Goal: Task Accomplishment & Management: Manage account settings

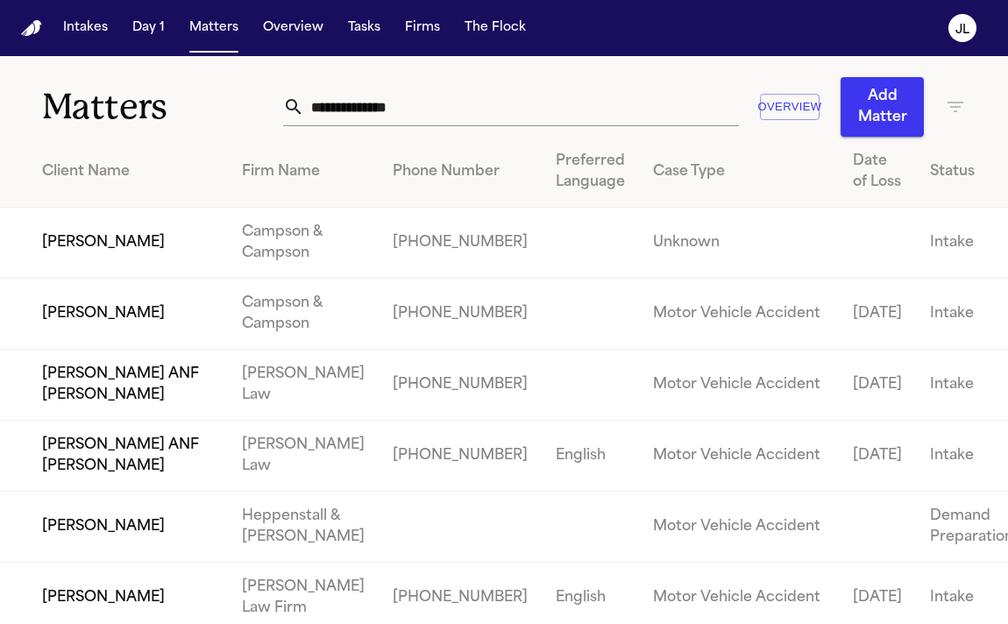
click at [423, 113] on input "text" at bounding box center [521, 107] width 435 height 39
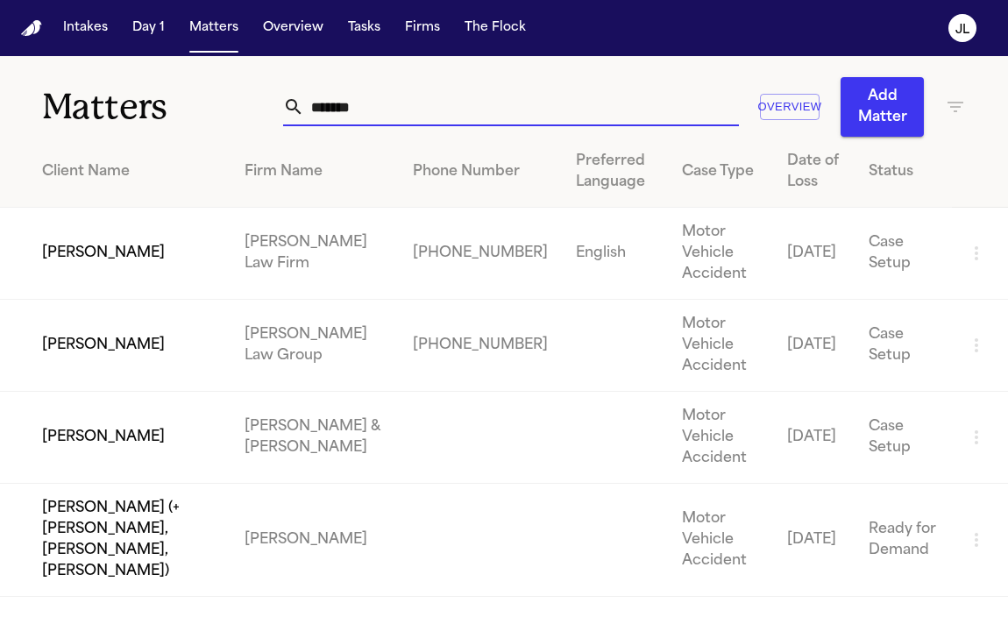
type input "*******"
click at [103, 343] on td "[PERSON_NAME]" at bounding box center [115, 346] width 231 height 92
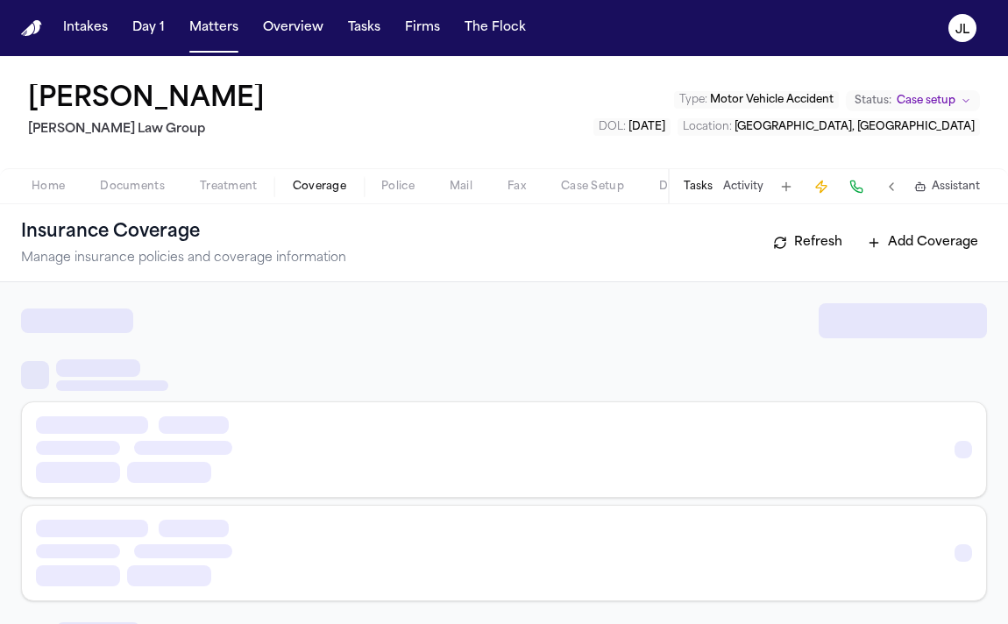
click at [296, 189] on span "Coverage" at bounding box center [319, 187] width 53 height 14
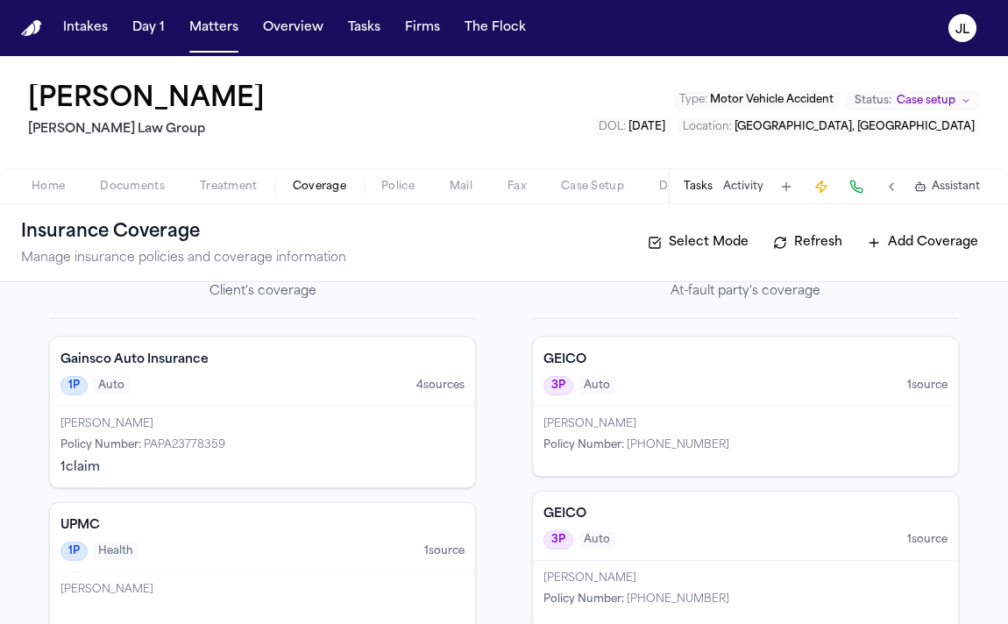
scroll to position [88, 0]
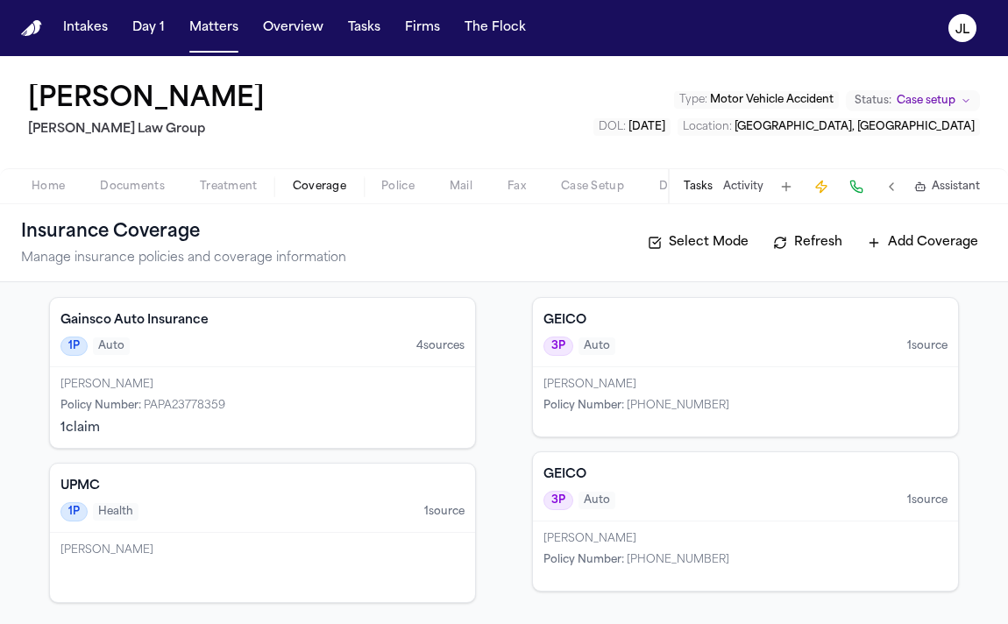
click at [680, 533] on div "[PERSON_NAME]" at bounding box center [746, 539] width 404 height 14
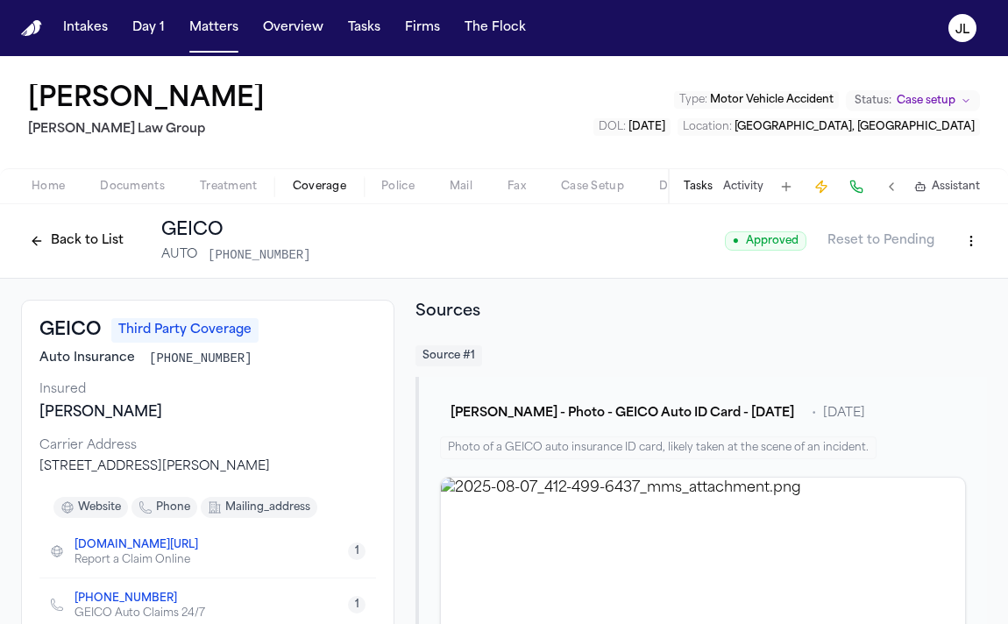
click at [44, 239] on button "Back to List" at bounding box center [76, 241] width 111 height 28
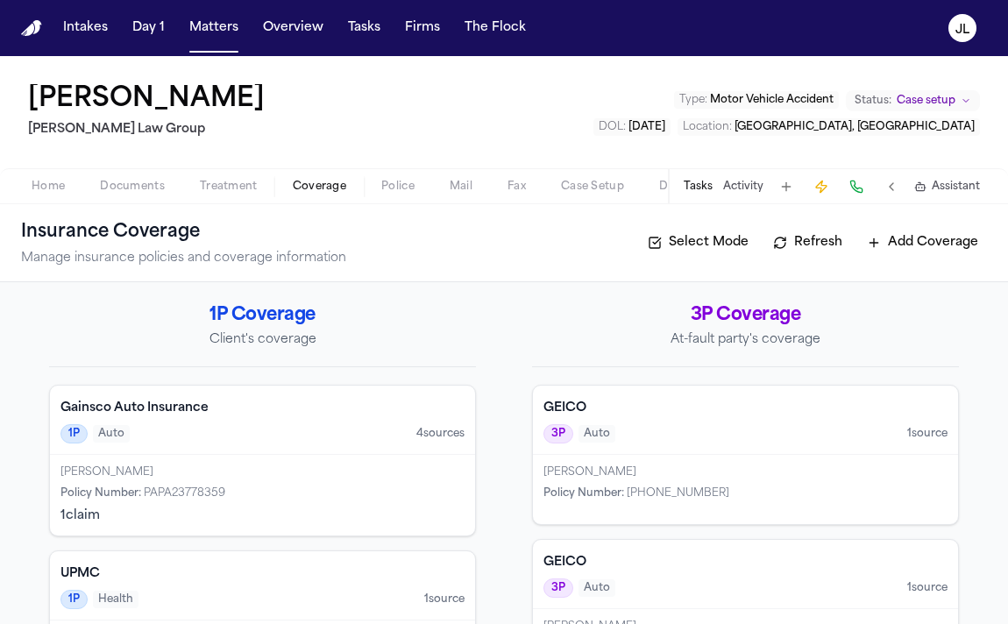
scroll to position [88, 0]
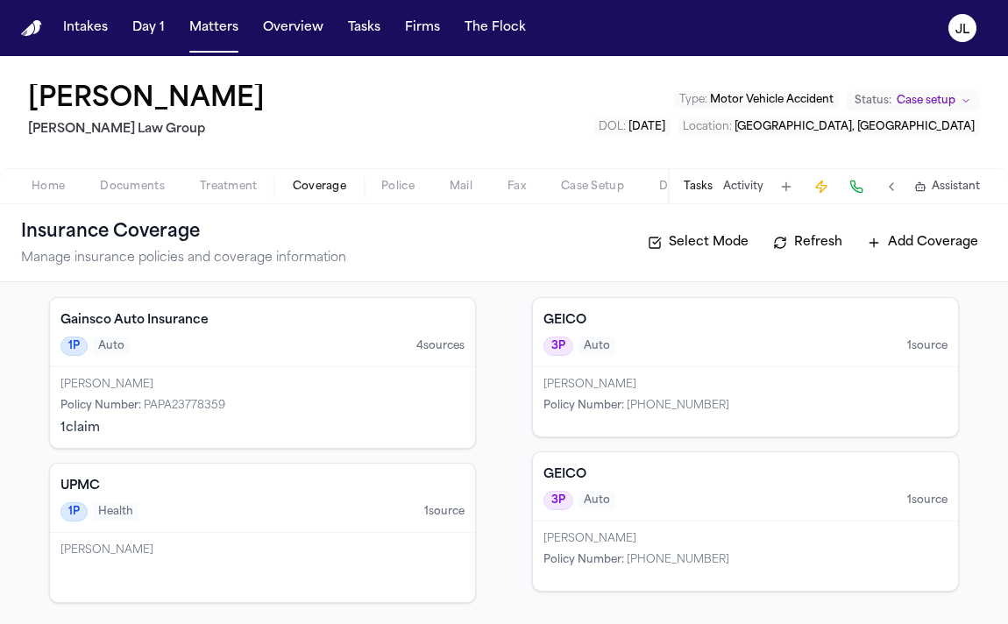
click at [637, 505] on div "3P Auto 1 source" at bounding box center [746, 500] width 404 height 19
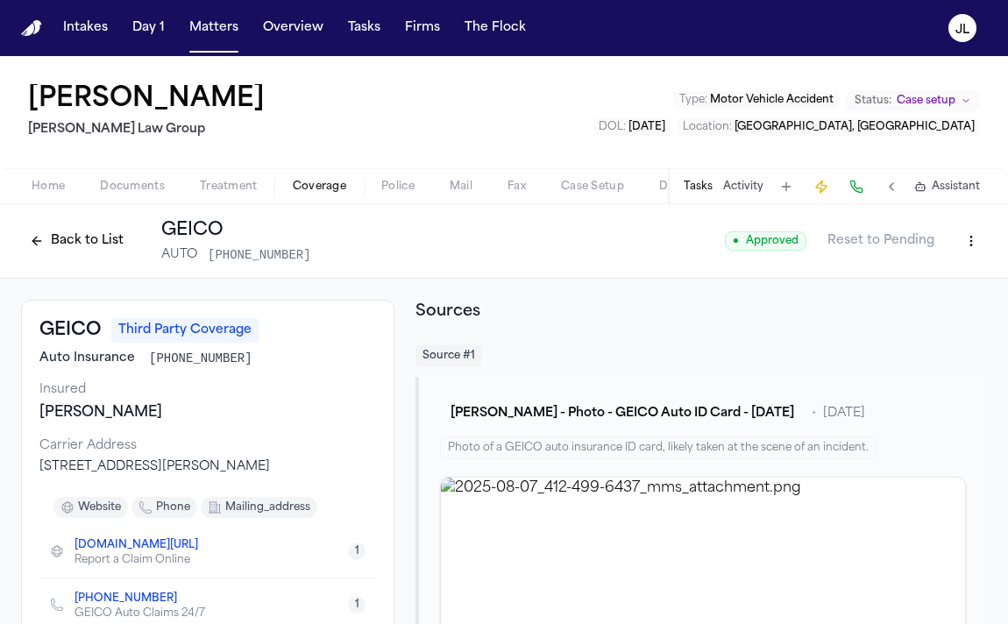
click at [708, 188] on button "Tasks" at bounding box center [698, 187] width 29 height 14
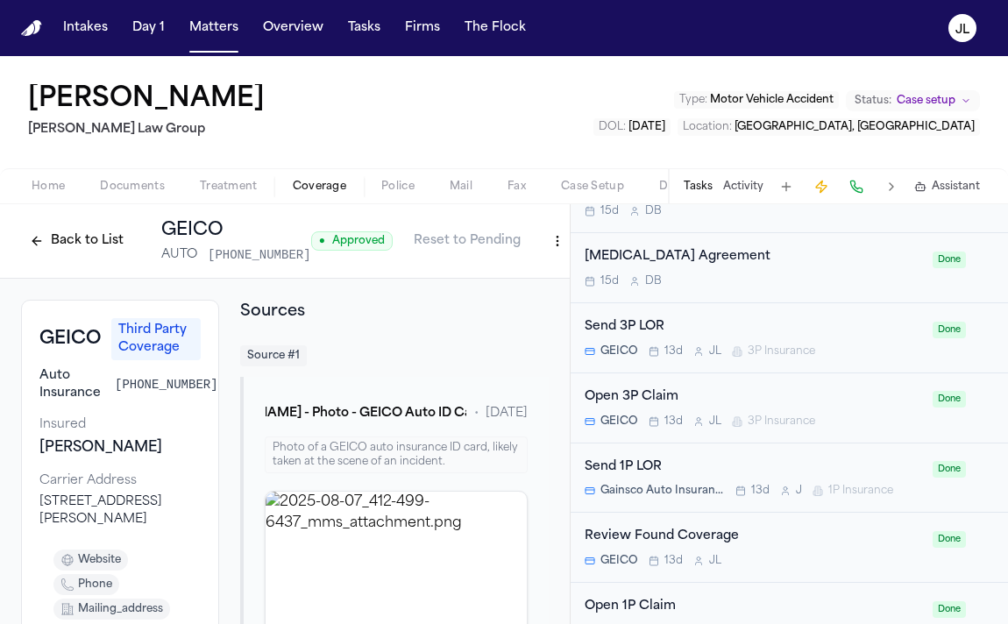
scroll to position [1830, 0]
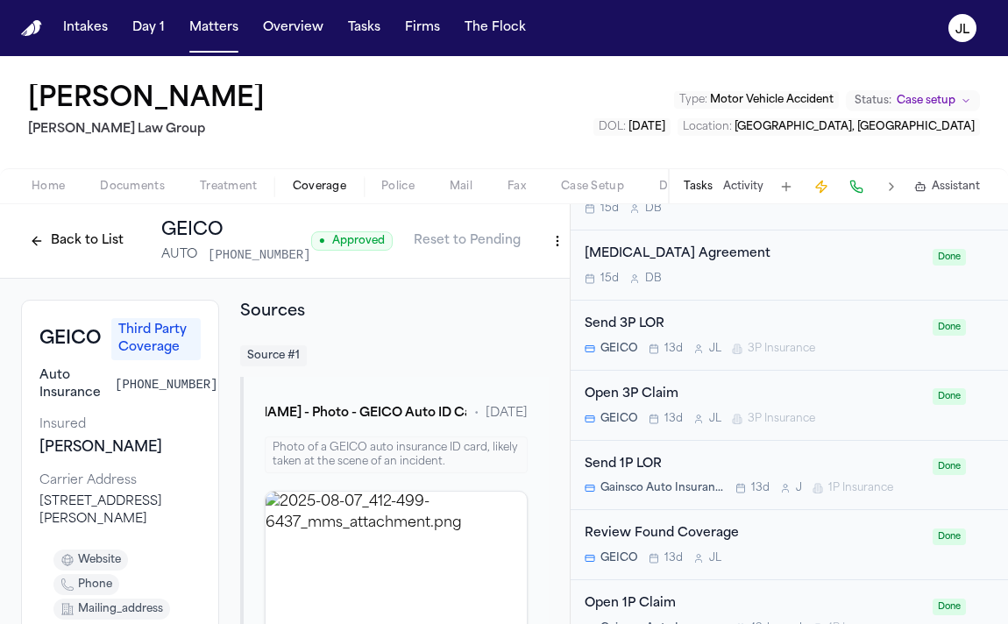
click at [81, 255] on button "Back to List" at bounding box center [76, 241] width 111 height 28
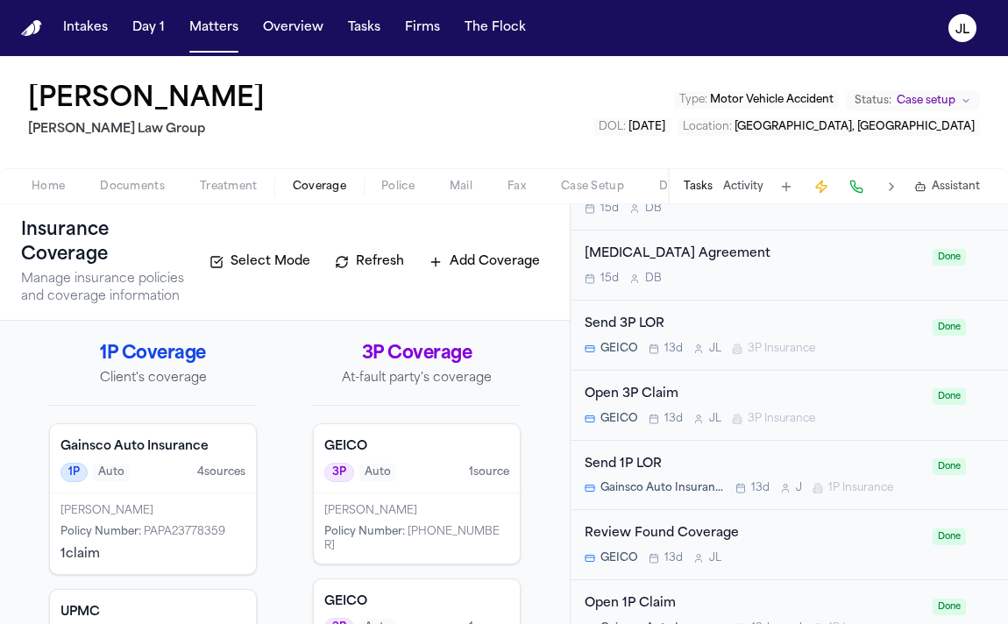
scroll to position [126, 0]
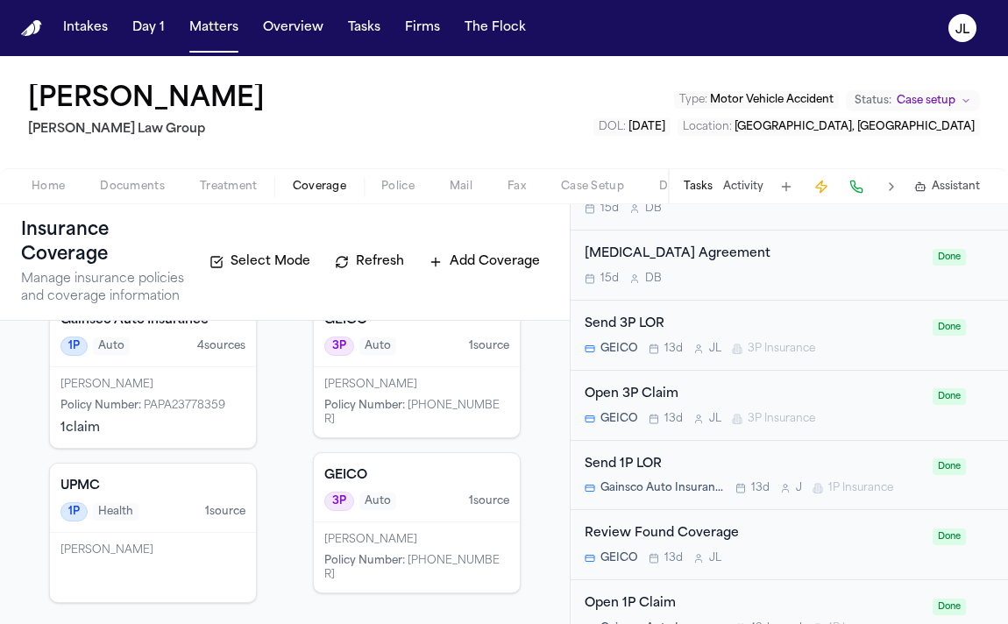
click at [131, 184] on span "Documents" at bounding box center [132, 187] width 65 height 14
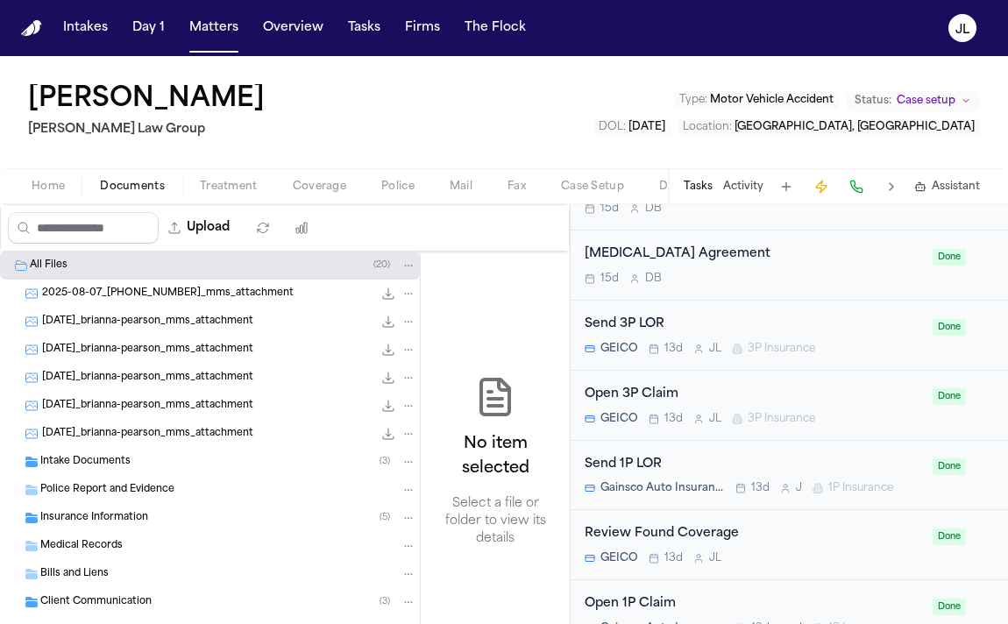
click at [91, 518] on span "Insurance Information" at bounding box center [94, 518] width 108 height 15
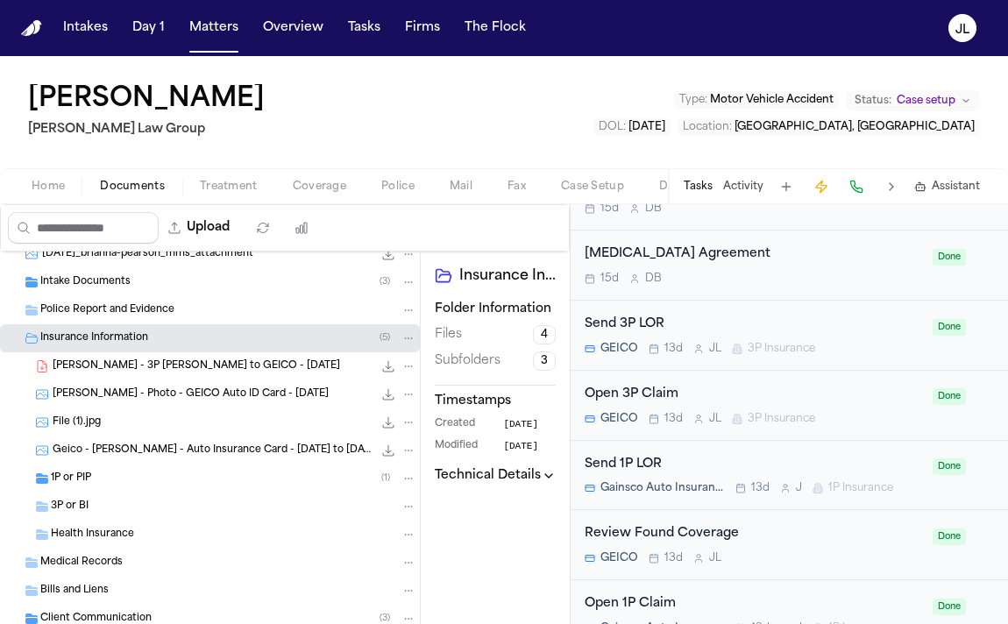
scroll to position [201, 0]
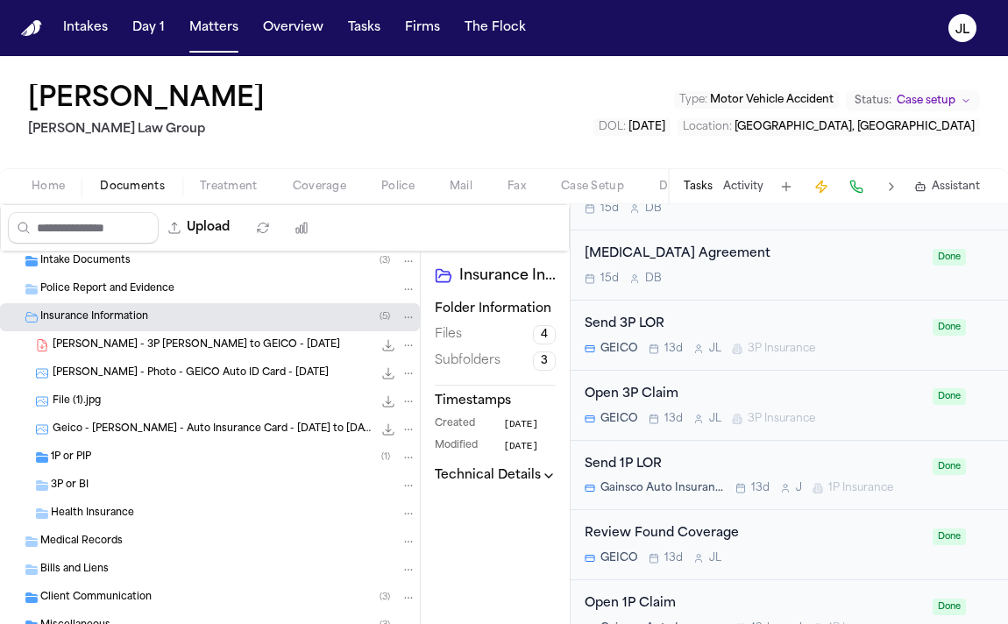
click at [93, 485] on div "3P or BI" at bounding box center [234, 486] width 366 height 16
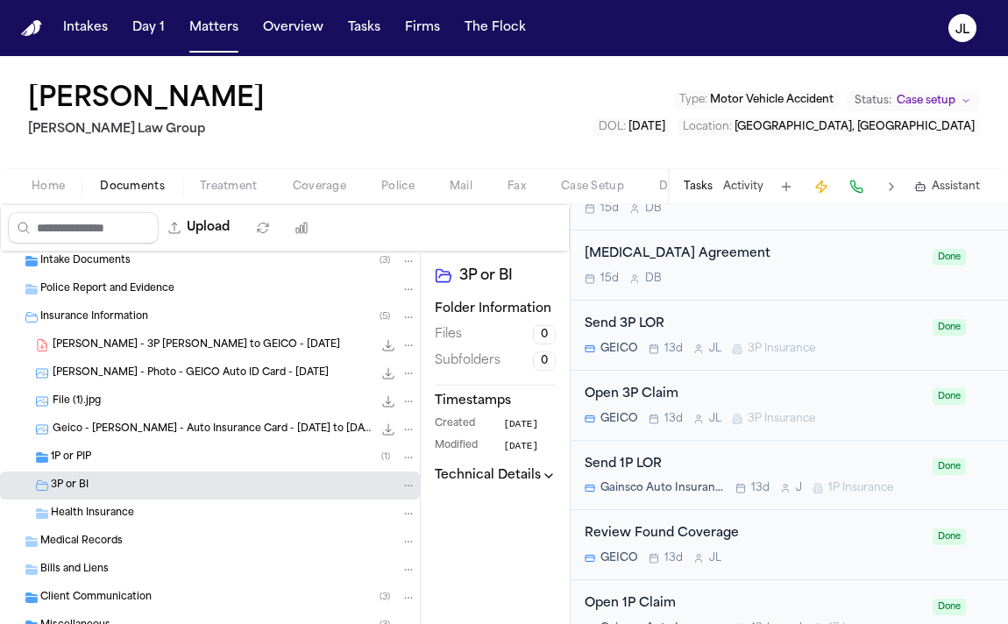
click at [93, 463] on div "1P or PIP ( 1 )" at bounding box center [234, 458] width 366 height 16
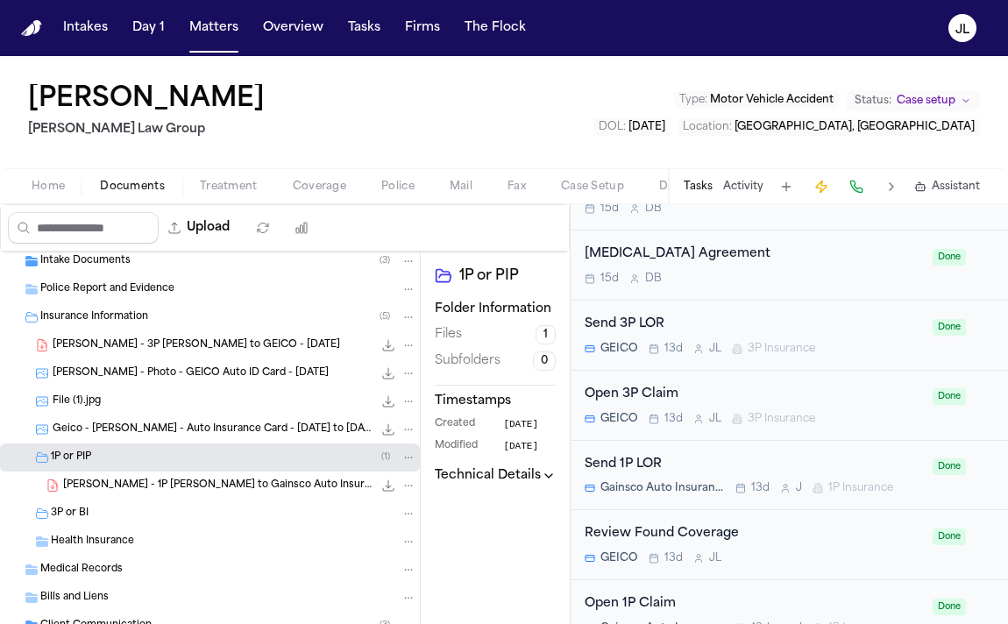
click at [391, 487] on icon "File: B. Pearson - 1P LOR to Gainsco Auto Insurance - 8.14.25" at bounding box center [388, 486] width 14 height 14
click at [193, 35] on button "Matters" at bounding box center [213, 28] width 63 height 32
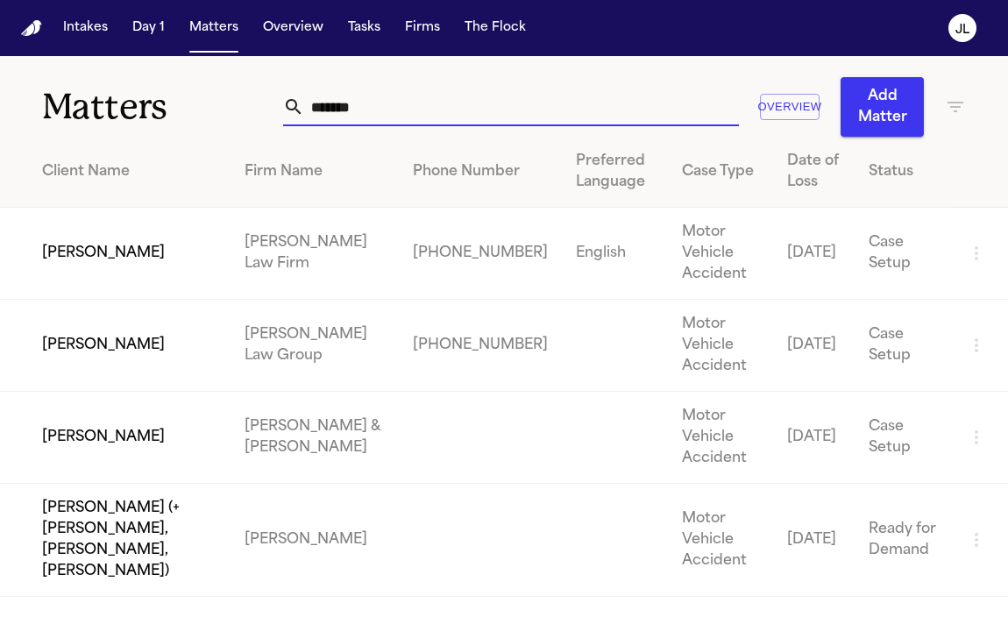
drag, startPoint x: 381, startPoint y: 111, endPoint x: 270, endPoint y: 111, distance: 111.4
click at [269, 111] on div "Matters ******* Overview Add Matter" at bounding box center [504, 96] width 1008 height 81
paste input "********"
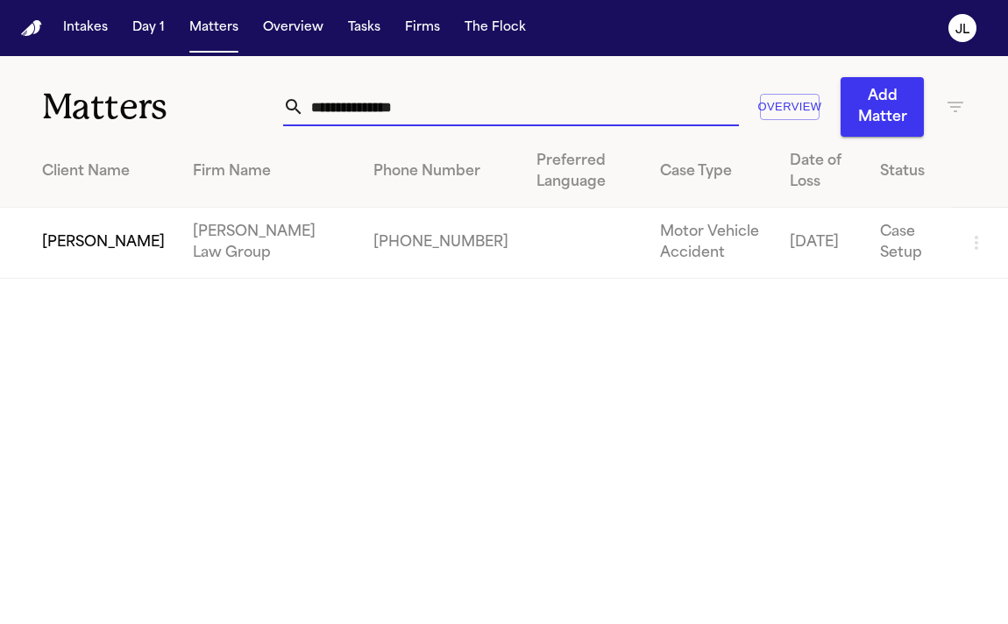
type input "**********"
click at [139, 226] on td "[PERSON_NAME]" at bounding box center [89, 243] width 179 height 71
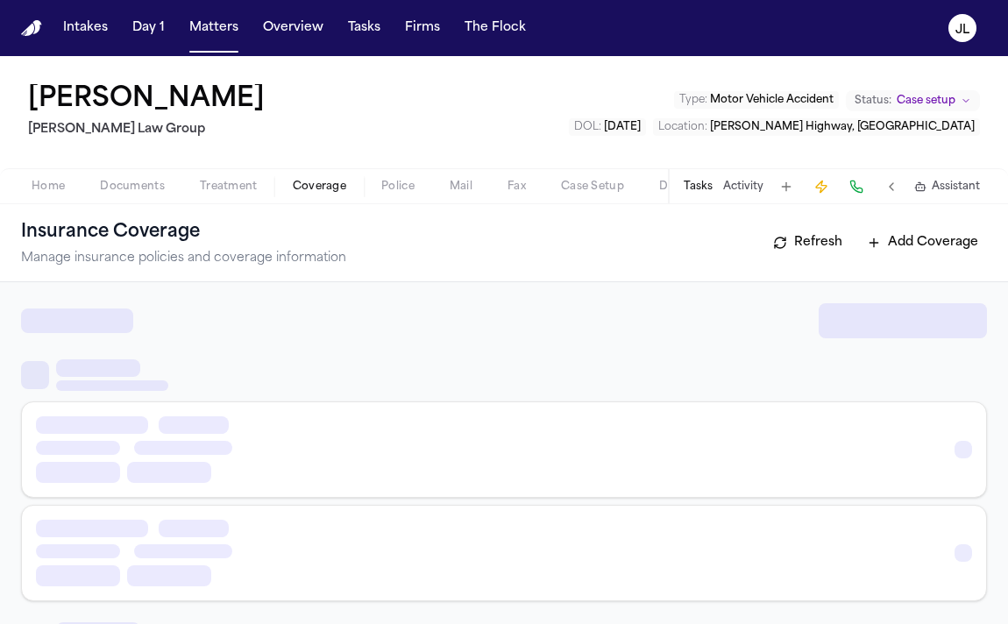
click at [335, 183] on span "Coverage" at bounding box center [319, 187] width 53 height 14
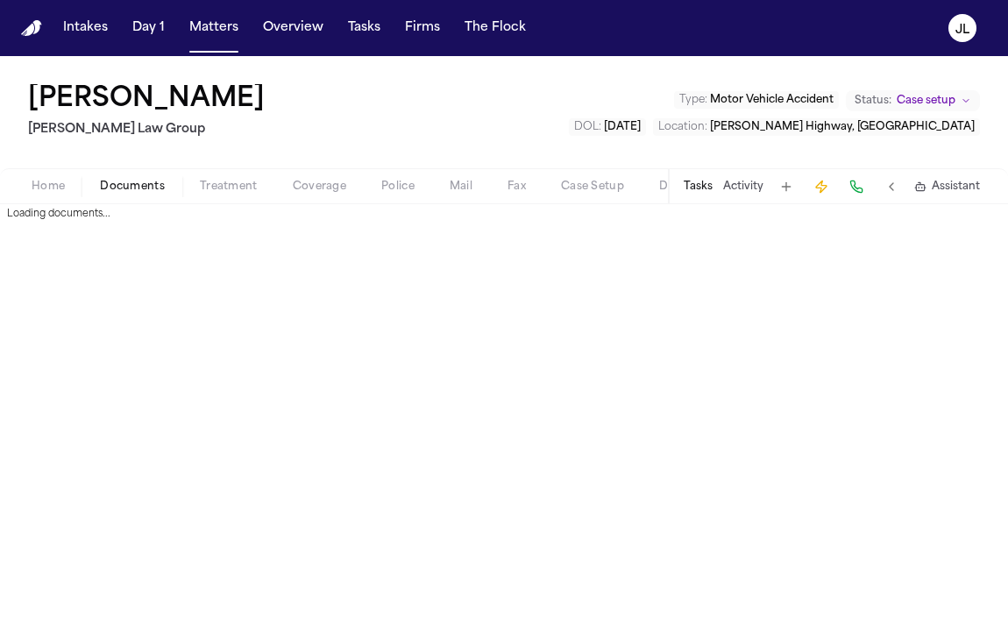
click at [122, 183] on span "Documents" at bounding box center [132, 187] width 65 height 14
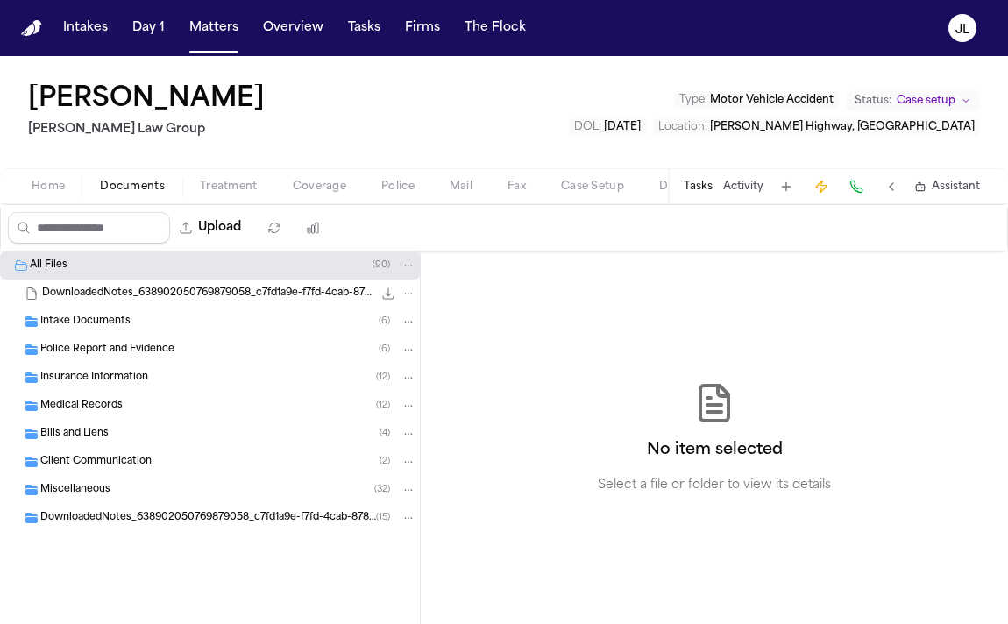
click at [109, 385] on div "Insurance Information ( 12 )" at bounding box center [228, 378] width 376 height 16
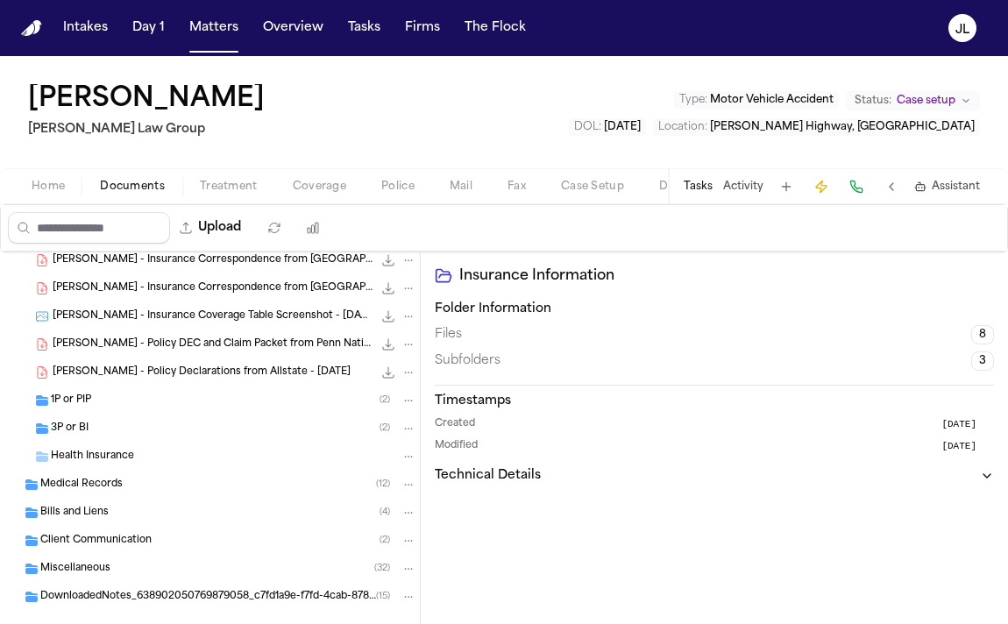
scroll to position [250, 0]
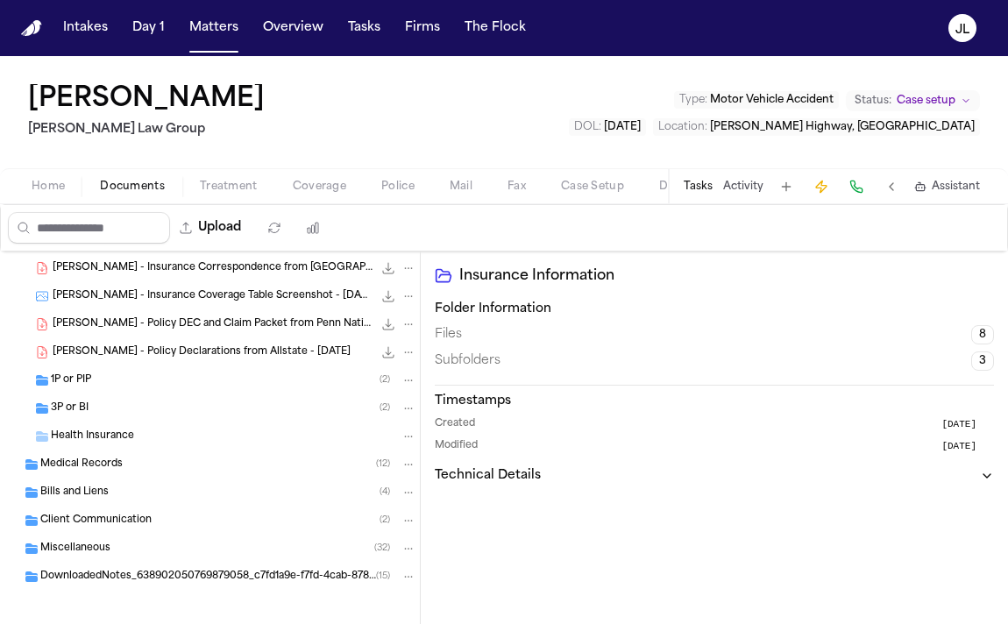
click at [107, 387] on div "1P or PIP ( 2 )" at bounding box center [234, 381] width 366 height 16
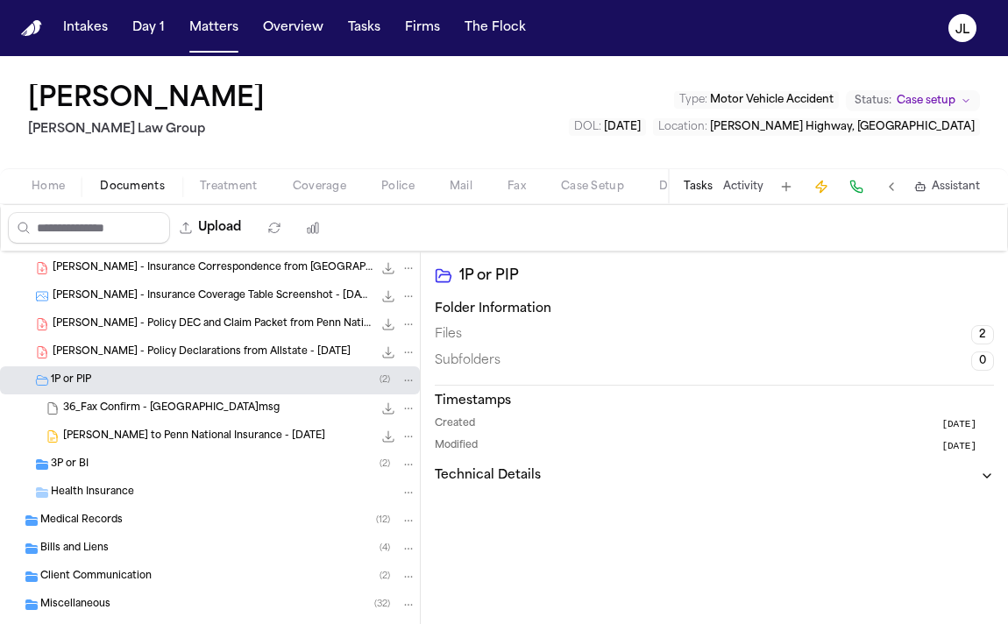
click at [95, 466] on div "3P or BI ( 2 )" at bounding box center [234, 465] width 366 height 16
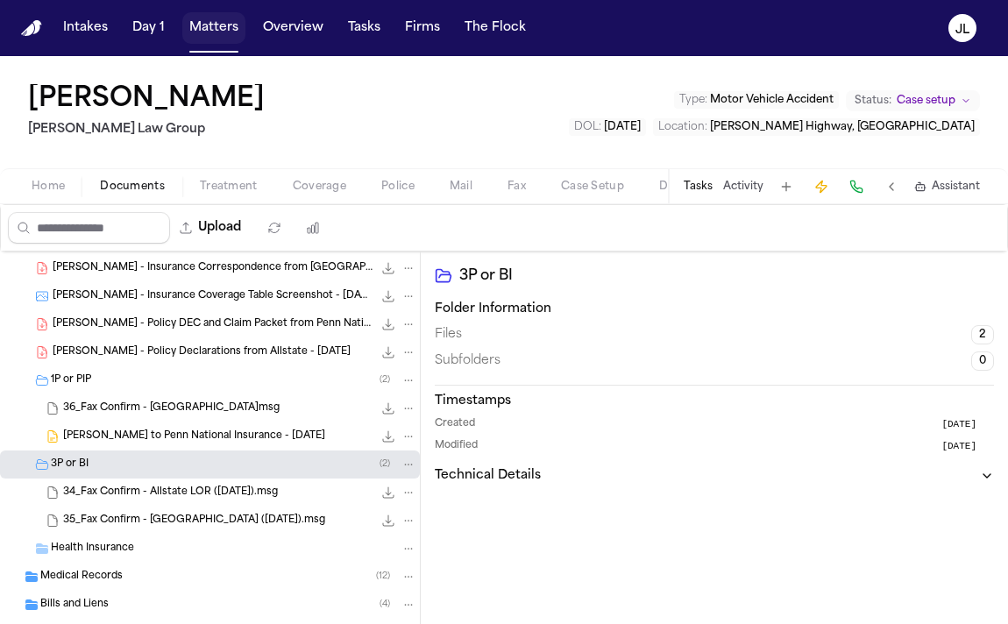
click at [206, 41] on button "Matters" at bounding box center [213, 28] width 63 height 32
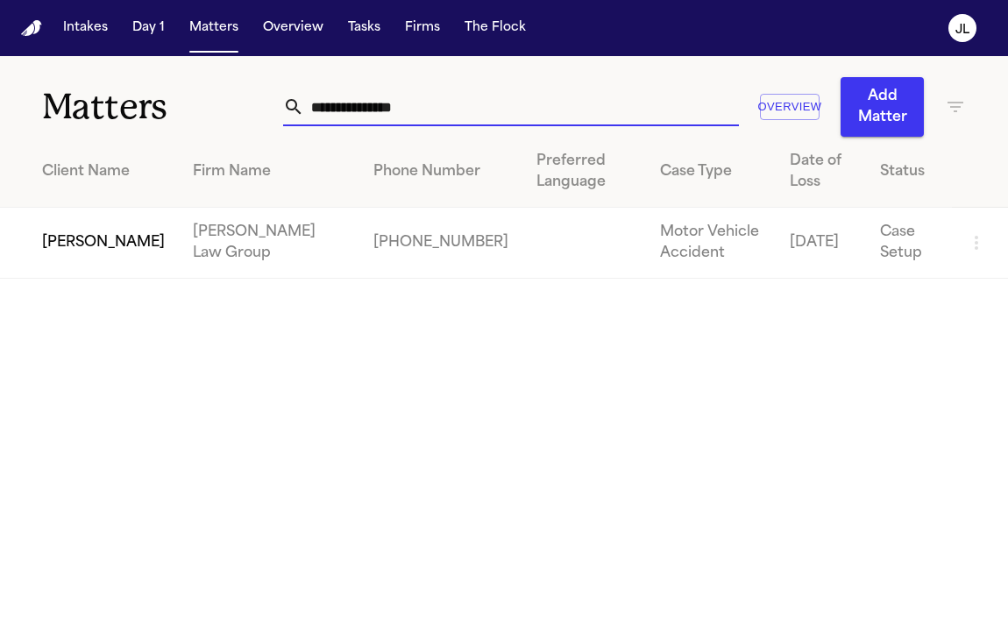
drag, startPoint x: 449, startPoint y: 102, endPoint x: 267, endPoint y: 102, distance: 182.4
click at [267, 102] on div "**********" at bounding box center [504, 96] width 1008 height 81
paste input "text"
type input "**********"
click at [93, 230] on td "[PERSON_NAME]" at bounding box center [89, 243] width 179 height 71
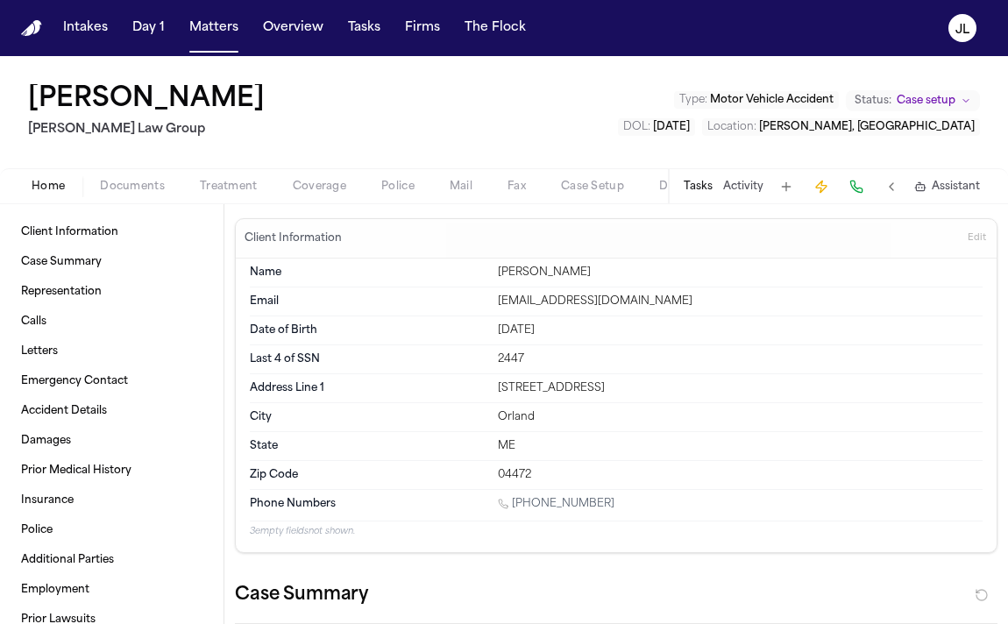
click at [137, 186] on span "Documents" at bounding box center [132, 187] width 65 height 14
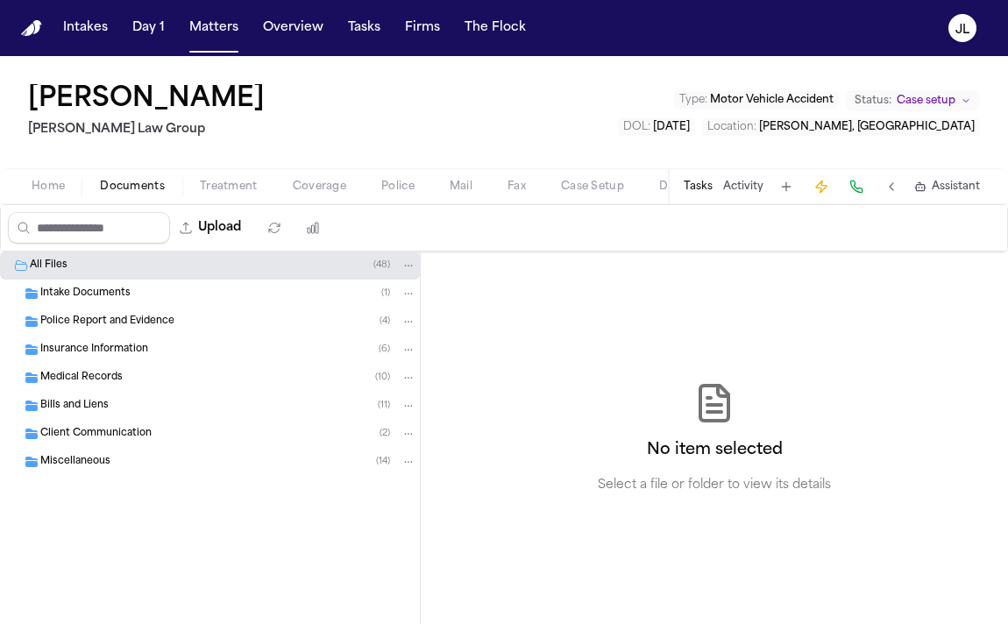
click at [120, 346] on span "Insurance Information" at bounding box center [94, 350] width 108 height 15
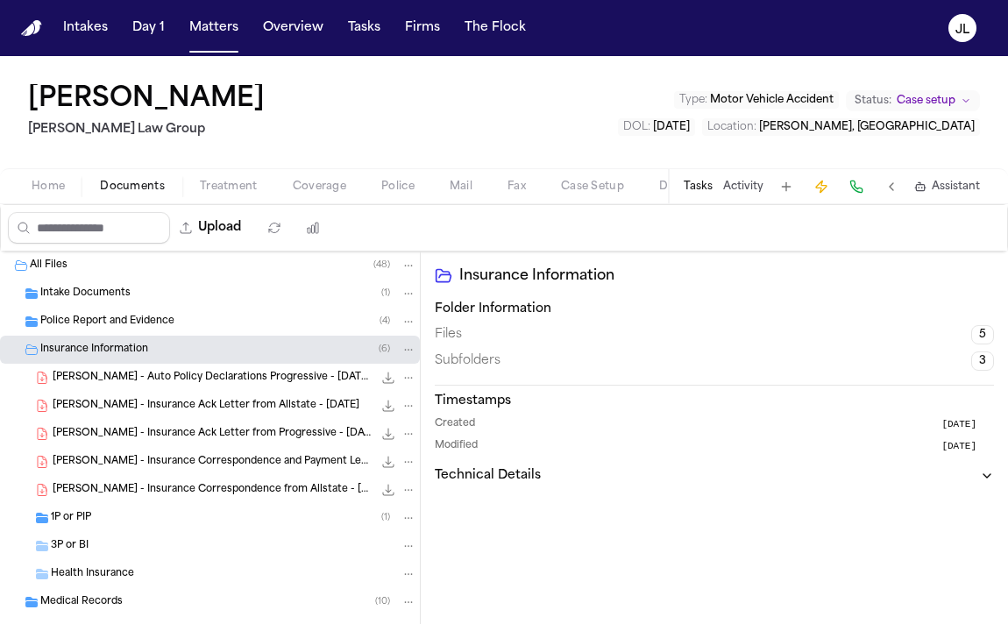
click at [97, 508] on div "1P or PIP ( 1 )" at bounding box center [210, 518] width 420 height 28
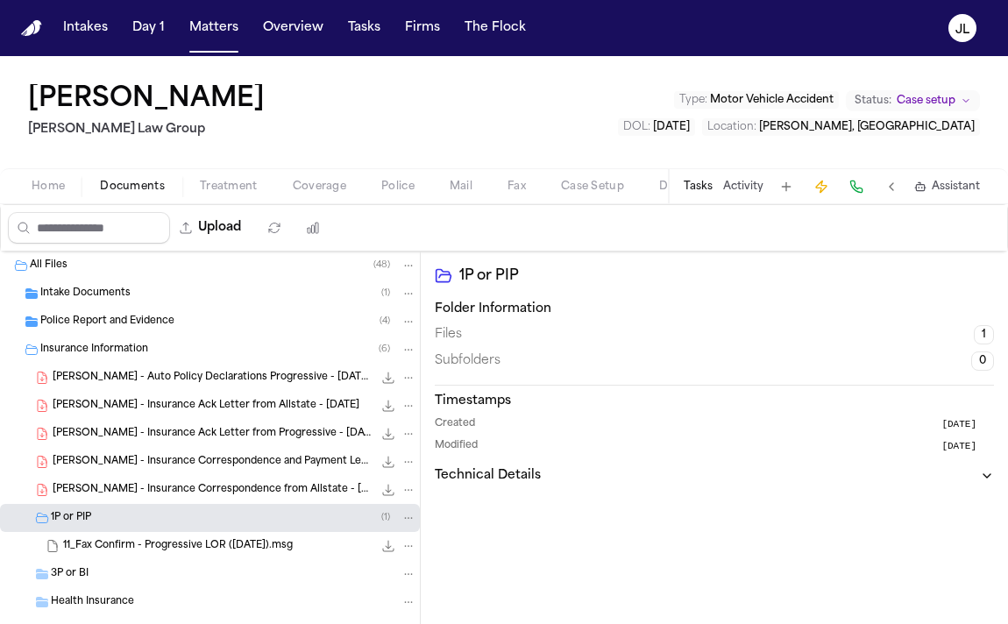
click at [95, 566] on div "3P or BI" at bounding box center [234, 574] width 366 height 16
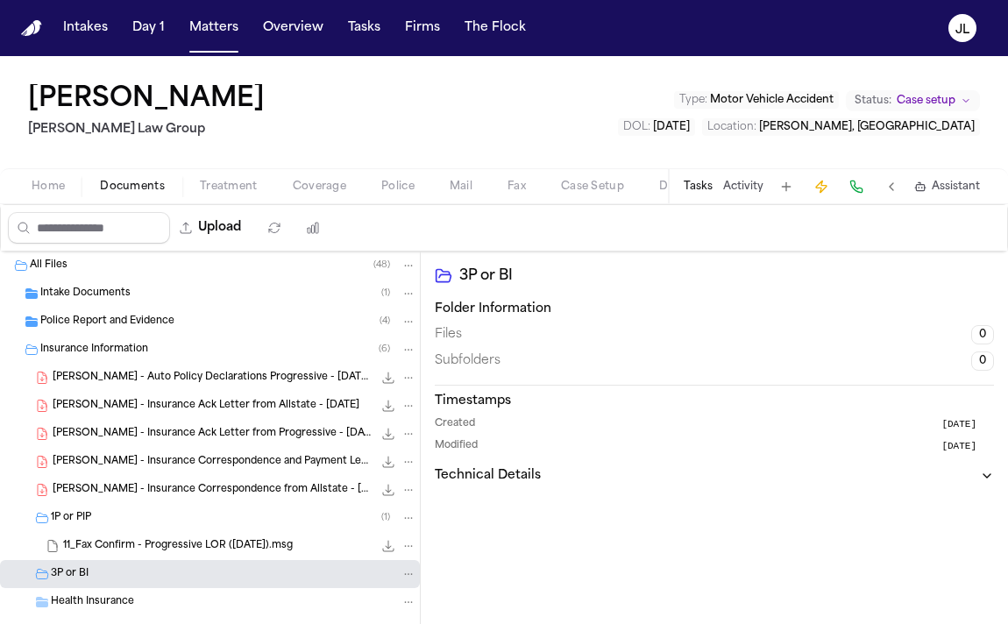
click at [90, 582] on div "3P or BI" at bounding box center [210, 574] width 420 height 28
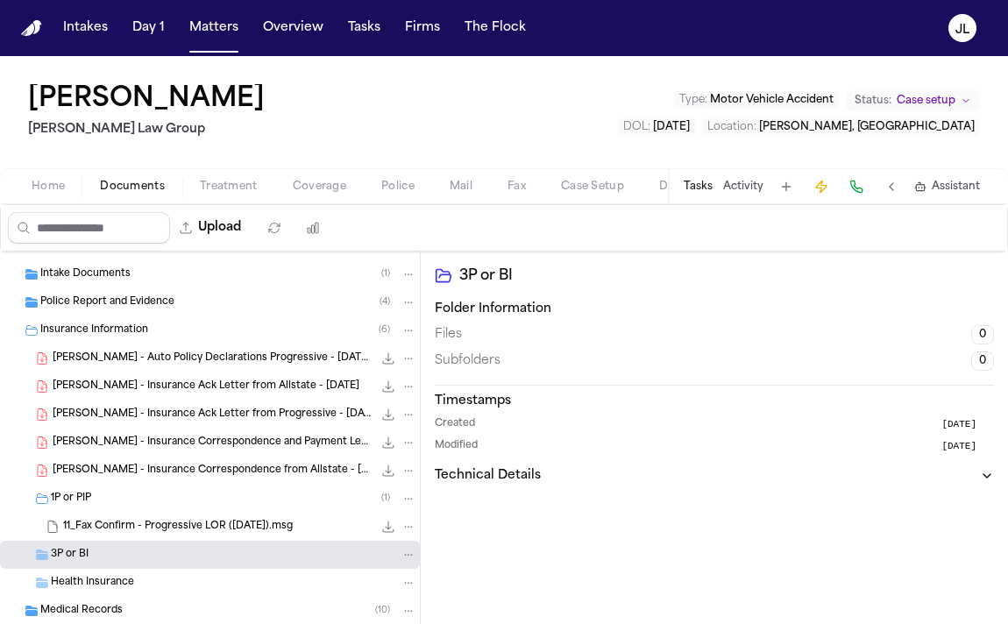
scroll to position [20, 0]
click at [343, 196] on span "button" at bounding box center [319, 197] width 75 height 2
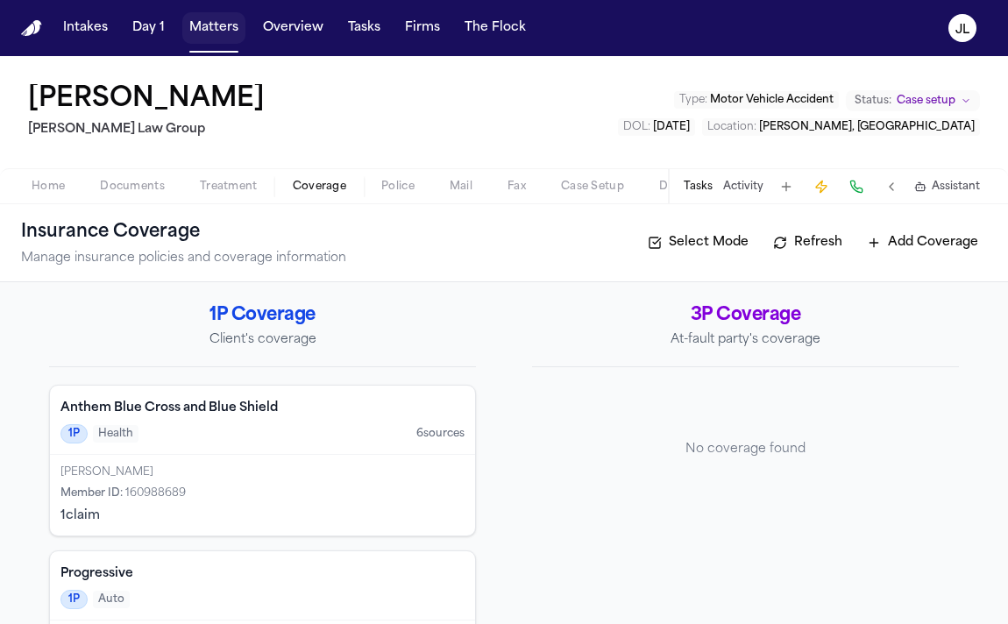
click at [219, 34] on button "Matters" at bounding box center [213, 28] width 63 height 32
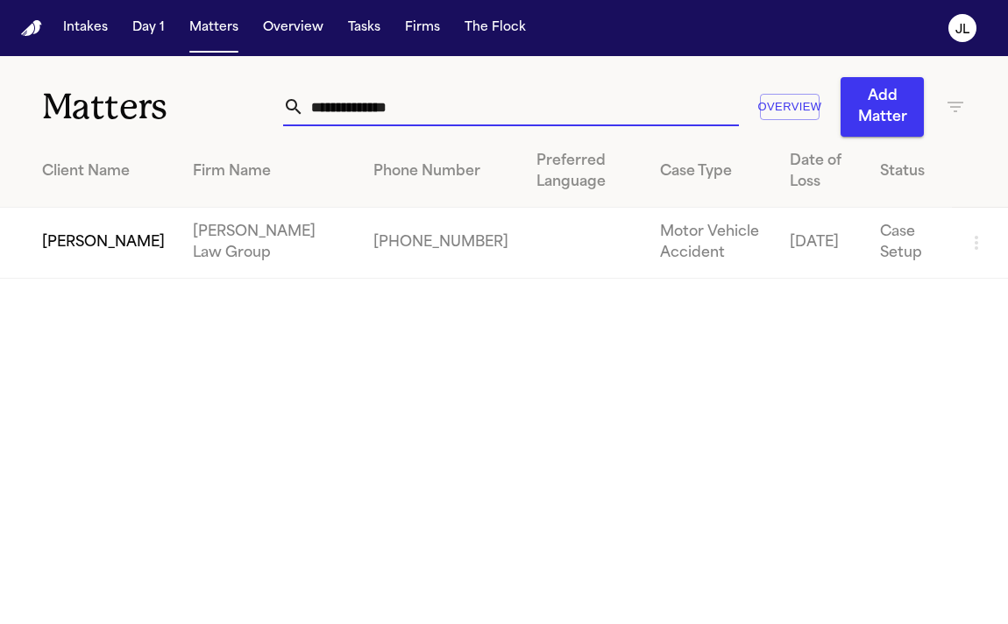
drag, startPoint x: 402, startPoint y: 109, endPoint x: 283, endPoint y: 109, distance: 118.4
click at [283, 109] on div "**********" at bounding box center [511, 107] width 456 height 39
paste input "text"
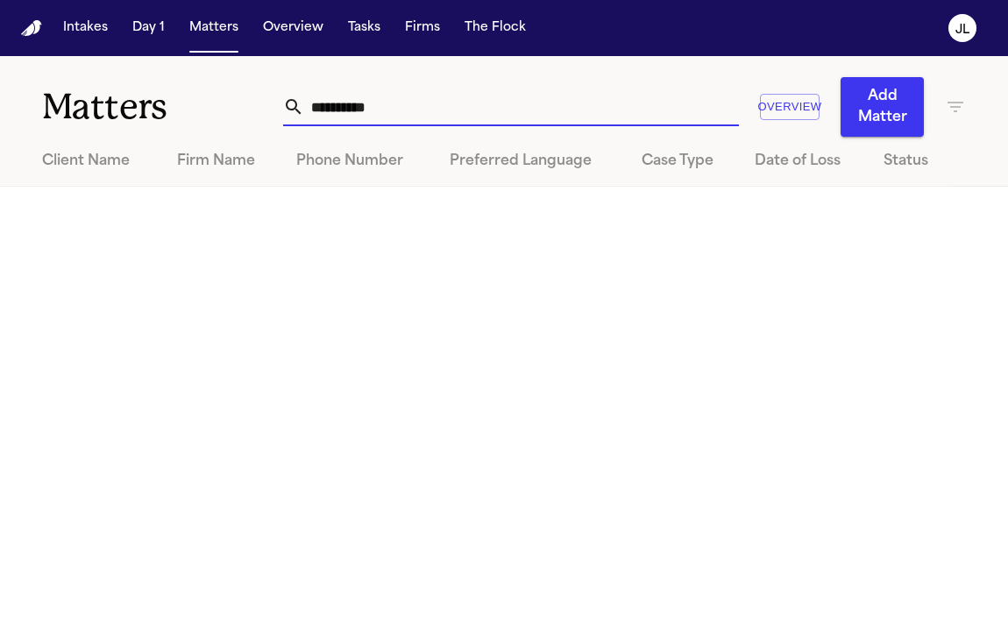
click at [307, 110] on input "*********" at bounding box center [521, 107] width 435 height 39
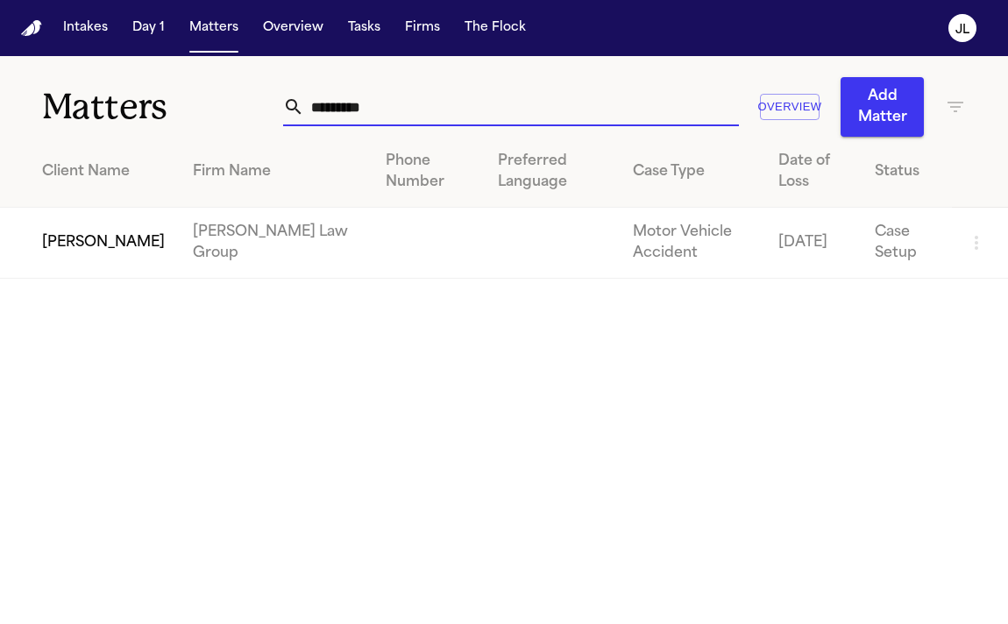
type input "*********"
click at [41, 264] on td "[PERSON_NAME]" at bounding box center [89, 243] width 179 height 71
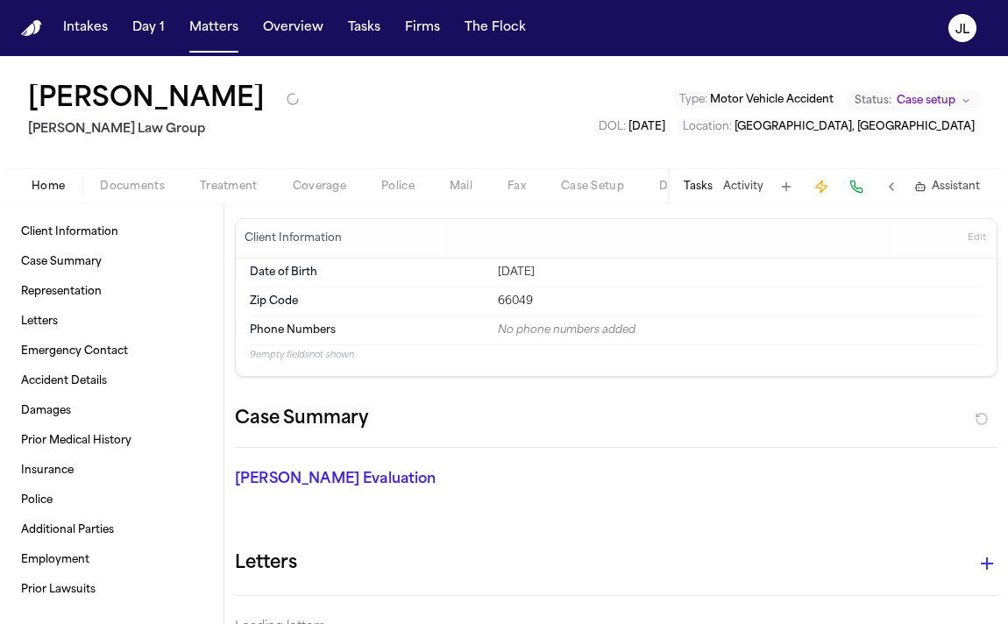
click at [329, 180] on span "Coverage" at bounding box center [319, 187] width 53 height 14
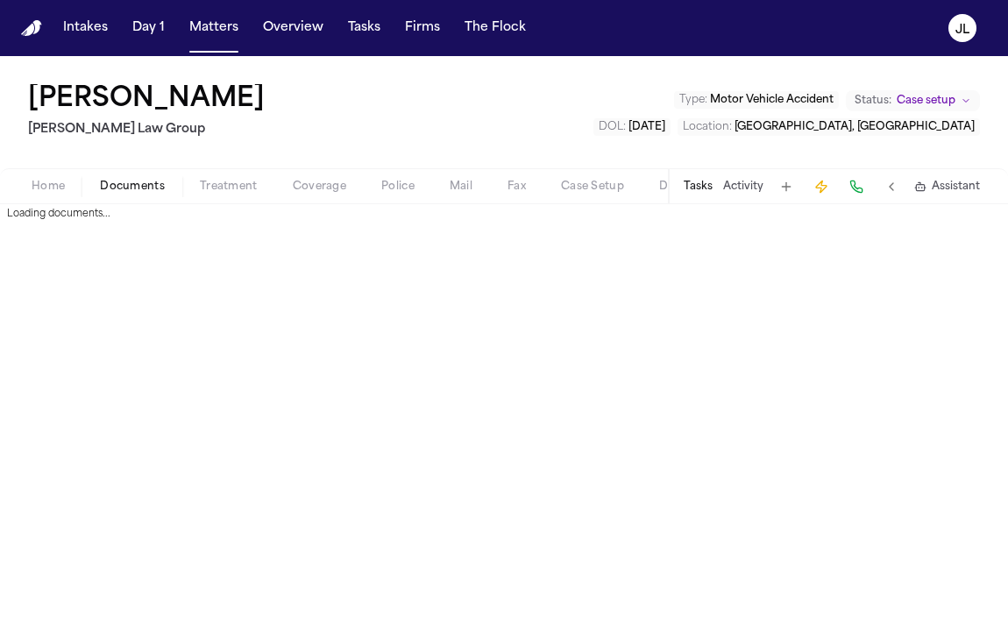
click at [132, 187] on span "Documents" at bounding box center [132, 187] width 65 height 14
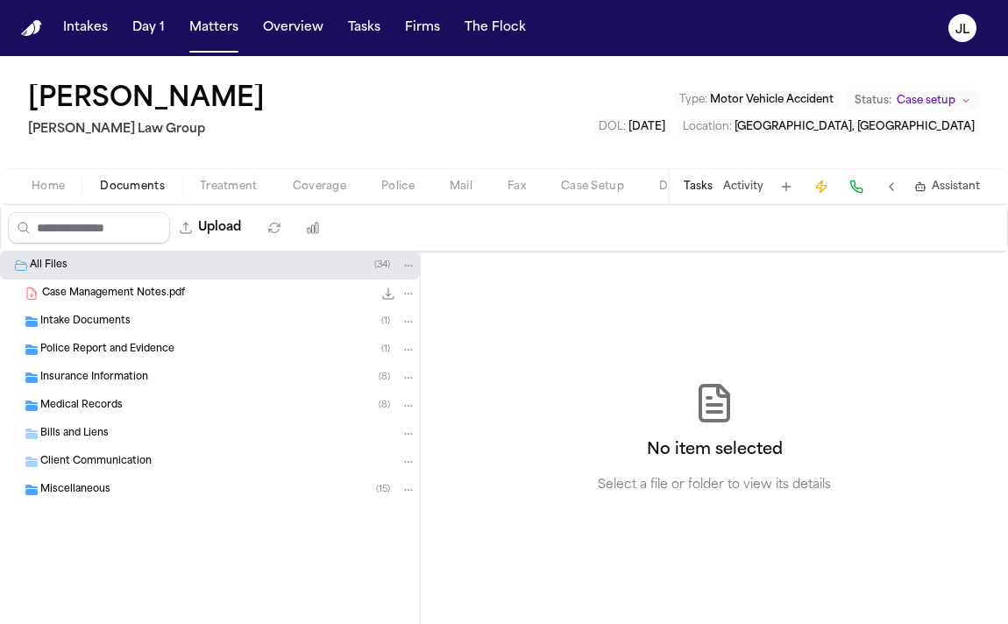
click at [129, 380] on span "Insurance Information" at bounding box center [94, 378] width 108 height 15
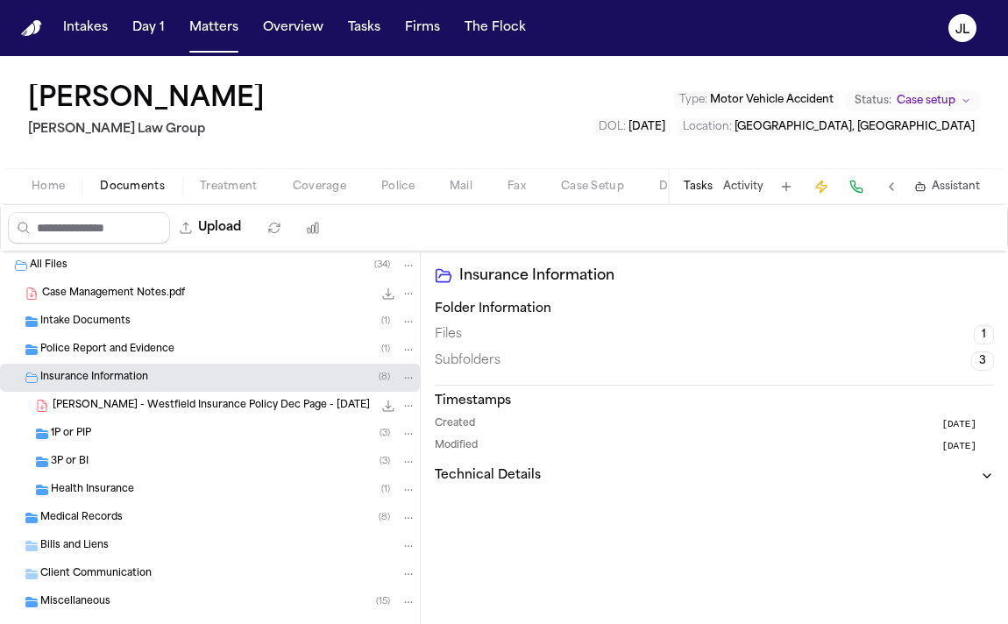
click at [116, 434] on div "1P or PIP ( 3 )" at bounding box center [234, 434] width 366 height 16
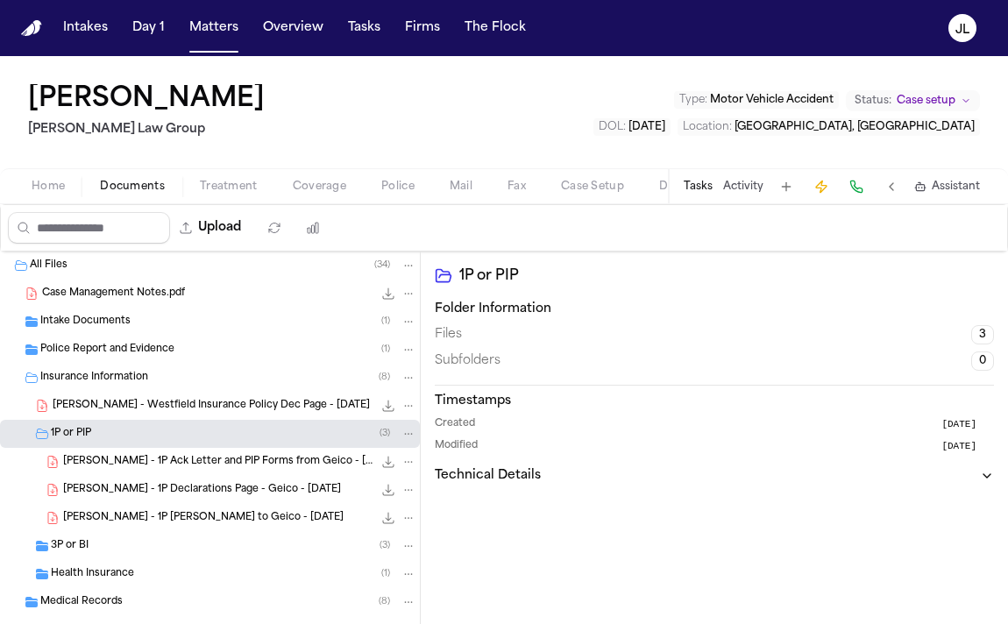
click at [101, 552] on div "3P or BI ( 3 )" at bounding box center [234, 546] width 366 height 16
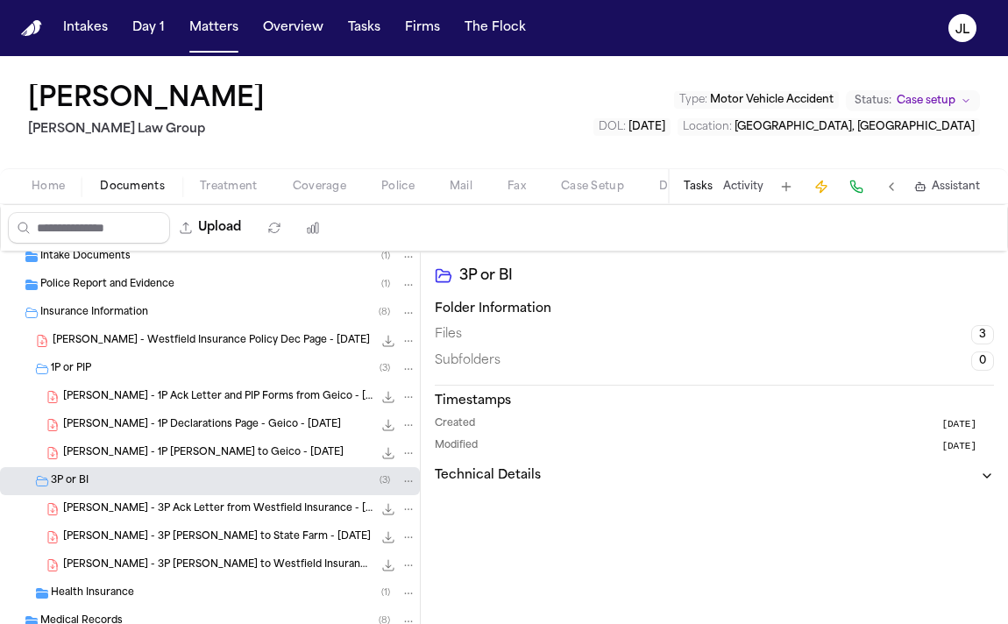
scroll to position [75, 0]
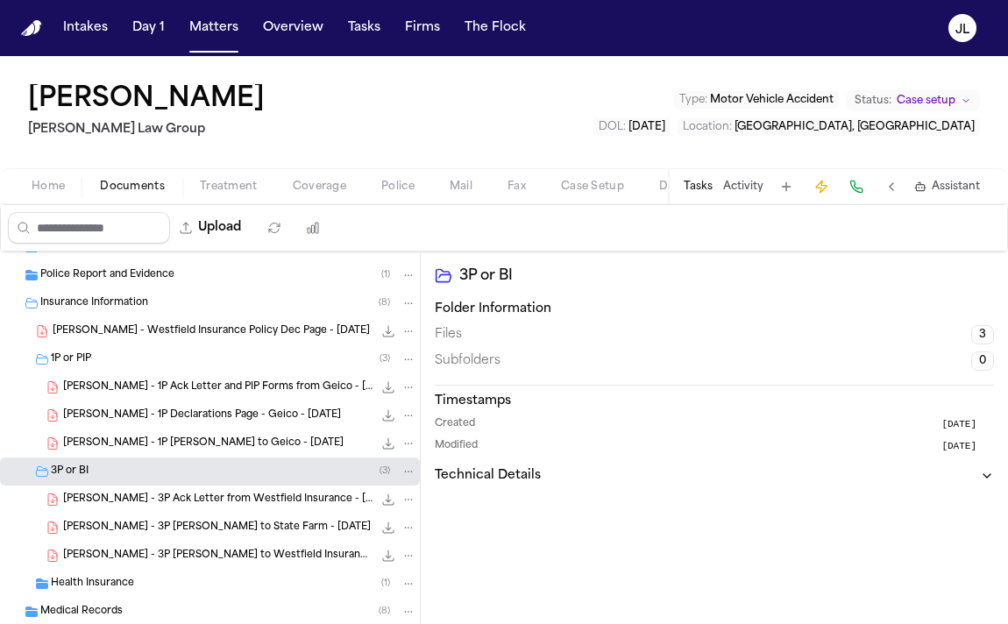
click at [244, 33] on div "Intakes Day 1 Matters Overview Tasks Firms The Flock" at bounding box center [294, 28] width 477 height 32
click at [217, 30] on button "Matters" at bounding box center [213, 28] width 63 height 32
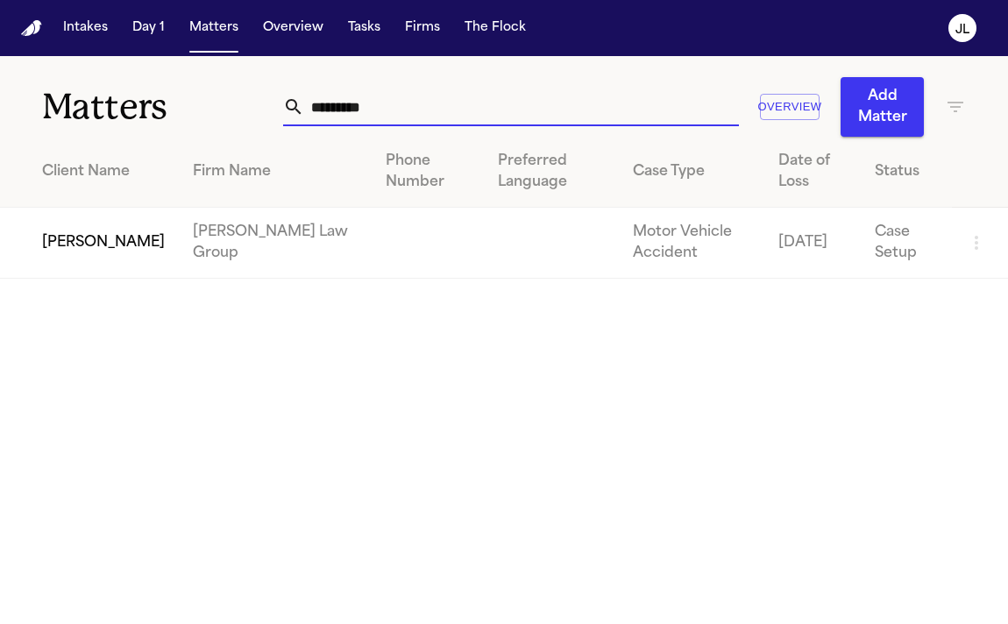
drag, startPoint x: 400, startPoint y: 96, endPoint x: 266, endPoint y: 75, distance: 135.7
click at [269, 87] on div "Matters ********* Overview Add Matter" at bounding box center [504, 96] width 1008 height 81
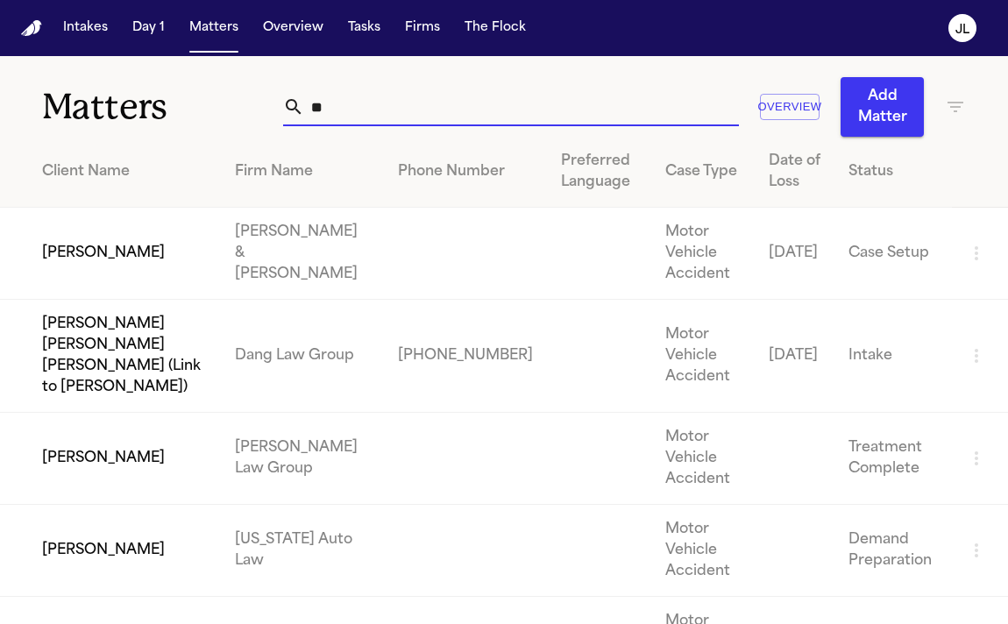
type input "*"
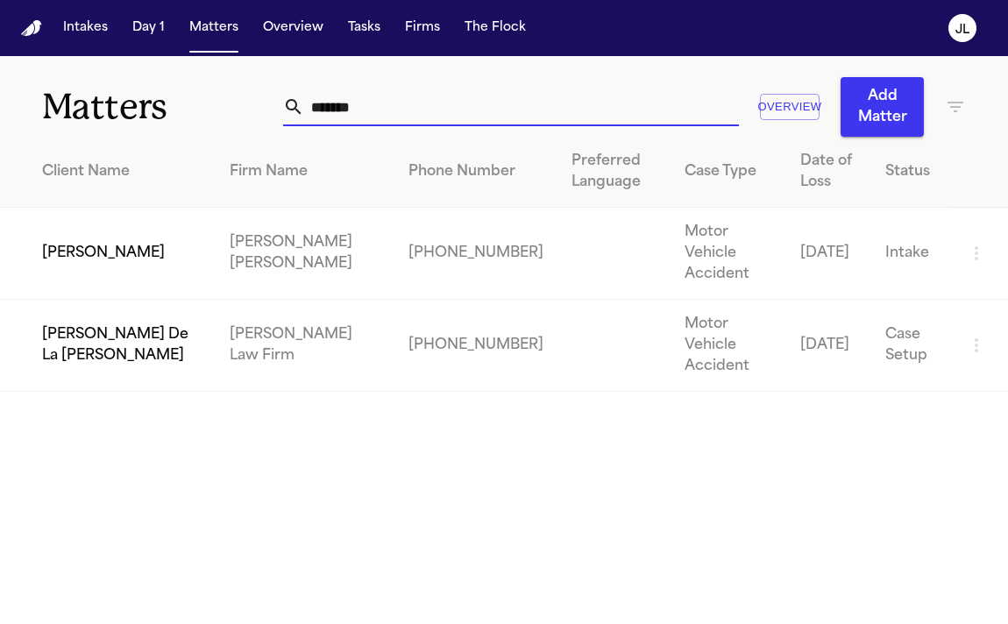
type input "*******"
click at [51, 246] on td "[PERSON_NAME]" at bounding box center [108, 254] width 216 height 92
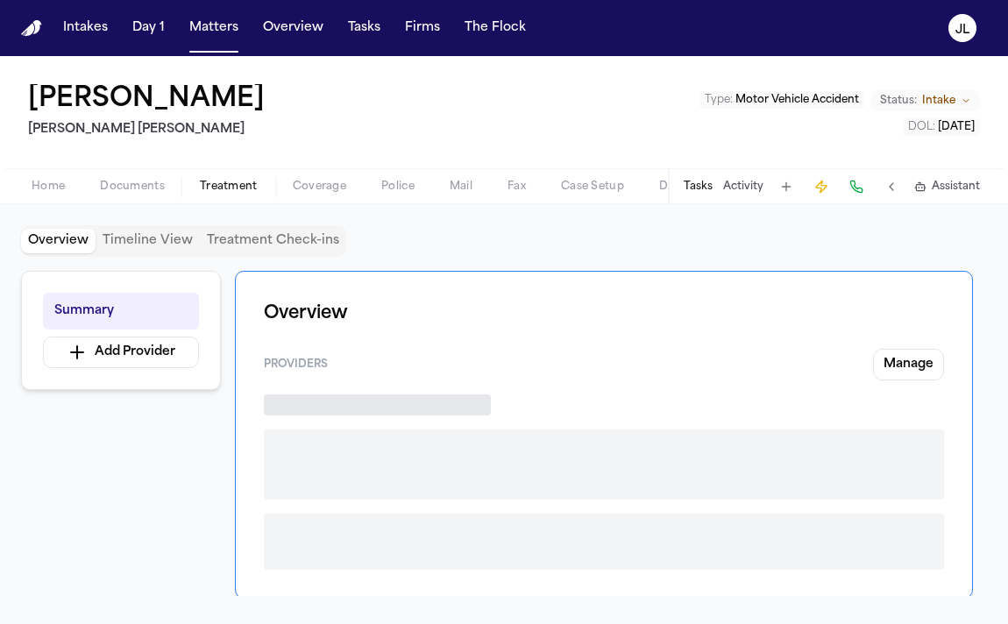
click at [237, 189] on span "Treatment" at bounding box center [229, 187] width 58 height 14
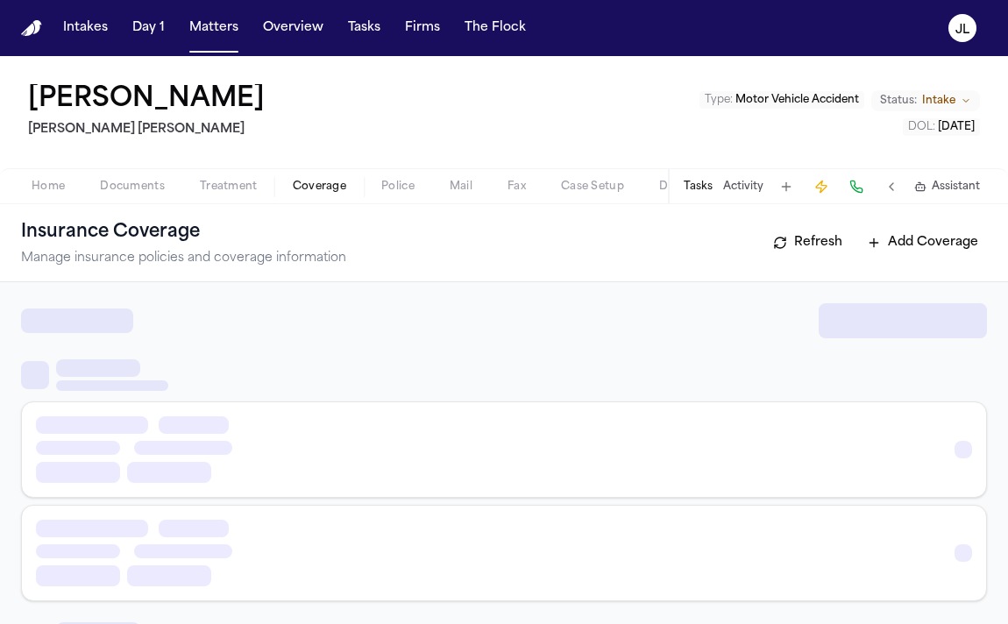
click at [303, 180] on span "Coverage" at bounding box center [319, 187] width 53 height 14
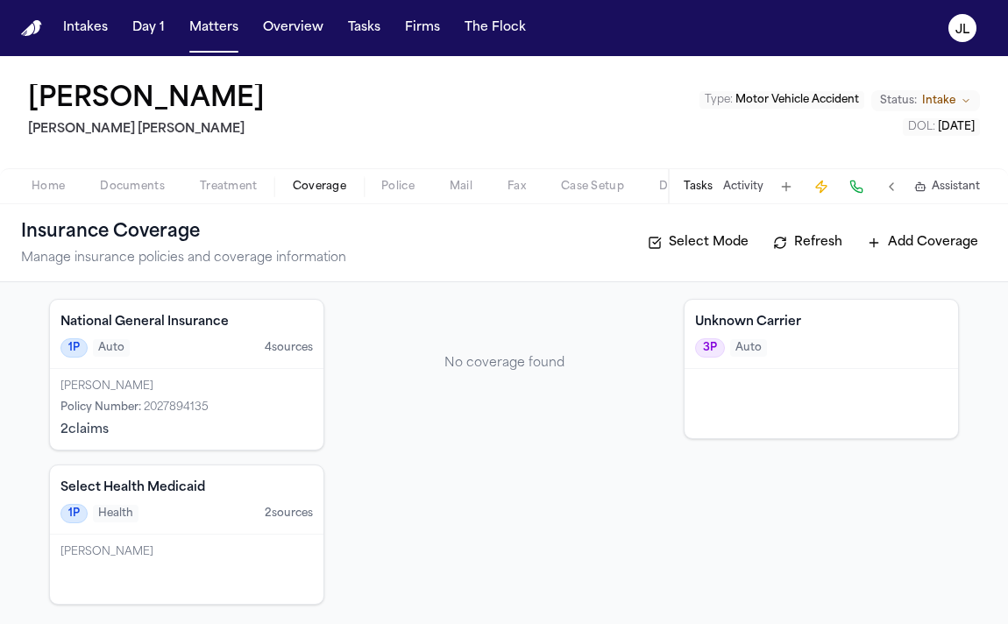
scroll to position [88, 0]
click at [227, 401] on div "Policy Number : 2027894135" at bounding box center [187, 406] width 253 height 14
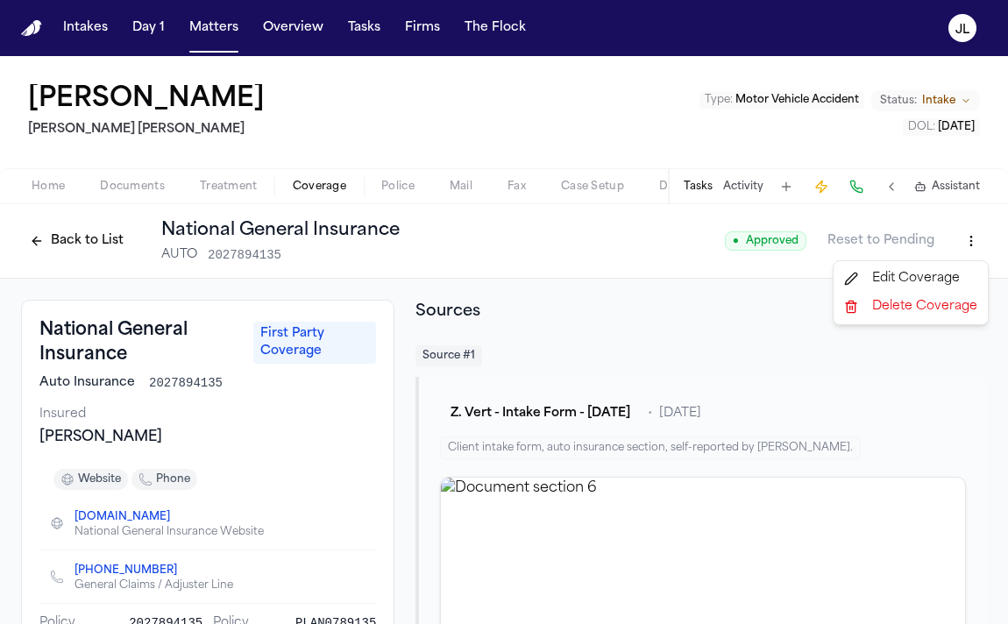
click at [968, 248] on html "Intakes Day 1 Matters Overview Tasks Firms The Flock [PERSON_NAME] [PERSON_NAME…" at bounding box center [504, 312] width 1008 height 624
click at [957, 268] on div "Edit Coverage" at bounding box center [910, 279] width 147 height 28
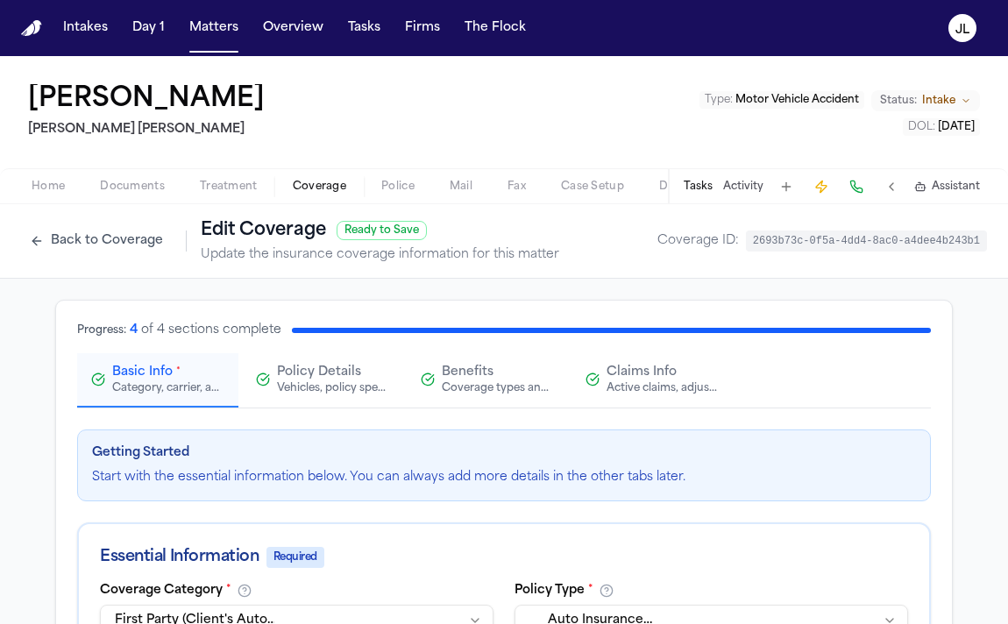
click at [608, 378] on span "Claims Info" at bounding box center [642, 373] width 70 height 18
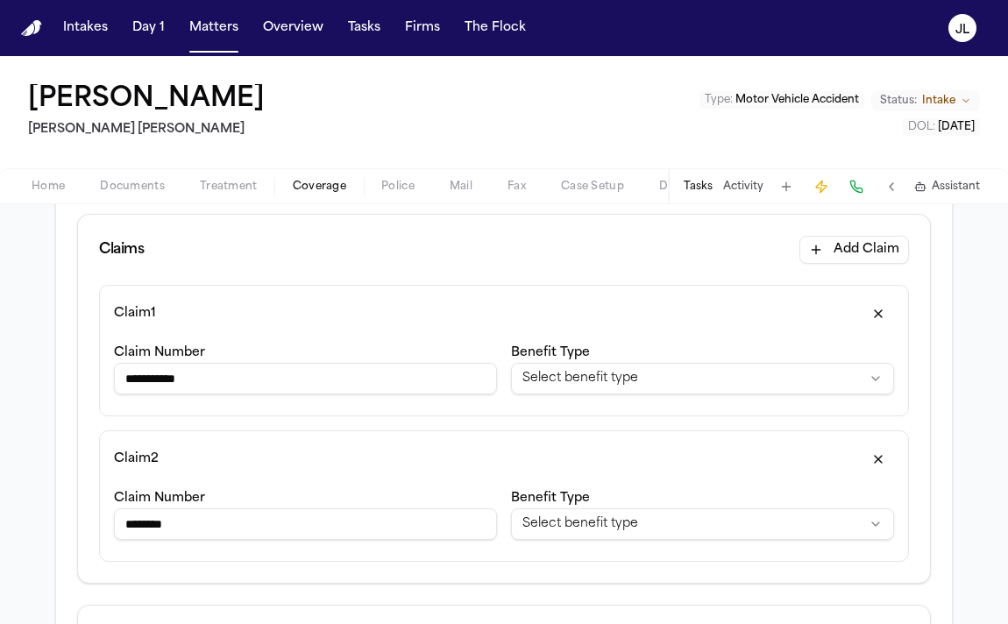
scroll to position [218, 0]
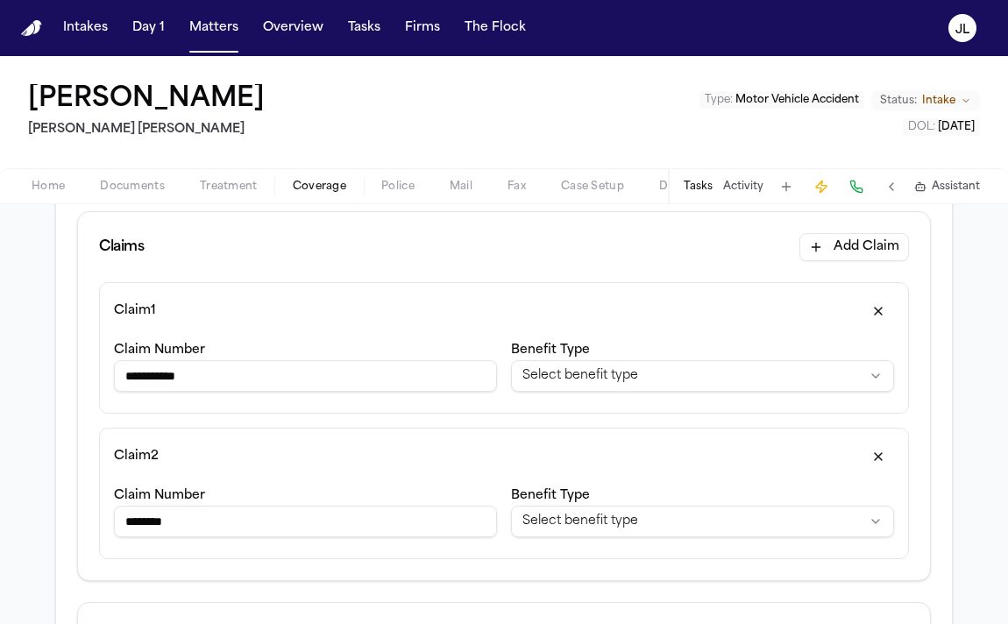
click at [875, 294] on div "**********" at bounding box center [504, 348] width 810 height 132
click at [874, 305] on button "button" at bounding box center [879, 311] width 32 height 28
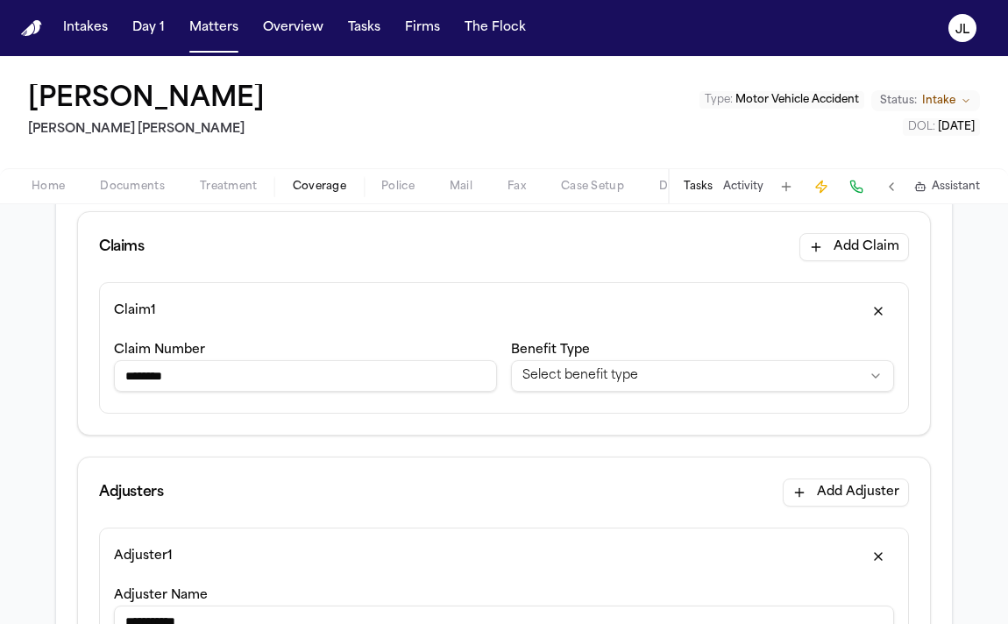
click at [877, 317] on button "button" at bounding box center [879, 311] width 32 height 28
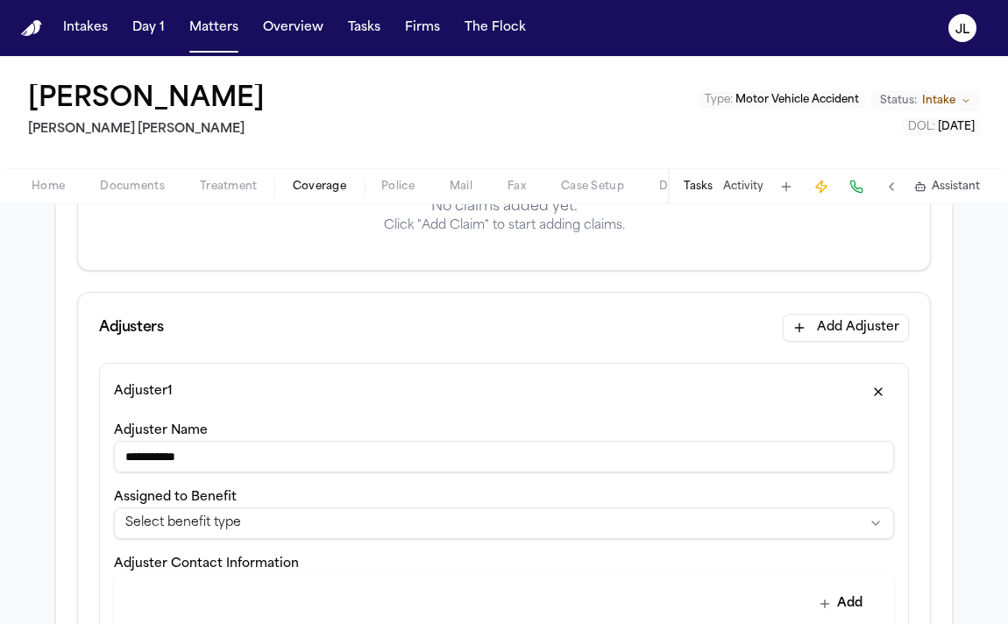
scroll to position [342, 0]
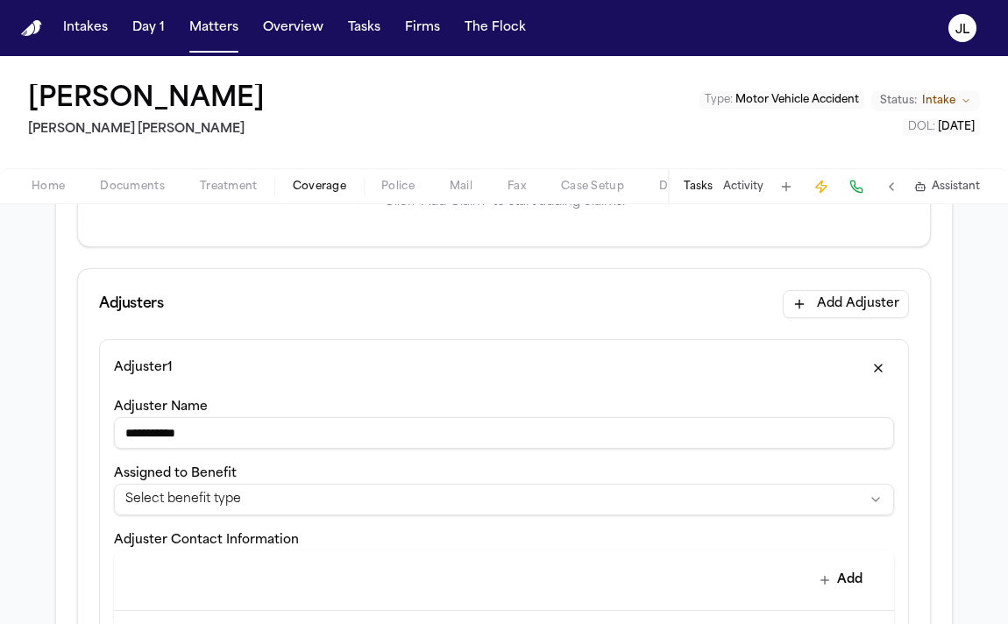
click at [869, 366] on button "button" at bounding box center [879, 368] width 32 height 28
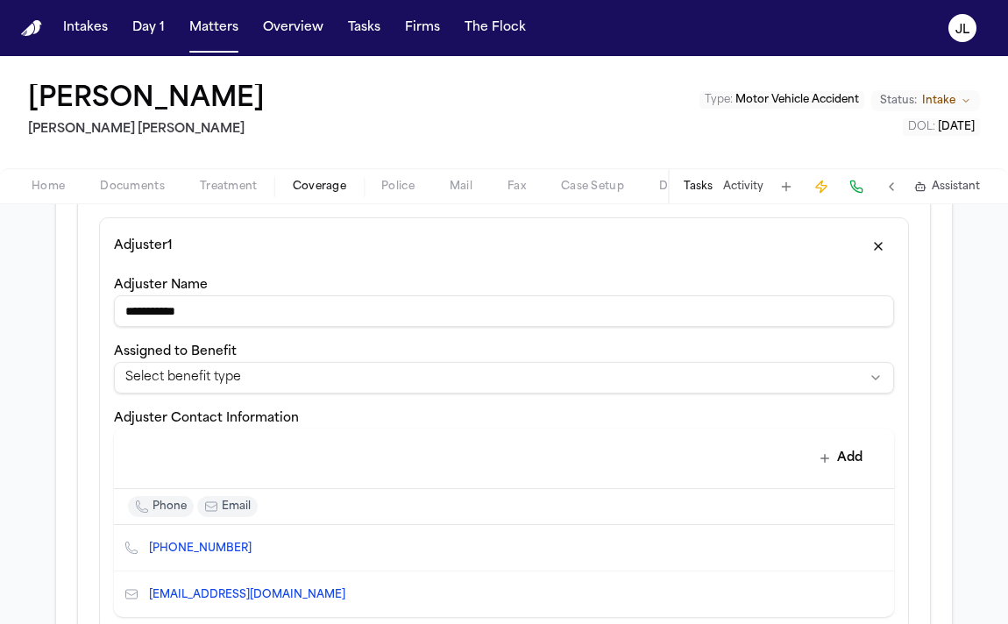
scroll to position [457, 0]
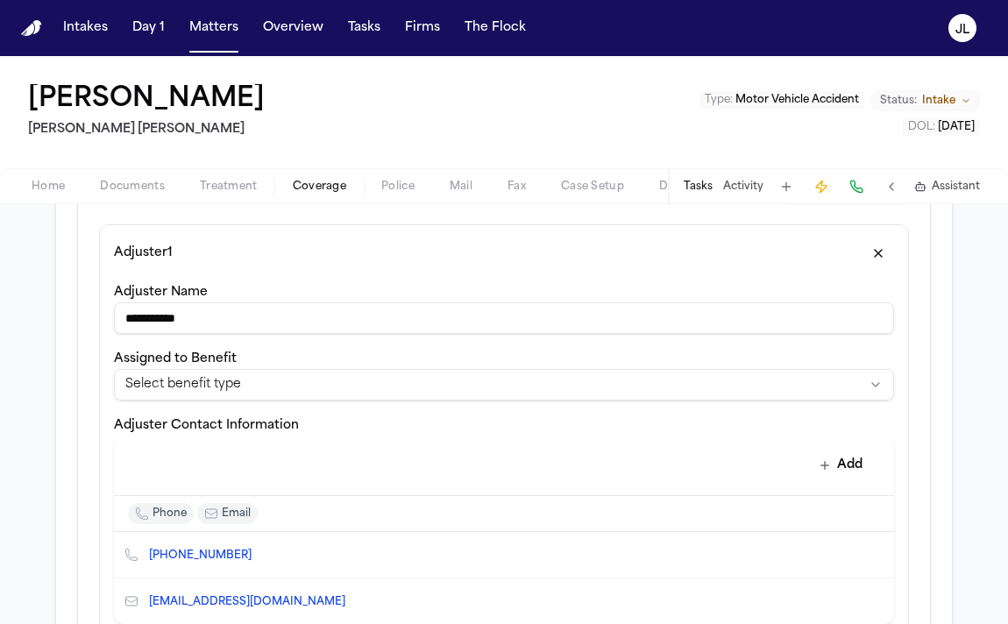
click at [882, 247] on button "button" at bounding box center [879, 253] width 32 height 28
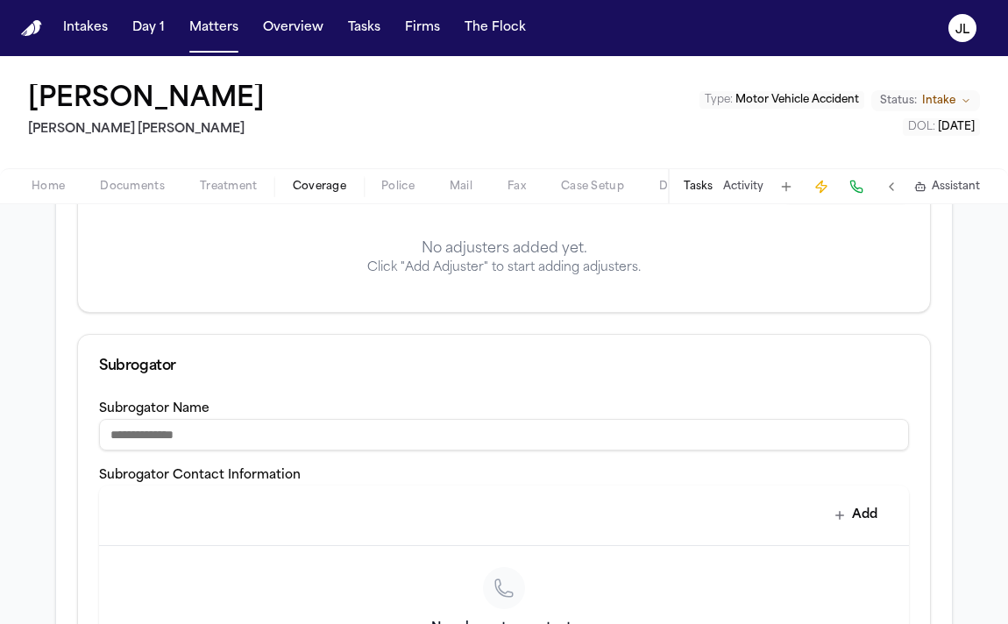
scroll to position [753, 0]
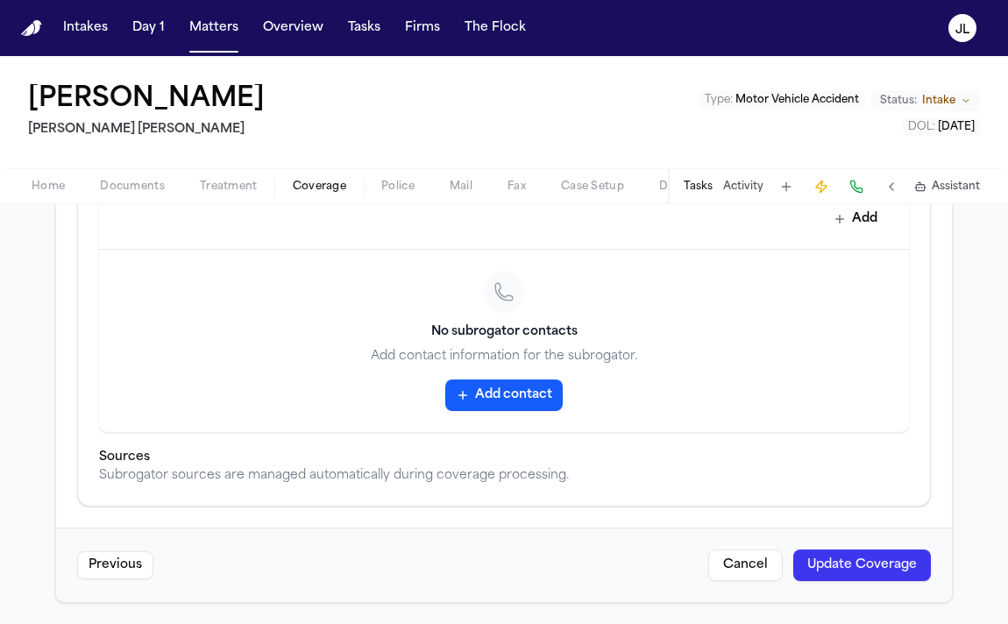
click at [851, 551] on button "Update Coverage" at bounding box center [863, 566] width 138 height 32
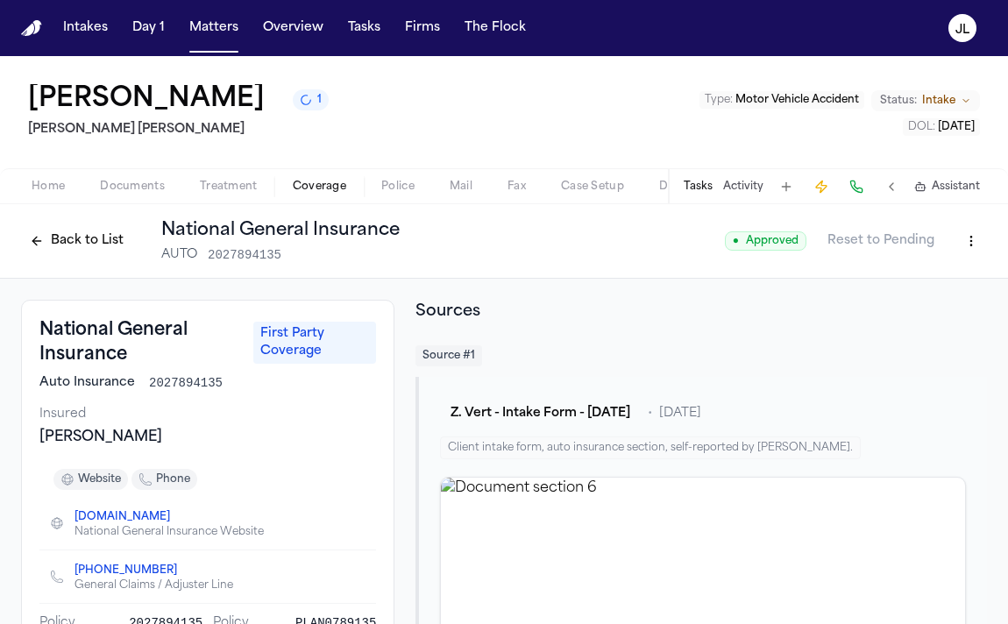
click at [62, 246] on button "Back to List" at bounding box center [76, 241] width 111 height 28
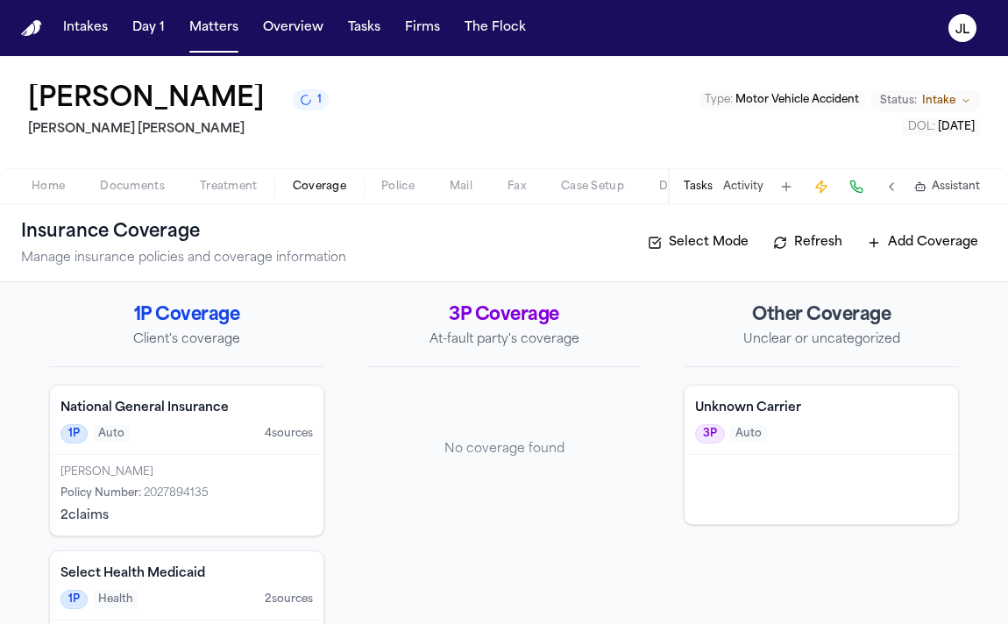
scroll to position [89, 0]
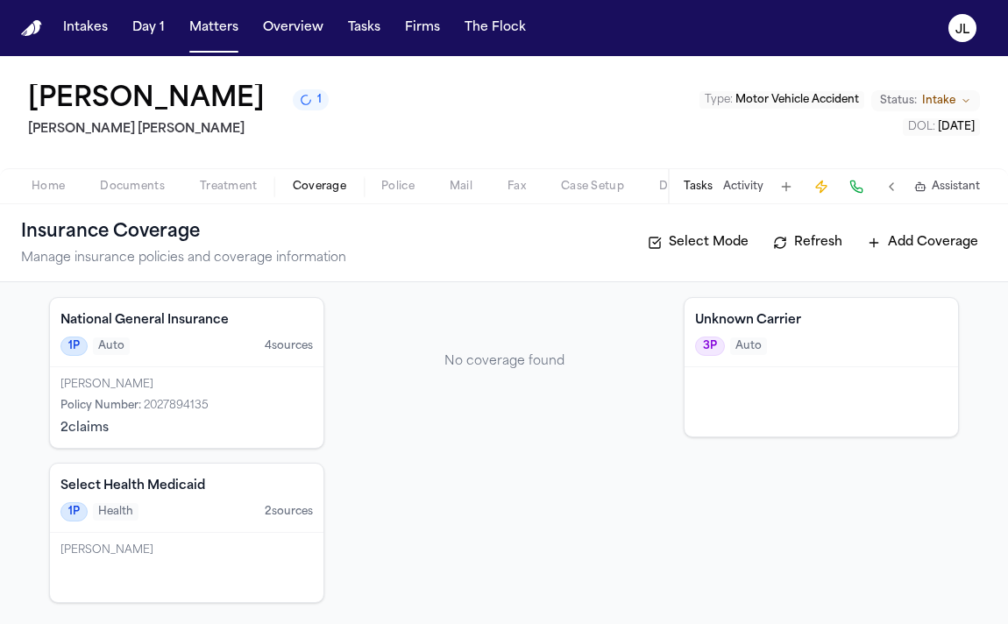
click at [239, 415] on div "[PERSON_NAME] Policy Number : 2027894135 2 claim s" at bounding box center [187, 407] width 274 height 81
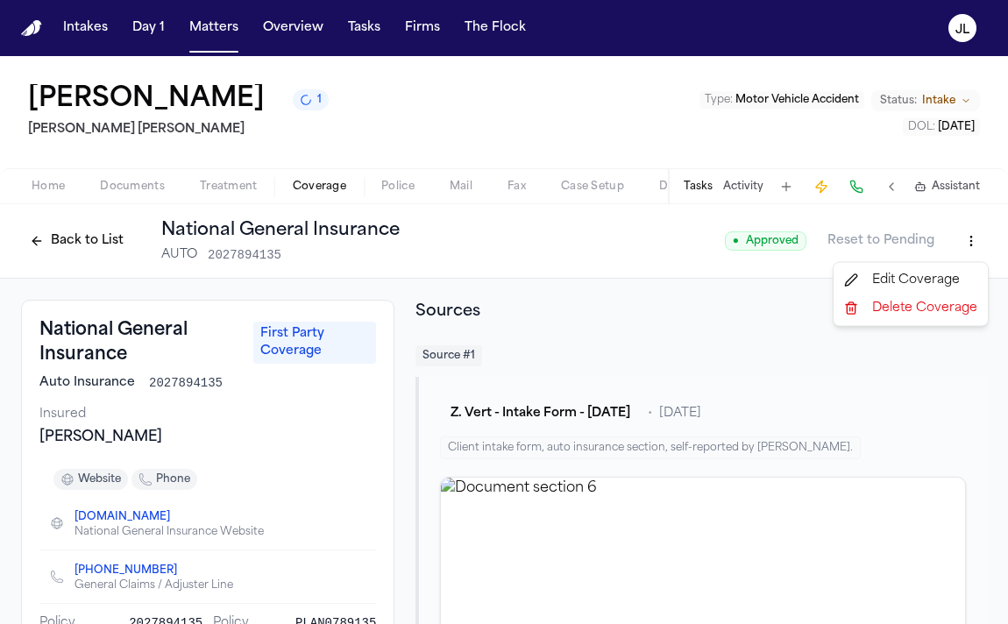
click at [965, 240] on html "Intakes Day 1 Matters Overview Tasks Firms The Flock [PERSON_NAME] Vert 1 [PERS…" at bounding box center [504, 312] width 1008 height 624
click at [958, 272] on div "Edit Coverage" at bounding box center [910, 281] width 147 height 28
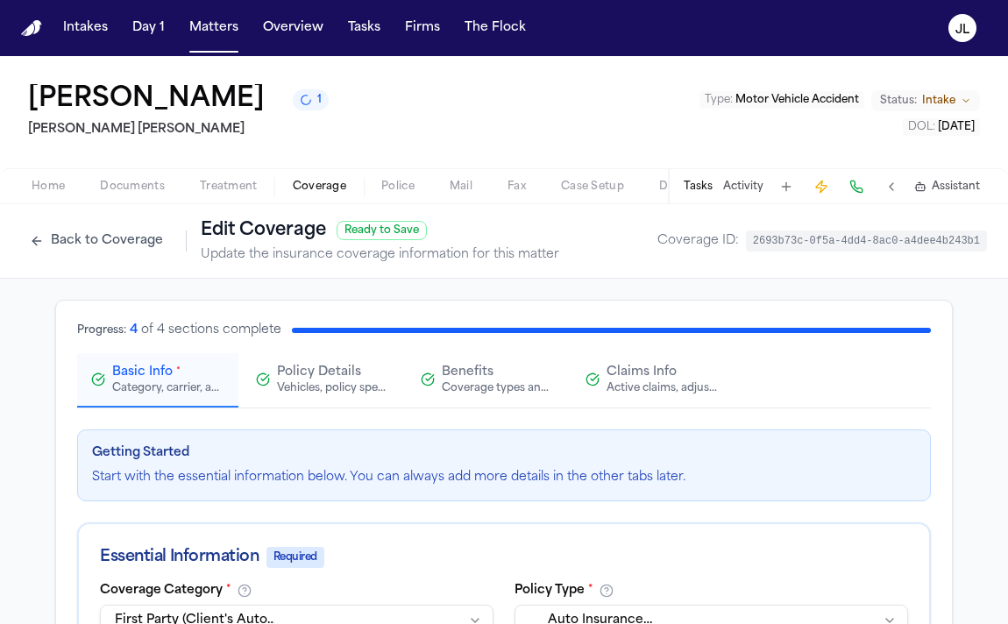
click at [701, 402] on button "Claims Info Active claims, adjusters, and subrogation details" at bounding box center [652, 380] width 161 height 54
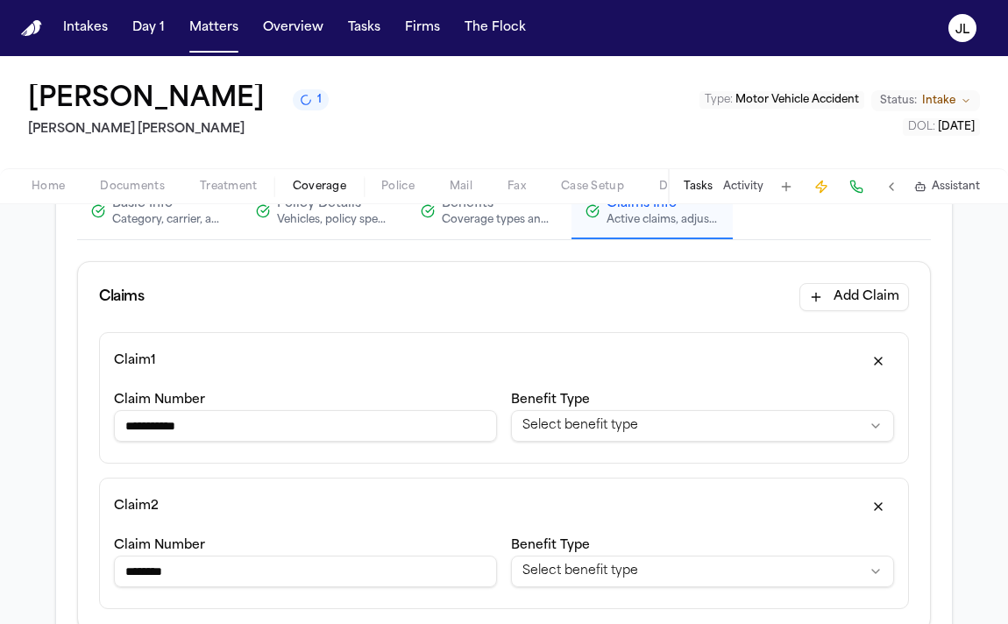
scroll to position [174, 0]
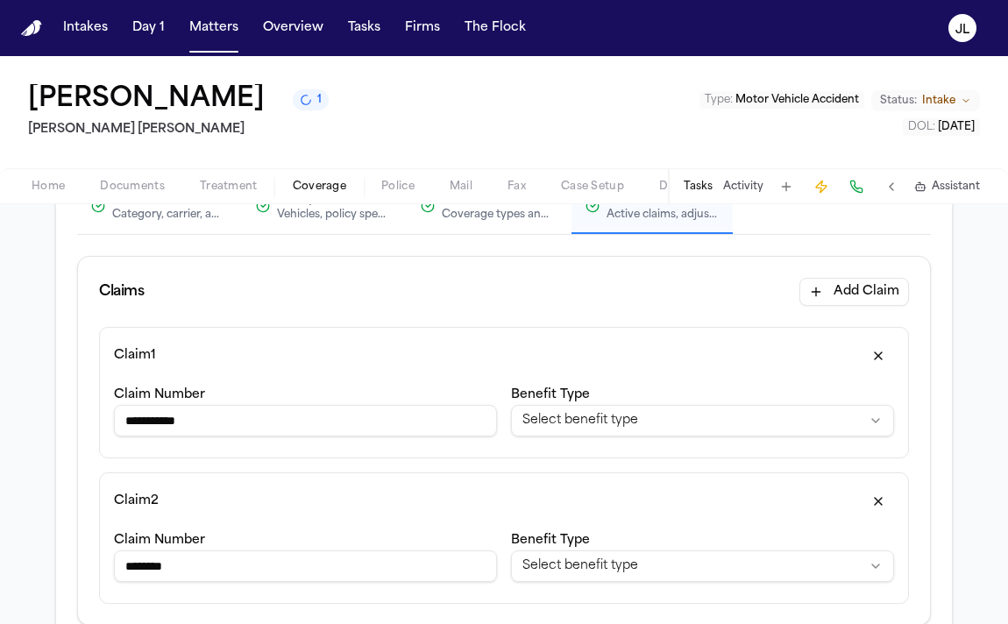
click at [876, 355] on button "button" at bounding box center [879, 356] width 32 height 28
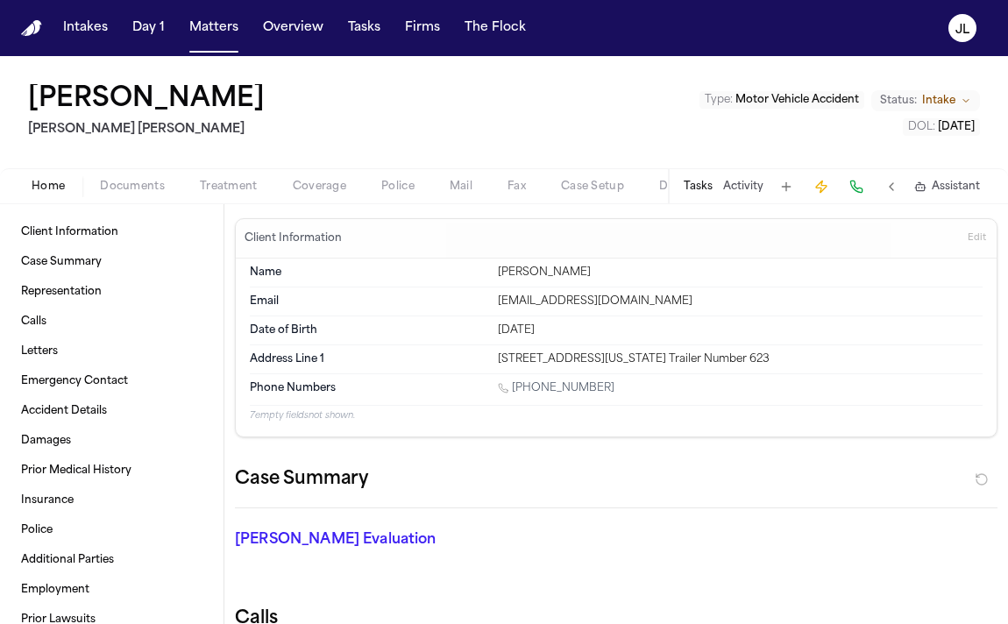
click at [67, 194] on button "Home" at bounding box center [48, 186] width 68 height 21
click at [305, 190] on span "Coverage" at bounding box center [319, 187] width 53 height 14
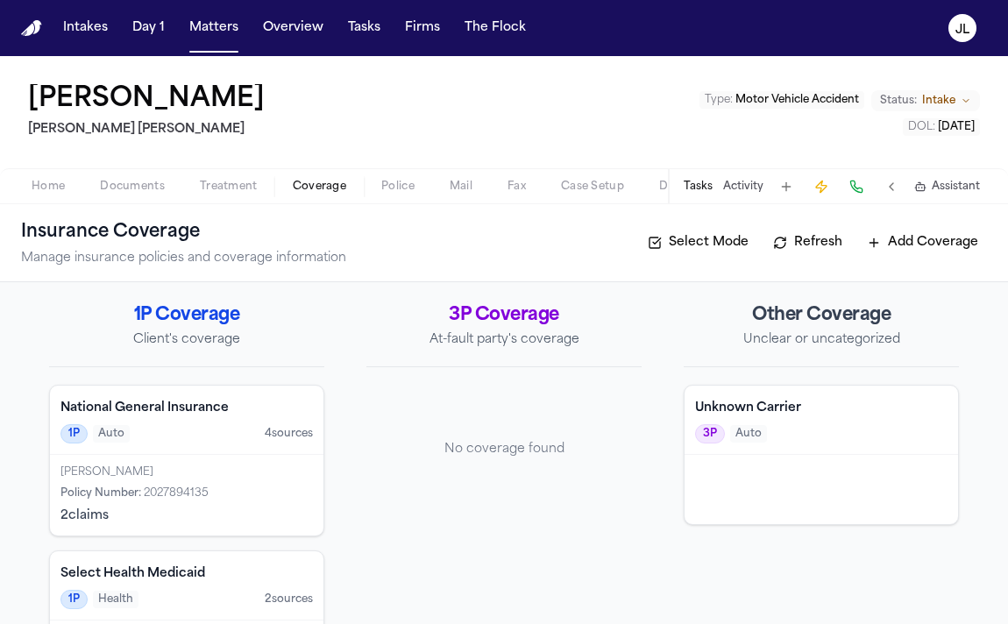
click at [155, 400] on h4 "National General Insurance" at bounding box center [187, 409] width 253 height 18
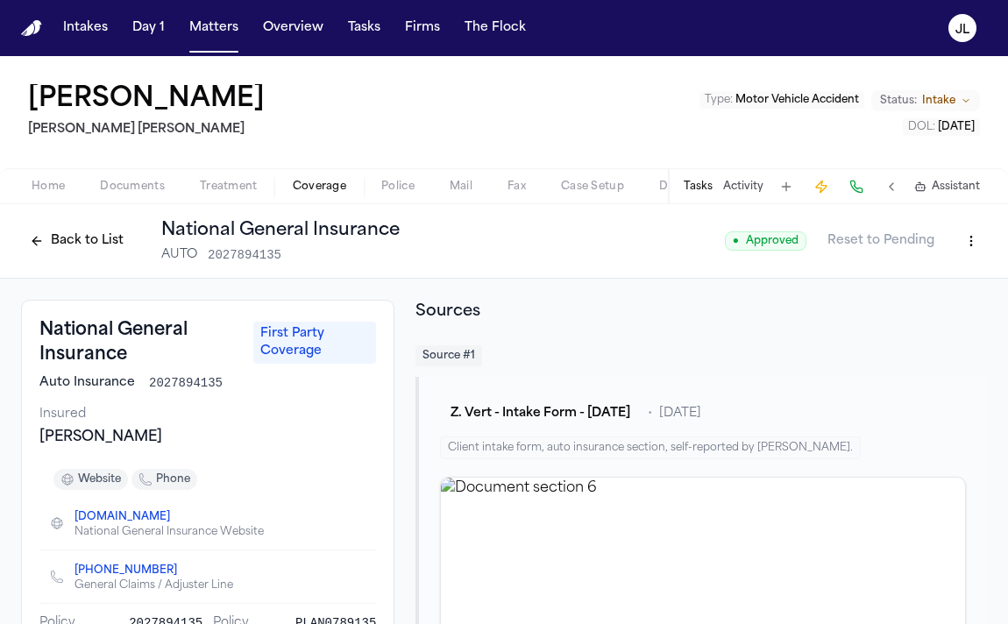
click at [103, 247] on button "Back to List" at bounding box center [76, 241] width 111 height 28
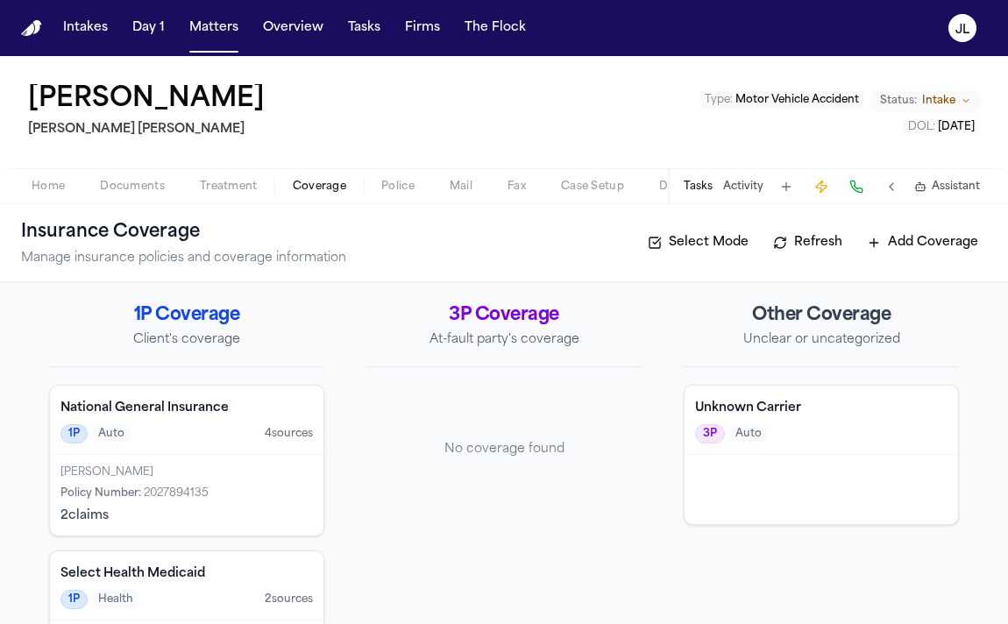
click at [136, 514] on div "2 claim s" at bounding box center [187, 517] width 253 height 18
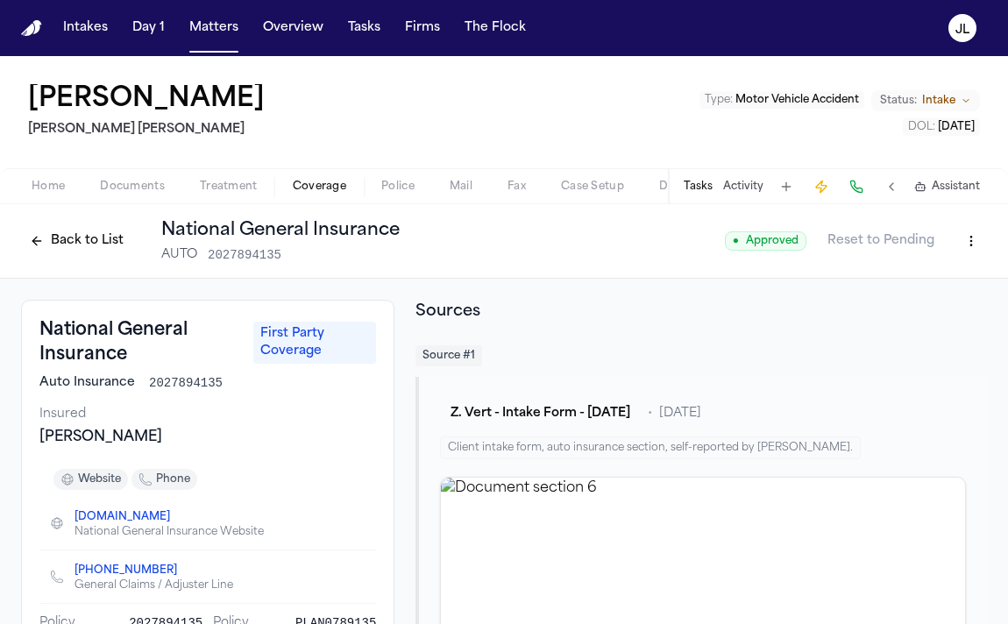
click at [977, 236] on html "Intakes Day 1 Matters Overview Tasks Firms The Flock [PERSON_NAME] [PERSON_NAME…" at bounding box center [504, 312] width 1008 height 624
click at [904, 274] on div "Edit Coverage" at bounding box center [910, 279] width 147 height 28
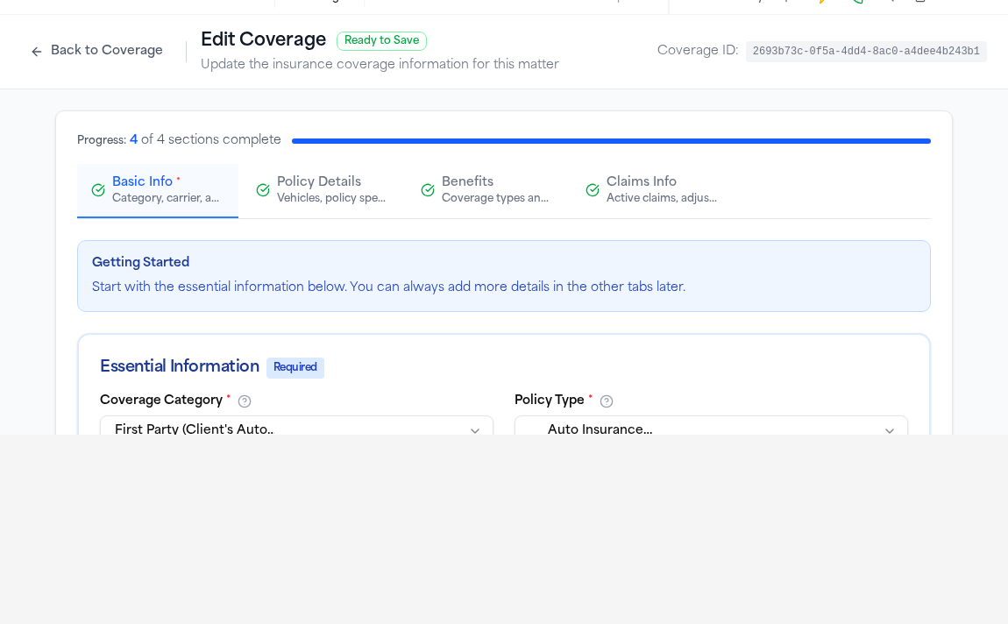
click at [625, 201] on div "Active claims, adjusters, and subrogation details" at bounding box center [663, 199] width 112 height 14
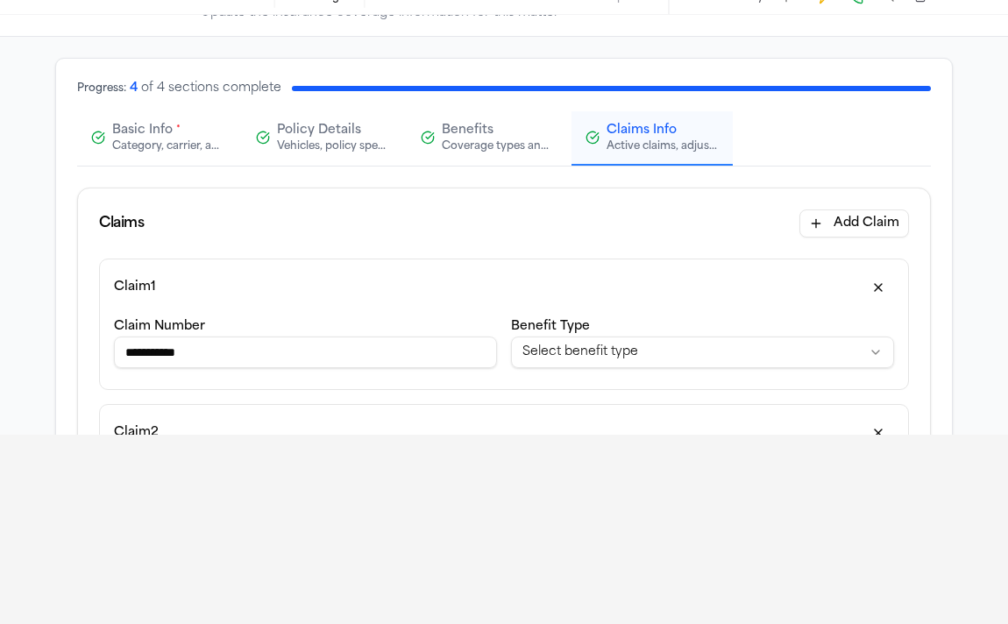
scroll to position [66, 0]
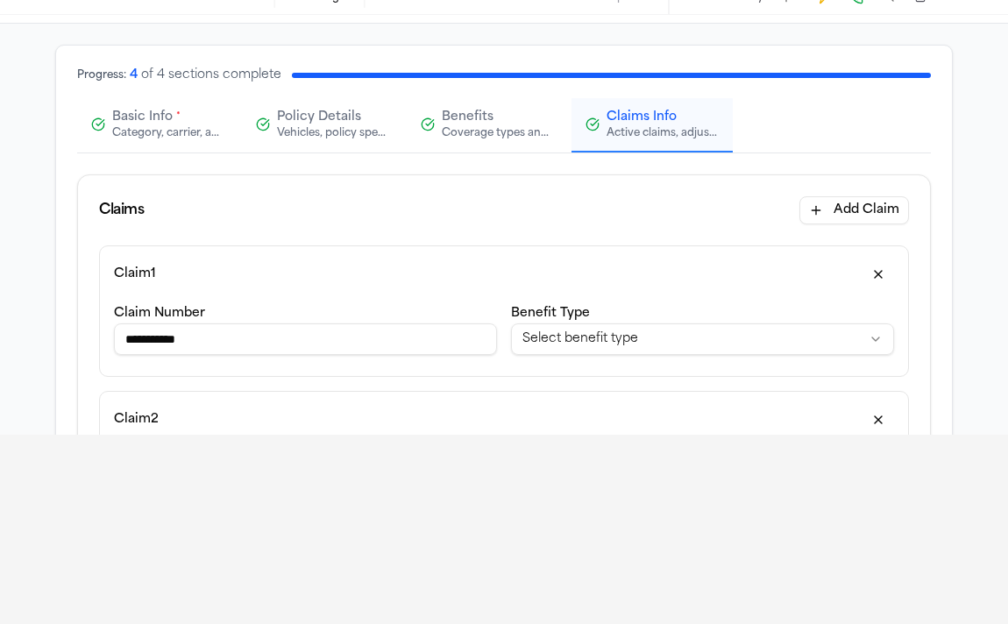
click at [120, 118] on span "Basic Info" at bounding box center [142, 118] width 61 height 18
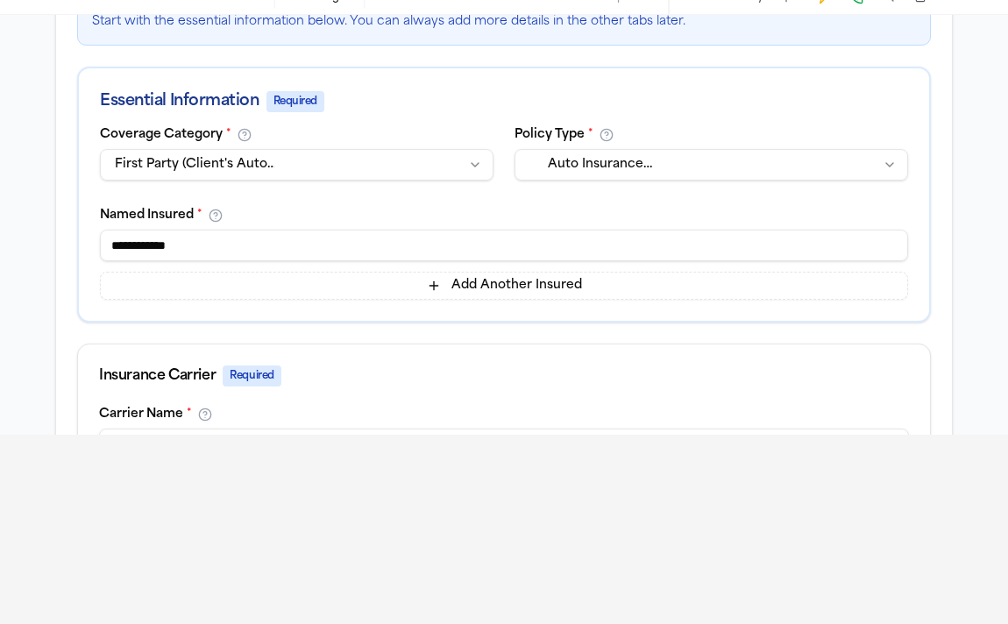
scroll to position [0, 0]
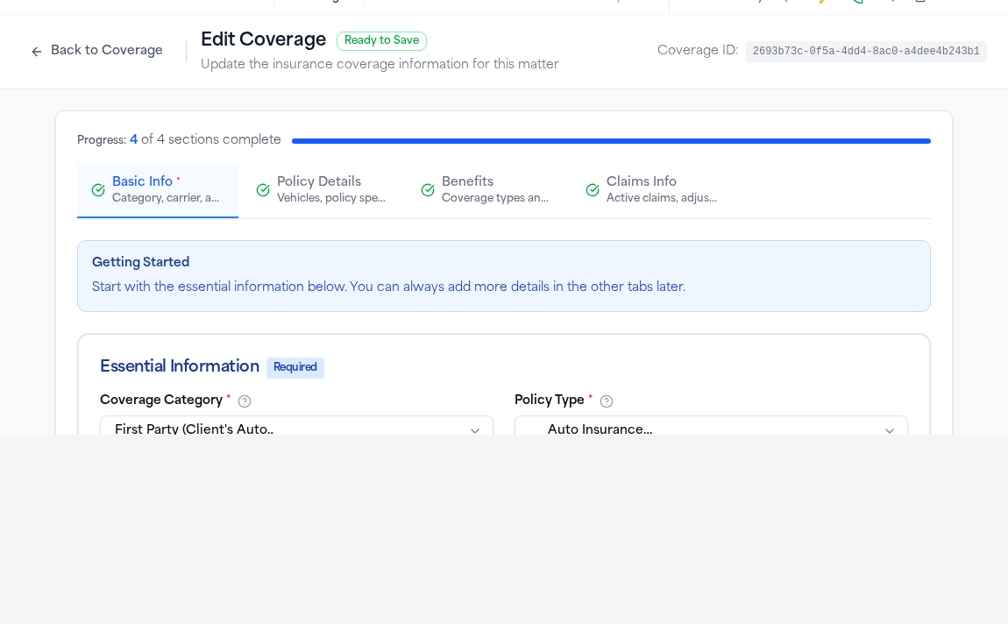
click at [671, 210] on button "Claims Info Active claims, adjusters, and subrogation details" at bounding box center [652, 191] width 161 height 54
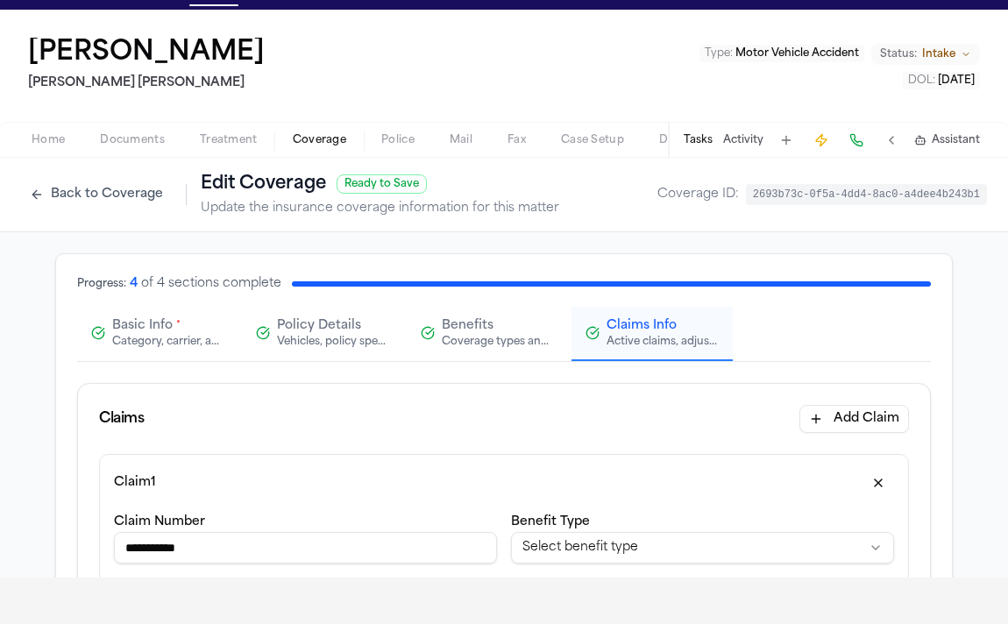
scroll to position [46, 0]
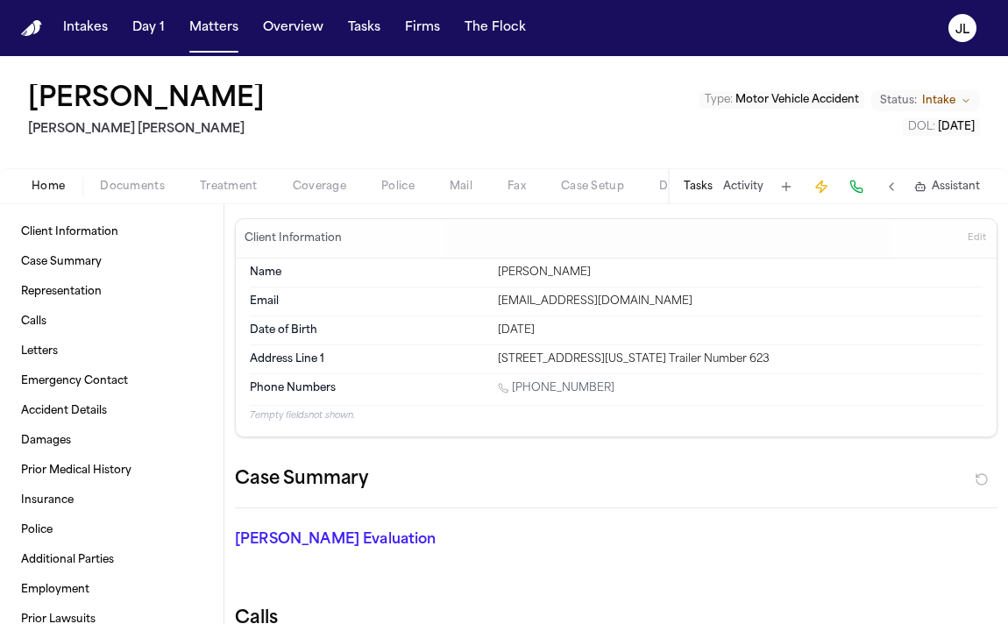
click at [23, 138] on div "[PERSON_NAME] [PERSON_NAME] [PERSON_NAME] Type : Motor Vehicle Accident Status:…" at bounding box center [504, 130] width 1008 height 148
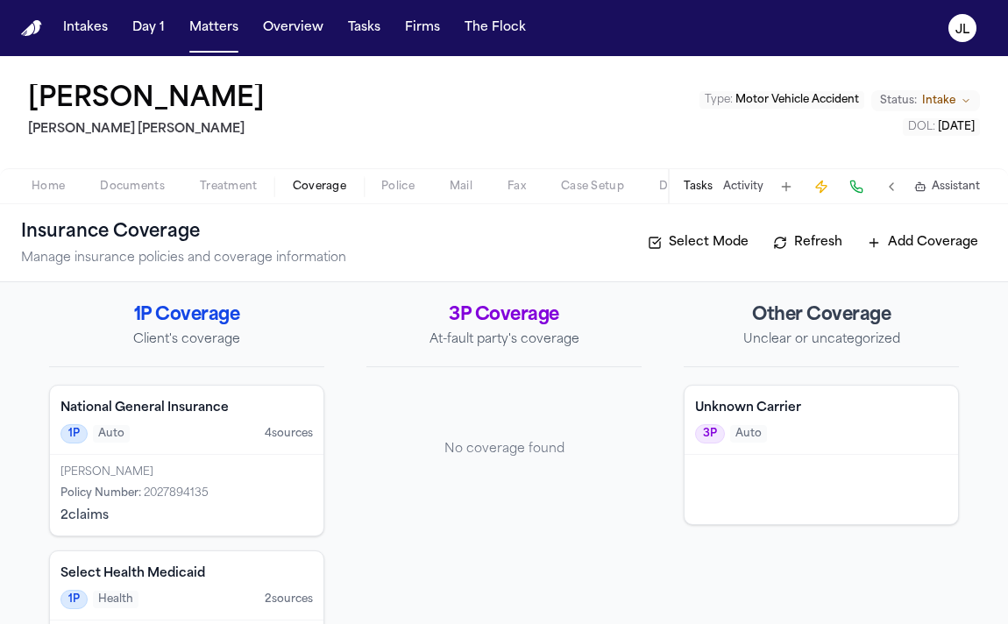
click at [326, 191] on span "Coverage" at bounding box center [319, 187] width 53 height 14
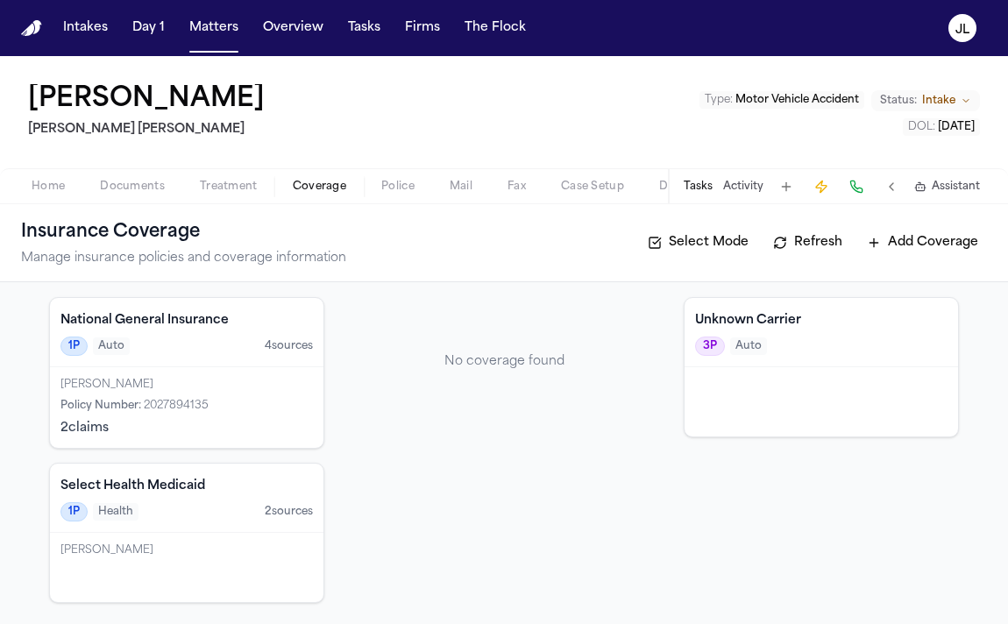
click at [210, 406] on div "Policy Number : 2027894135" at bounding box center [187, 406] width 253 height 14
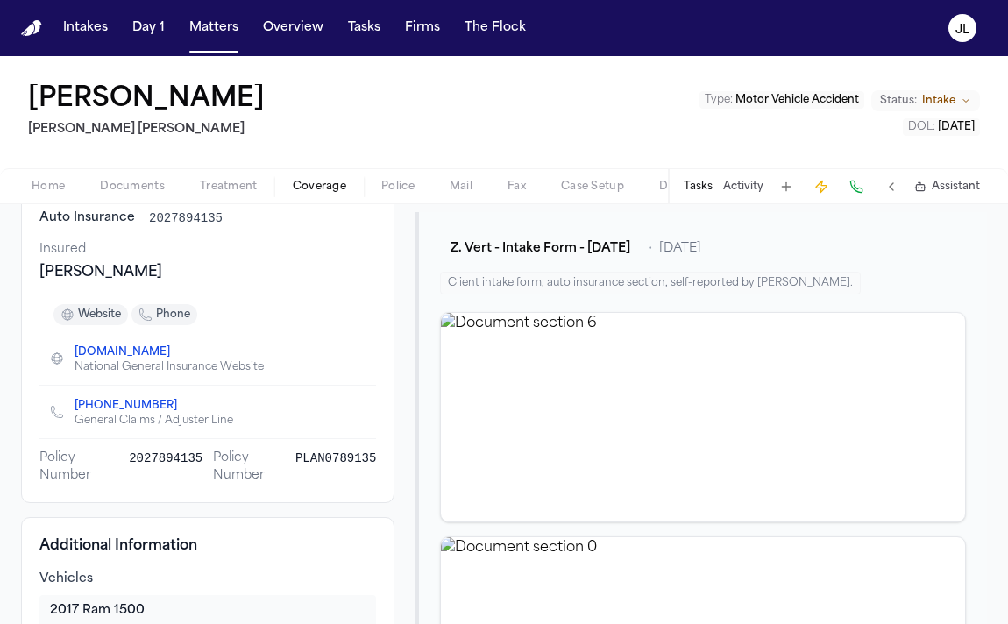
scroll to position [12, 0]
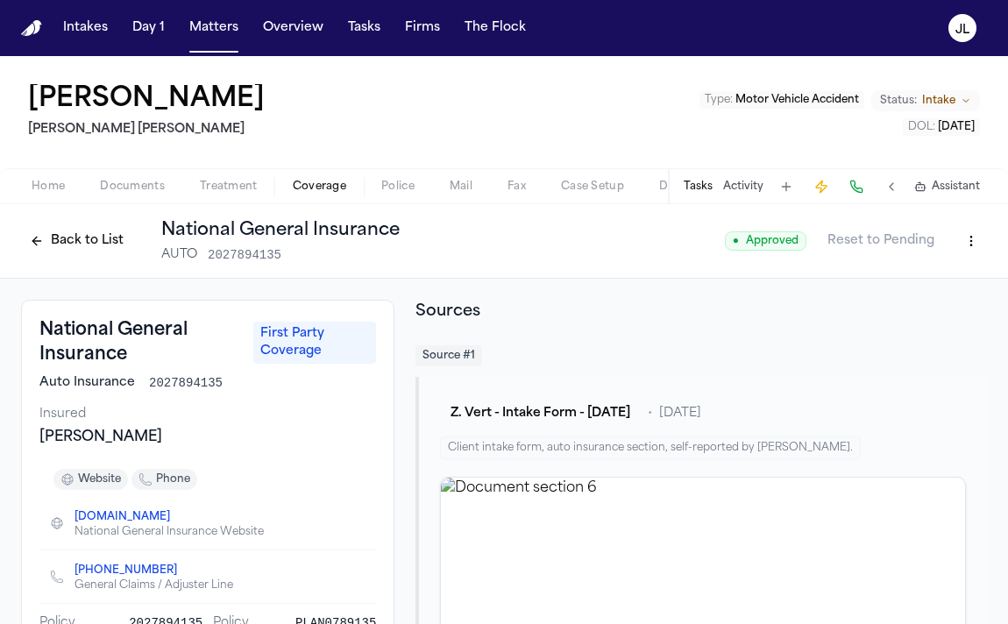
click at [962, 248] on html "Intakes Day 1 Matters Overview Tasks Firms The Flock [PERSON_NAME] [PERSON_NAME…" at bounding box center [504, 312] width 1008 height 624
click at [921, 287] on div "Edit Coverage" at bounding box center [910, 279] width 147 height 28
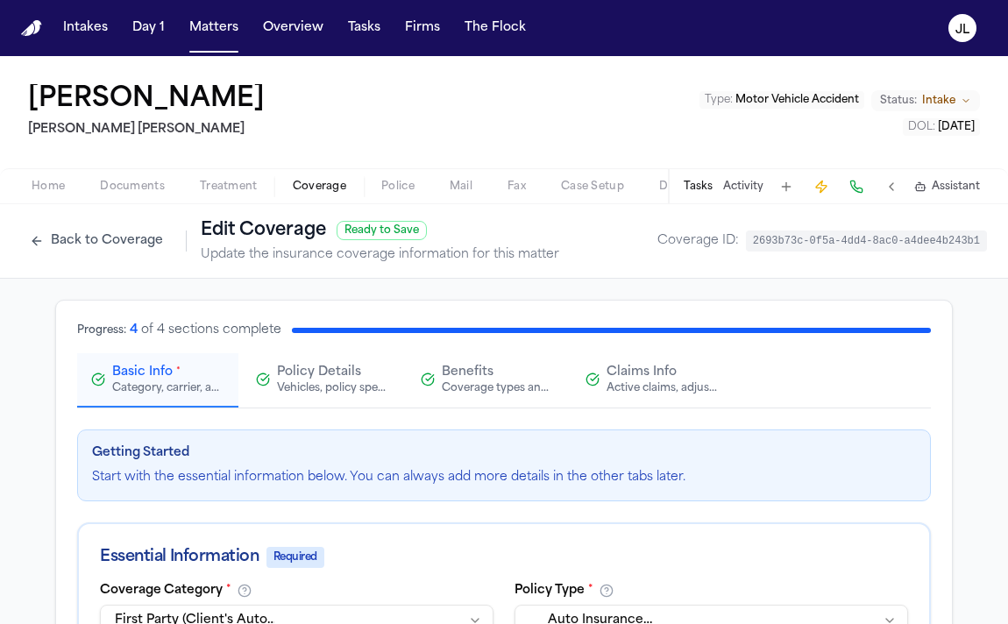
click at [609, 395] on div "Active claims, adjusters, and subrogation details" at bounding box center [663, 388] width 112 height 14
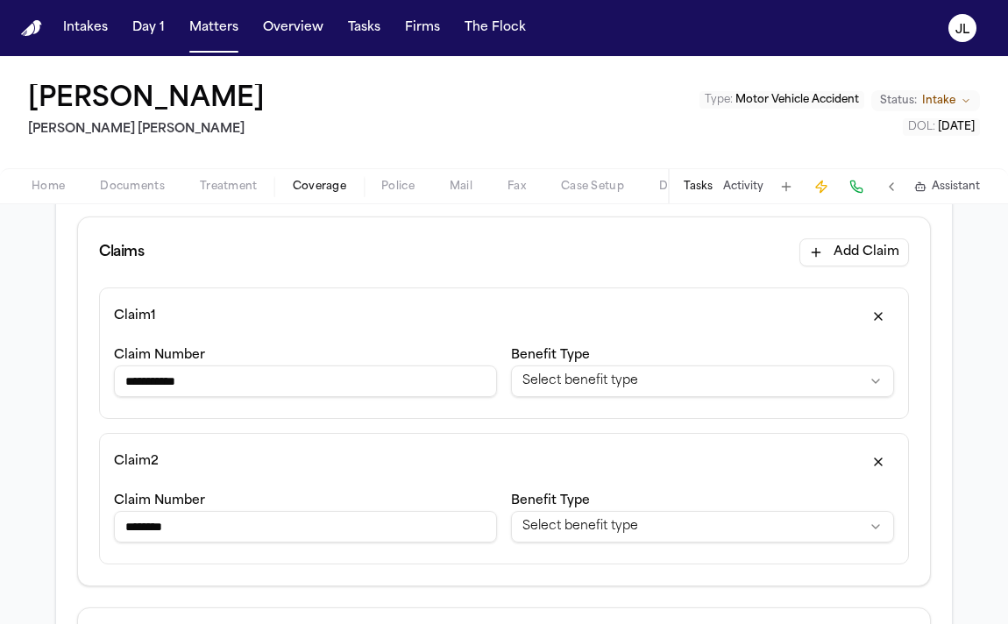
scroll to position [181, 0]
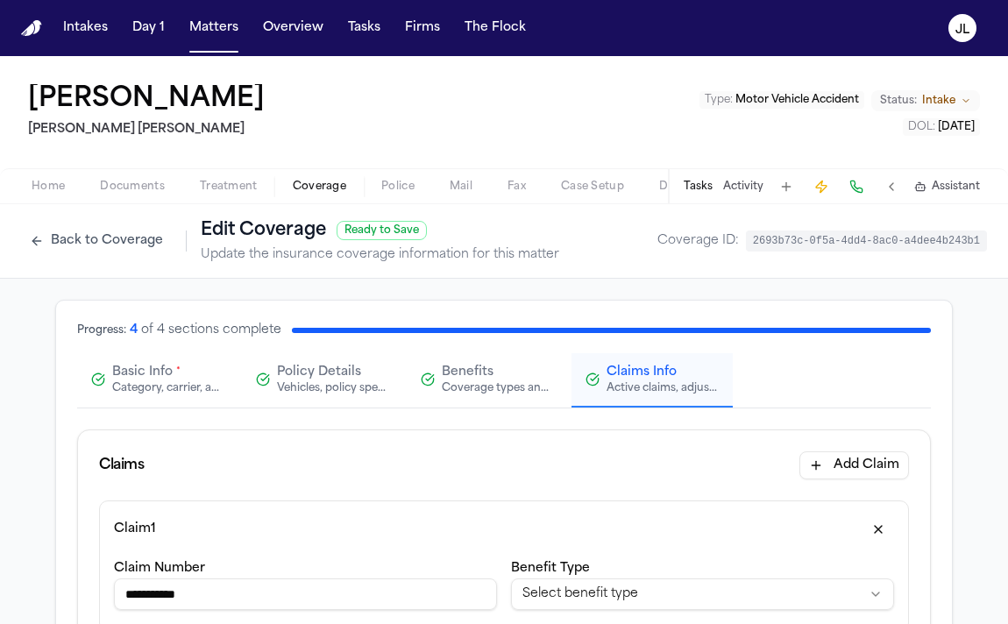
click at [103, 245] on button "Back to Coverage" at bounding box center [96, 241] width 151 height 28
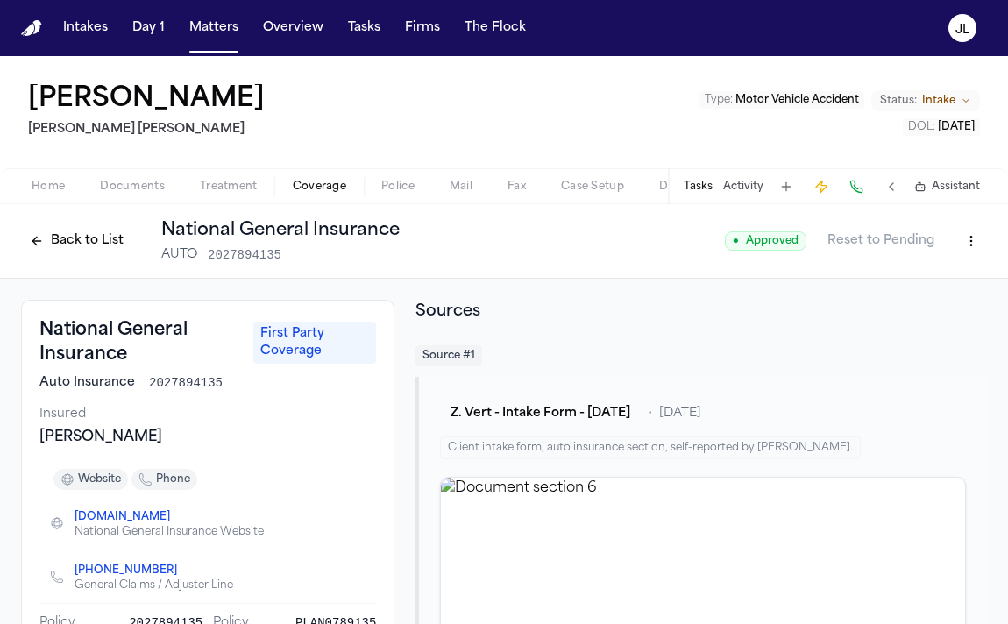
click at [31, 197] on div "Home Documents Treatment Coverage Police Mail Fax Case Setup Demand Workspaces …" at bounding box center [504, 185] width 1008 height 35
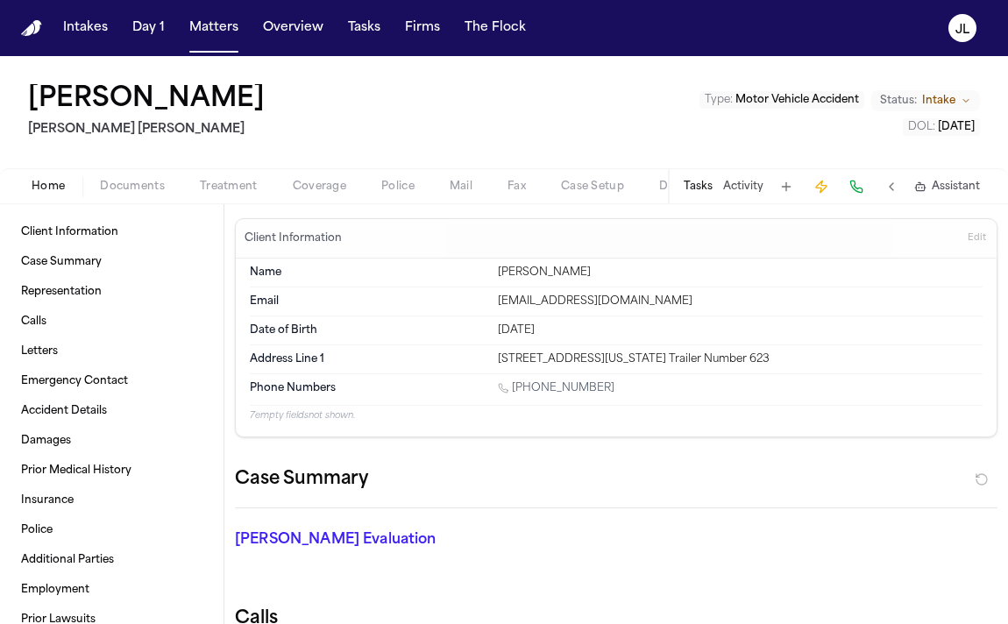
click at [40, 190] on span "Home" at bounding box center [48, 187] width 33 height 14
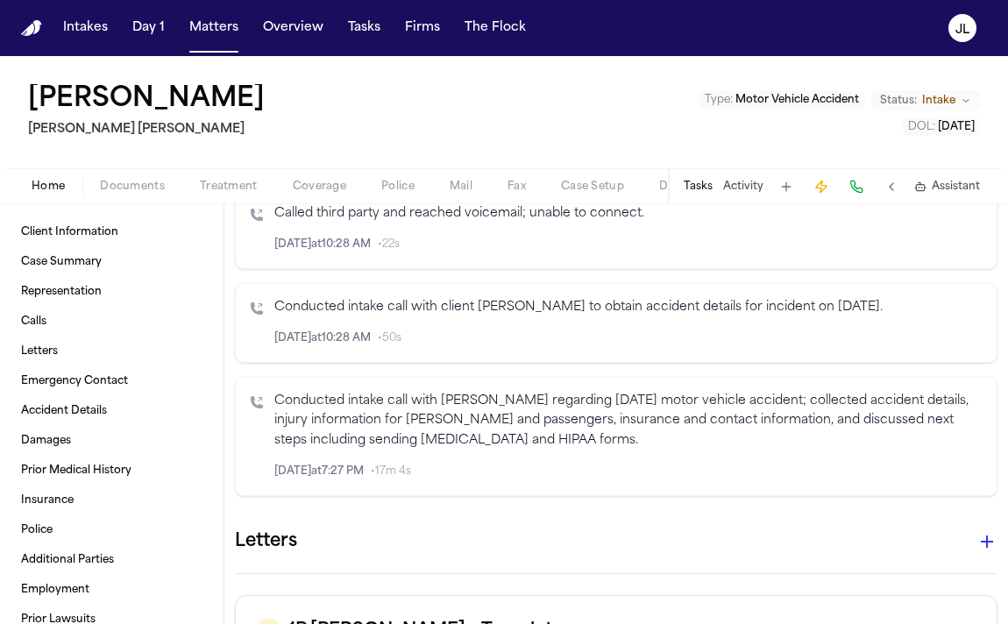
scroll to position [994, 0]
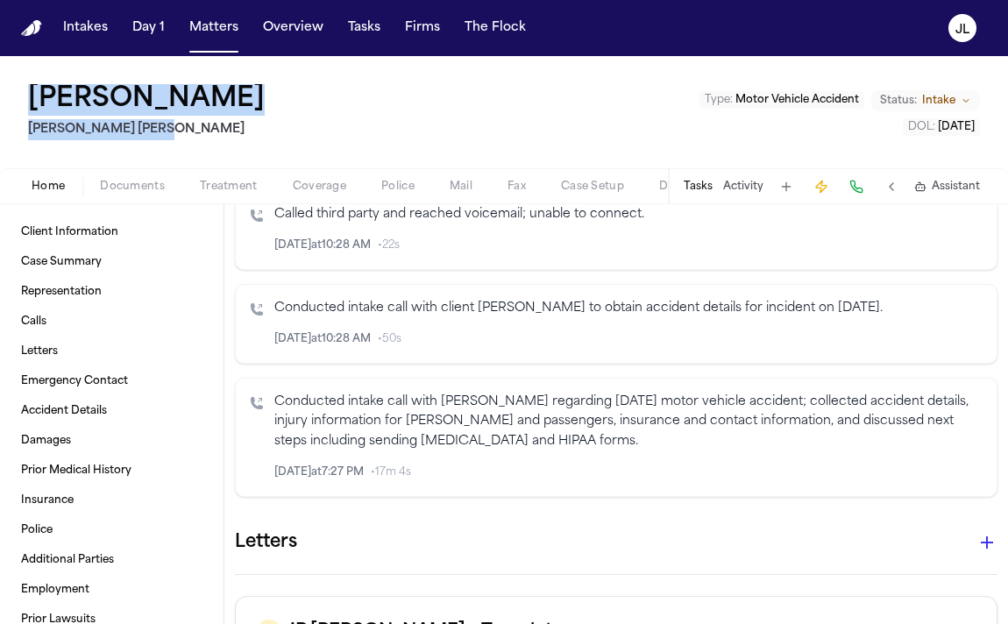
drag, startPoint x: 197, startPoint y: 127, endPoint x: 26, endPoint y: 75, distance: 178.6
click at [26, 75] on div "[PERSON_NAME] Vert [PERSON_NAME] [PERSON_NAME] Type : Motor Vehicle Accident St…" at bounding box center [504, 112] width 1008 height 112
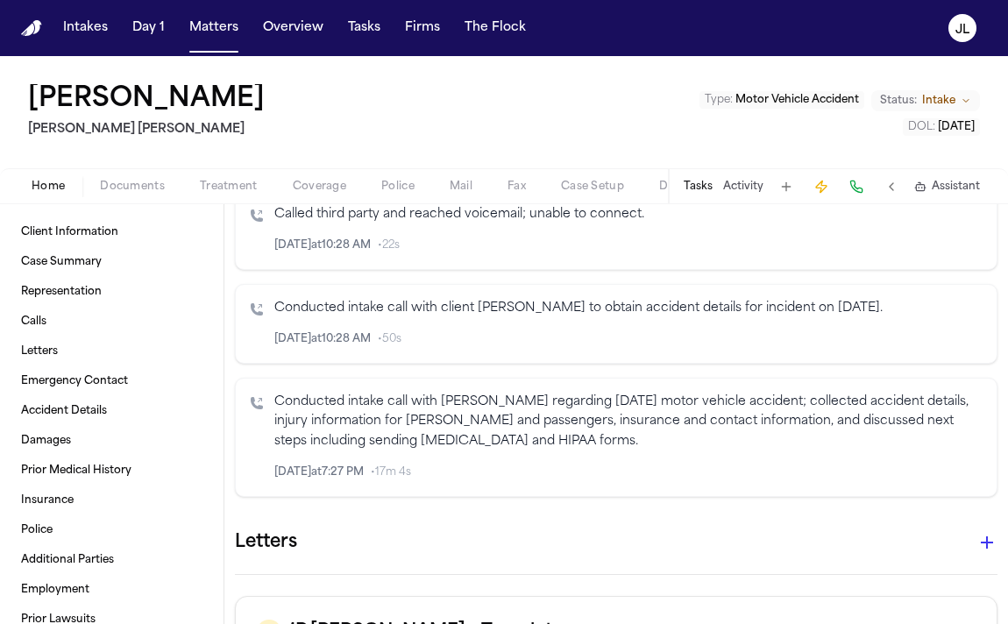
click at [342, 199] on div "Home Documents Treatment Coverage Police Mail Fax Case Setup Demand Workspaces …" at bounding box center [504, 185] width 1008 height 35
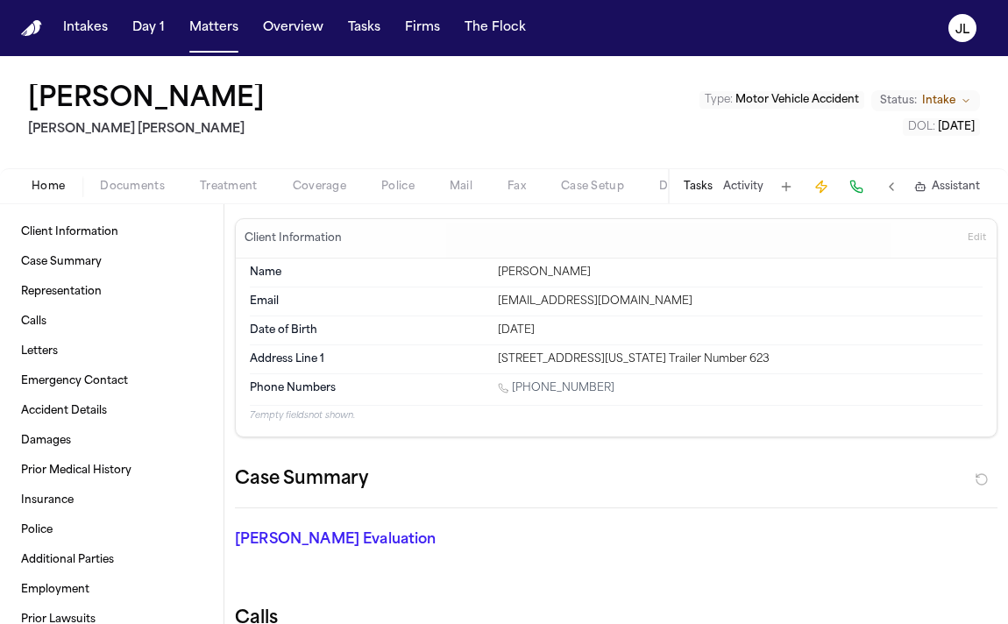
click at [331, 180] on span "Coverage" at bounding box center [319, 187] width 53 height 14
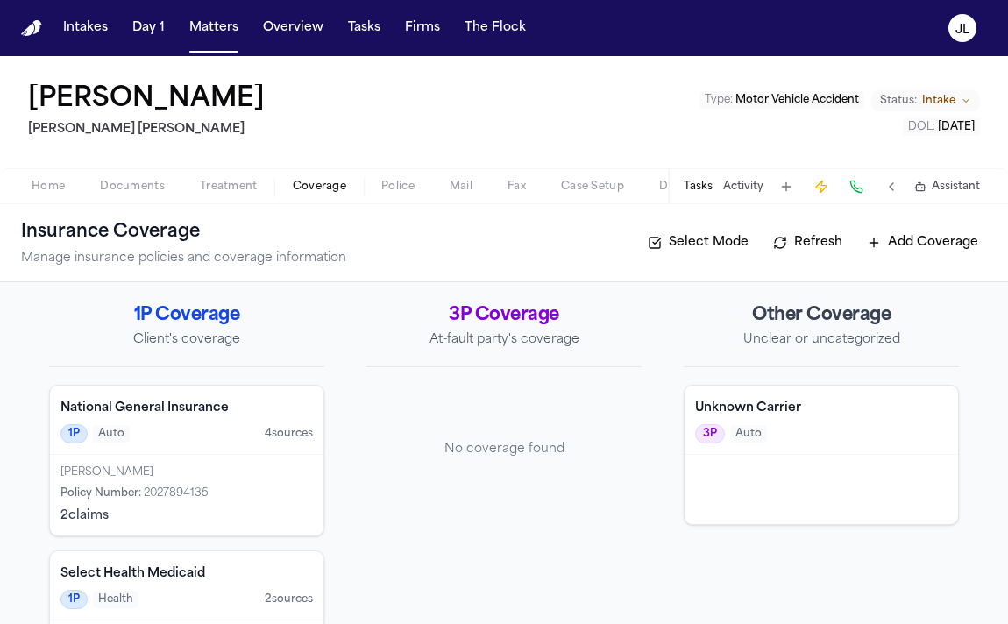
click at [224, 442] on div "1P Auto 4 source s" at bounding box center [187, 433] width 253 height 19
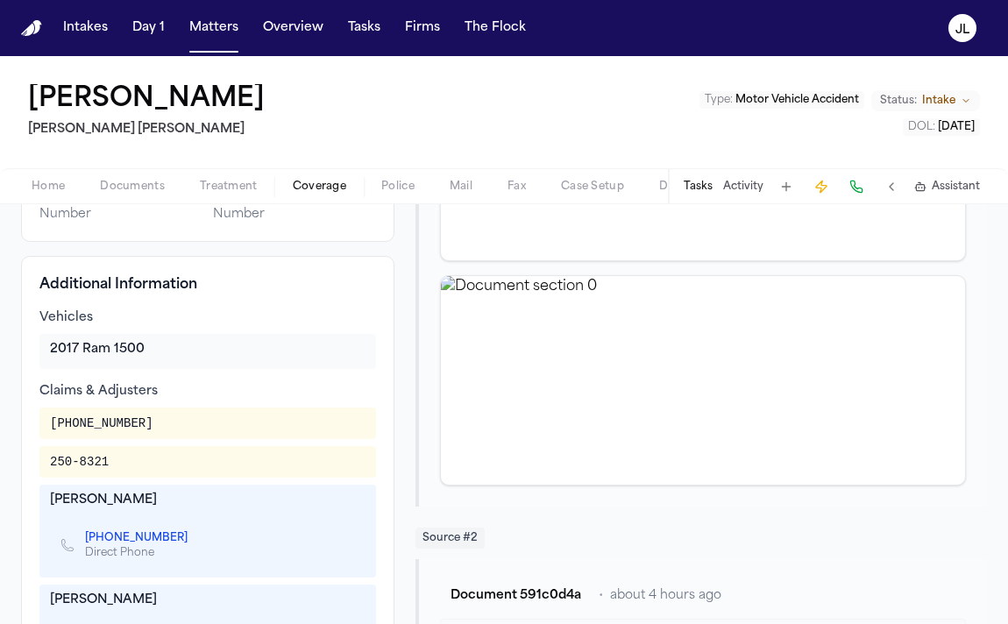
scroll to position [430, 0]
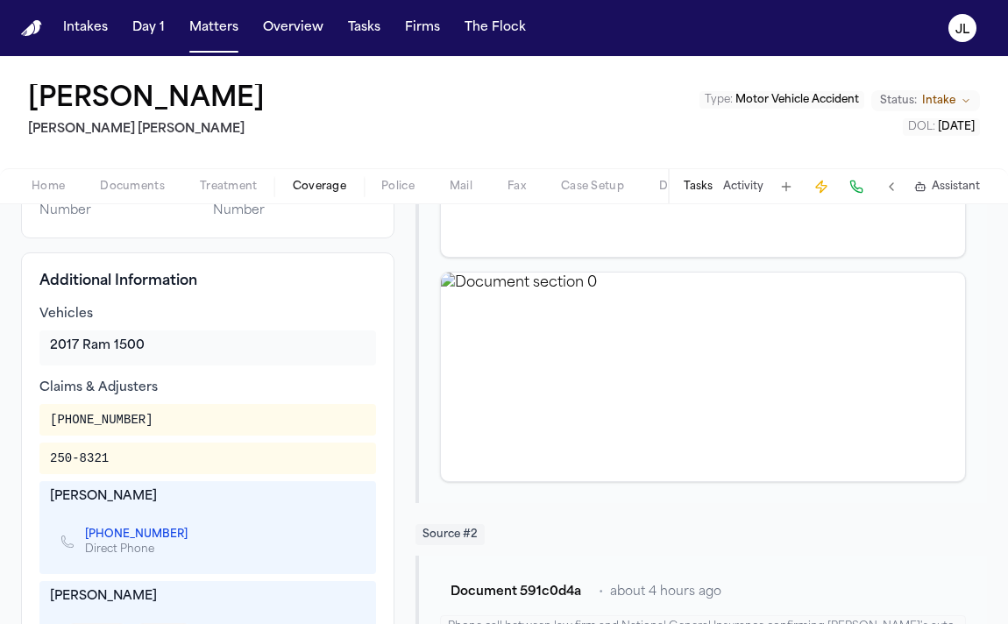
click at [745, 190] on button "Activity" at bounding box center [743, 187] width 40 height 14
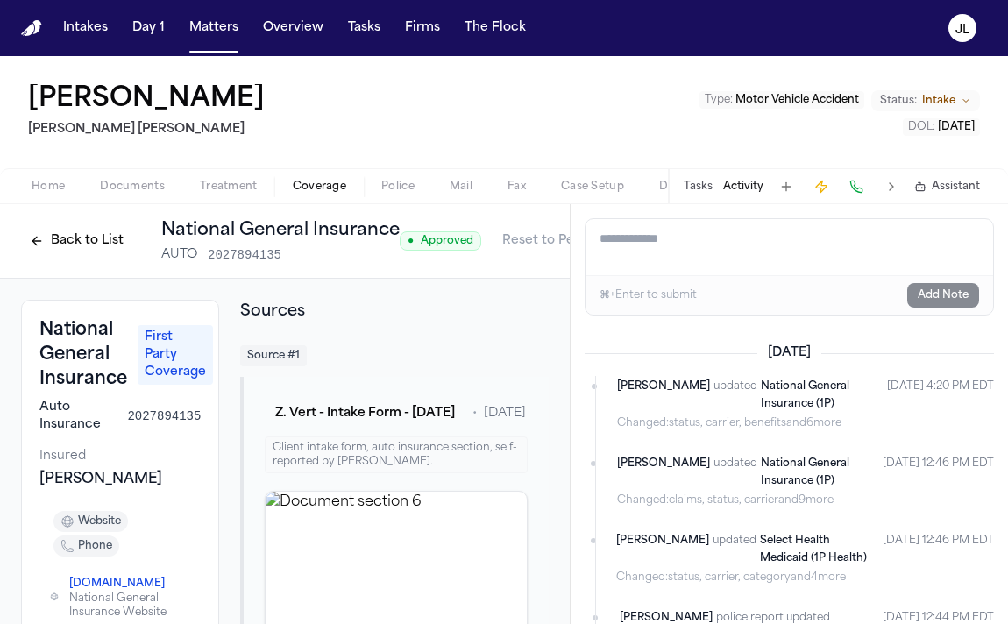
scroll to position [0, 86]
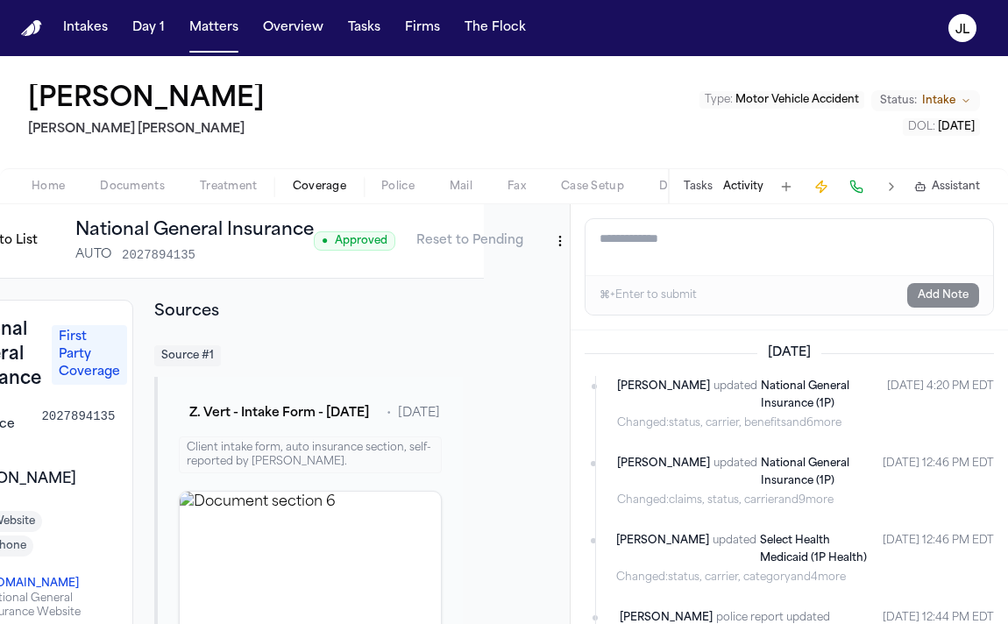
click at [554, 235] on html "Intakes Day 1 Matters Overview Tasks Firms The Flock [PERSON_NAME] [PERSON_NAME…" at bounding box center [504, 312] width 1008 height 624
click at [531, 269] on div "Edit Coverage" at bounding box center [493, 279] width 147 height 28
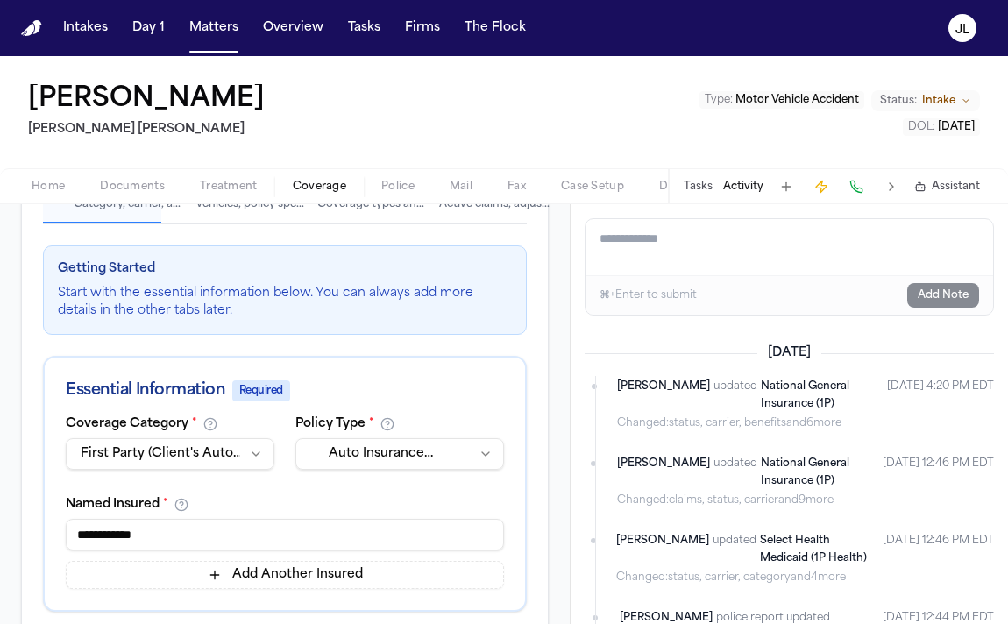
scroll to position [154, 0]
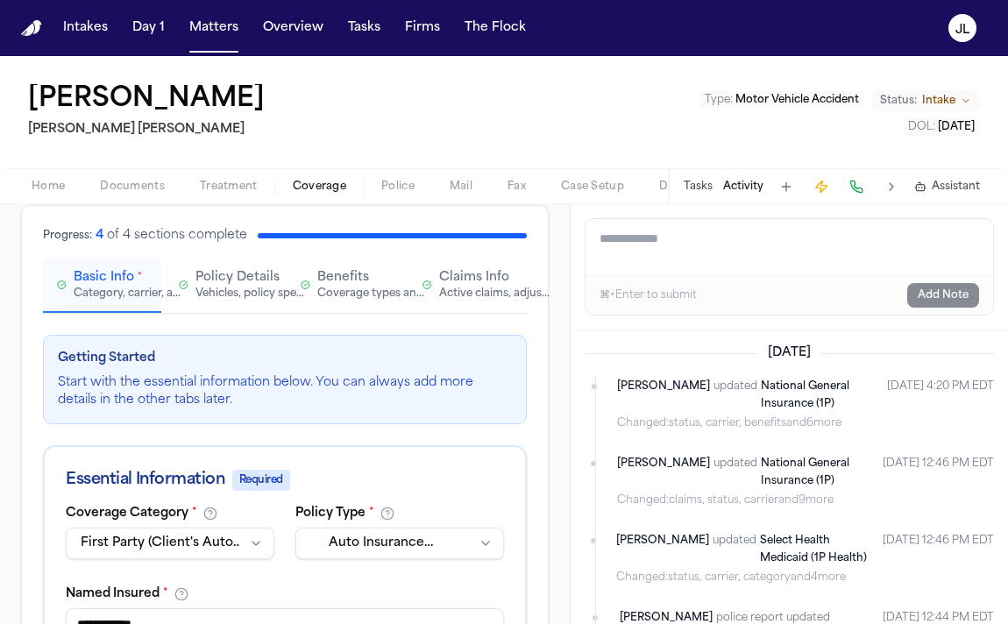
click at [236, 282] on span "Policy Details" at bounding box center [238, 278] width 84 height 18
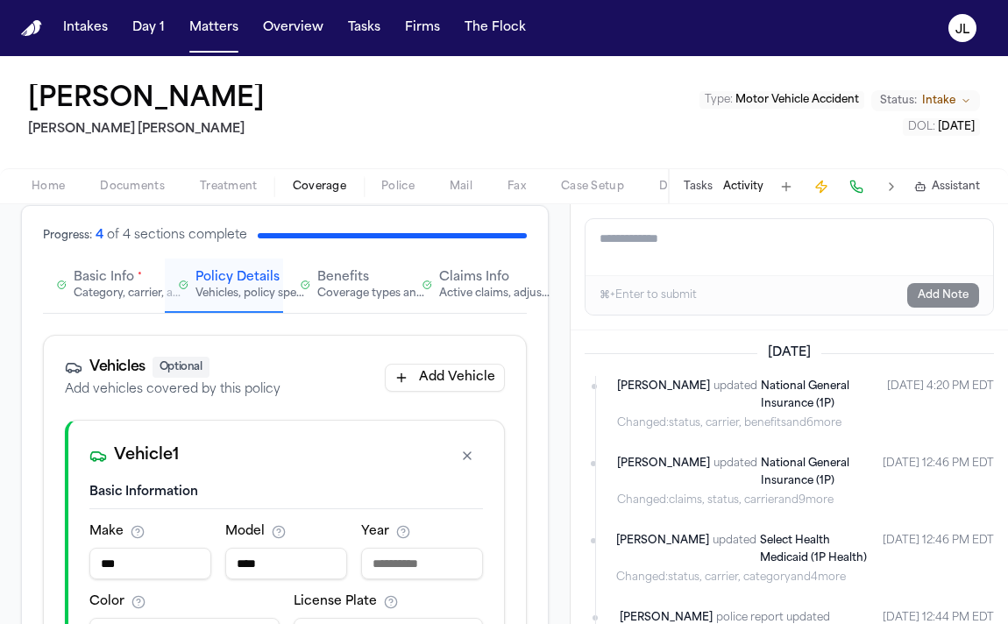
click at [140, 282] on div "Basic Info * Category, carrier, and policy holder information" at bounding box center [111, 285] width 74 height 32
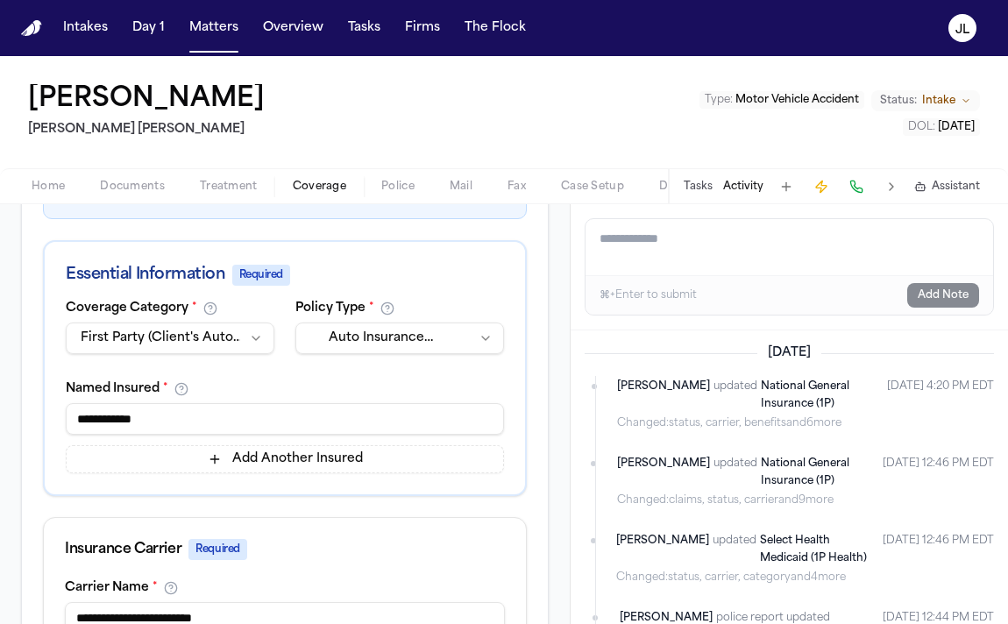
scroll to position [0, 0]
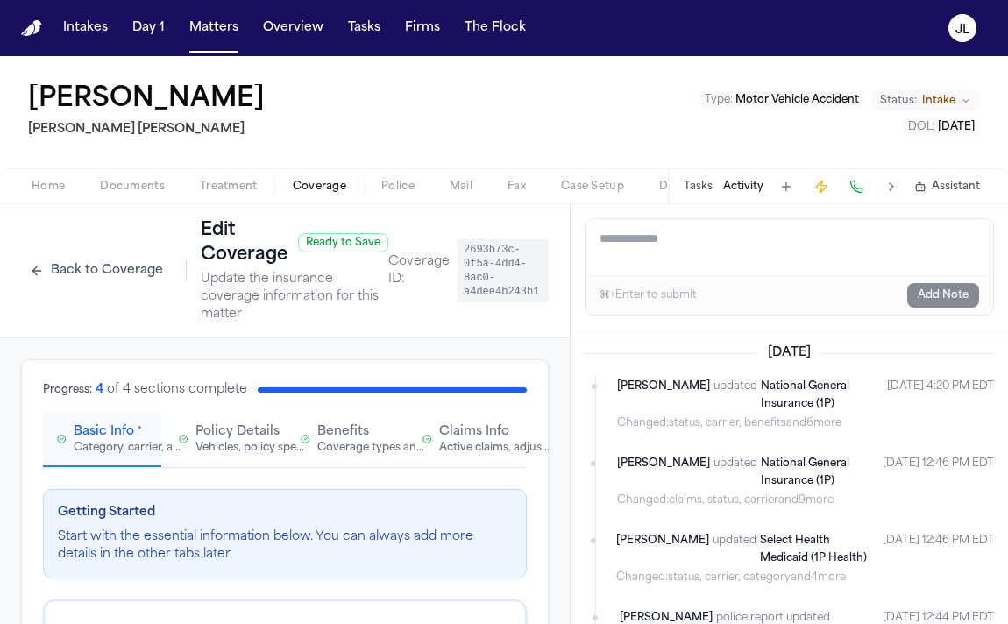
click at [455, 431] on span "Claims Info" at bounding box center [474, 433] width 70 height 18
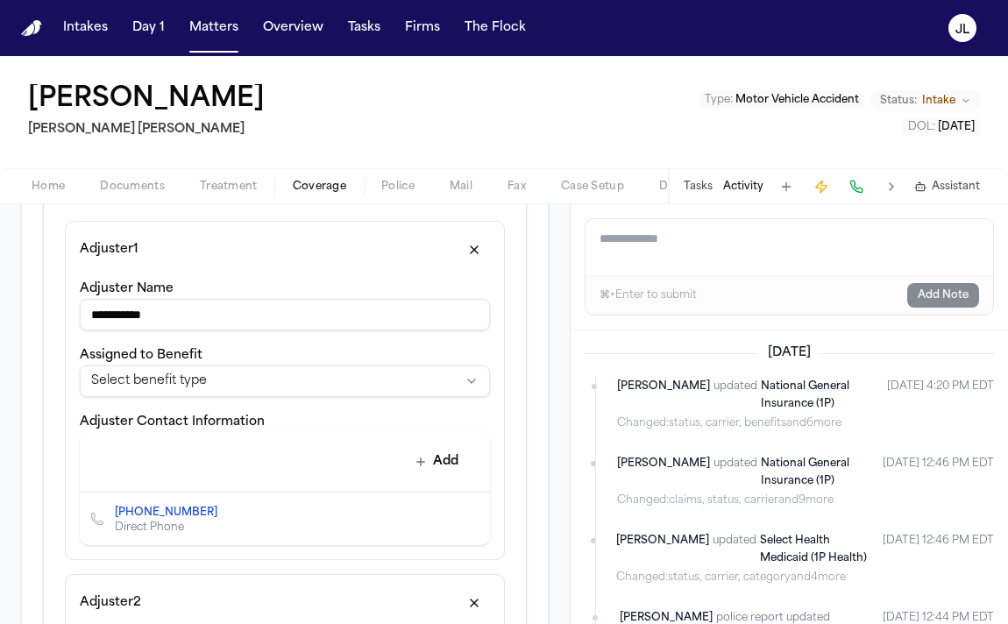
scroll to position [731, 0]
click at [444, 459] on button "Add" at bounding box center [437, 461] width 64 height 32
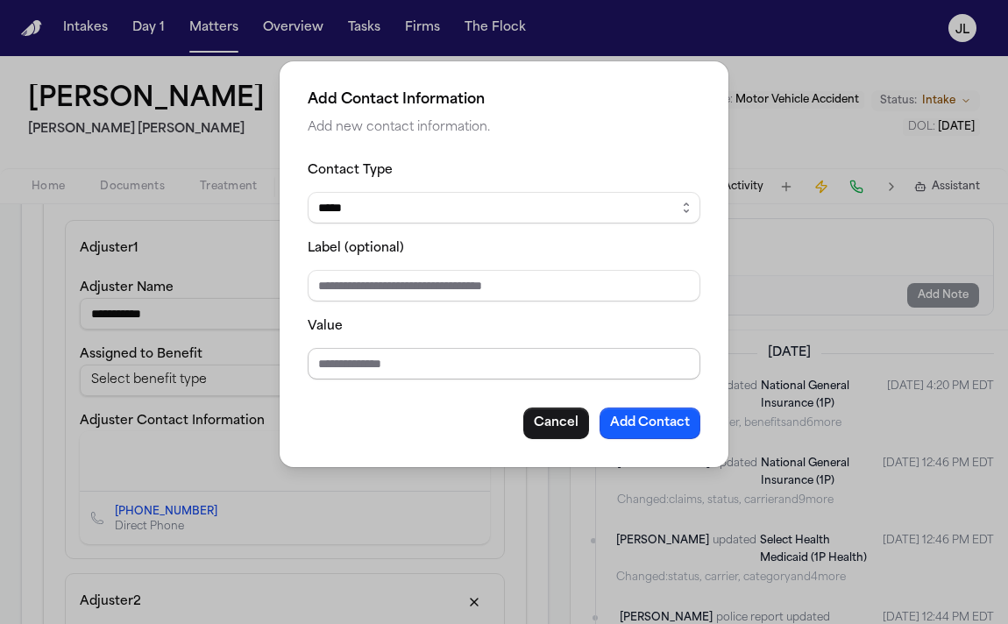
click at [389, 379] on input "Value" at bounding box center [504, 364] width 393 height 32
type input "**********"
click at [454, 217] on select "***** ***** ******* *** *****" at bounding box center [504, 208] width 393 height 32
select select "*****"
click at [623, 413] on button "Add Contact" at bounding box center [650, 424] width 101 height 32
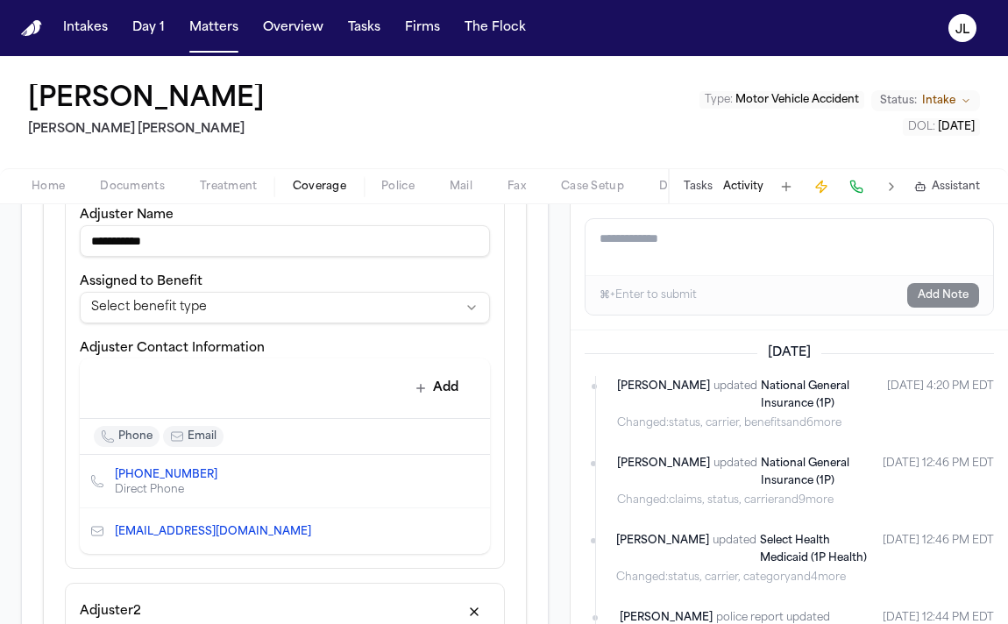
scroll to position [723, 0]
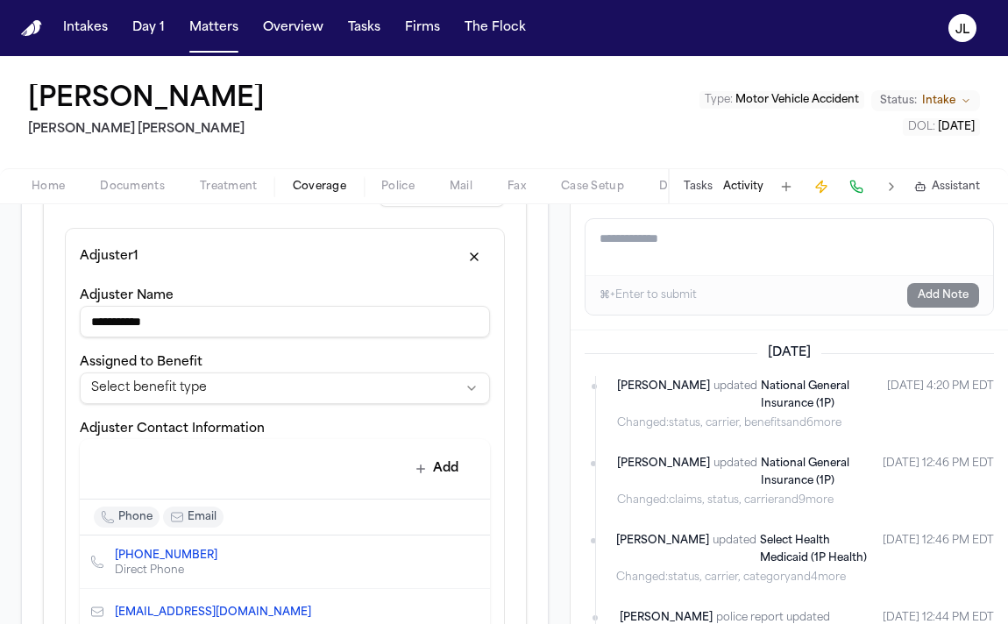
drag, startPoint x: 190, startPoint y: 327, endPoint x: -9, endPoint y: 306, distance: 200.2
click at [0, 306] on html "**********" at bounding box center [504, 312] width 1008 height 624
type input "**********"
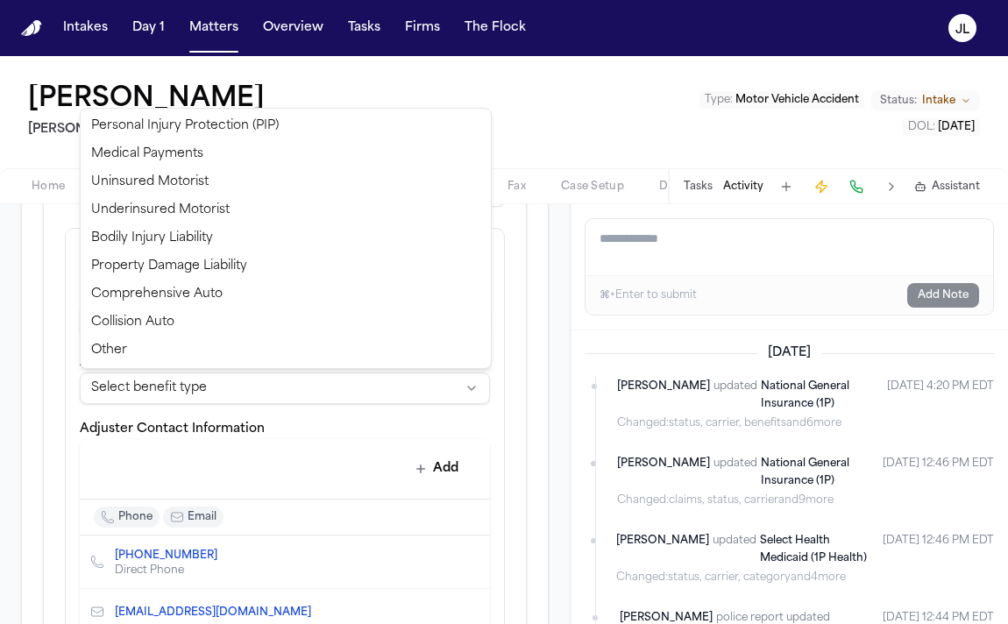
click at [206, 399] on html "**********" at bounding box center [504, 312] width 1008 height 624
select select "**********"
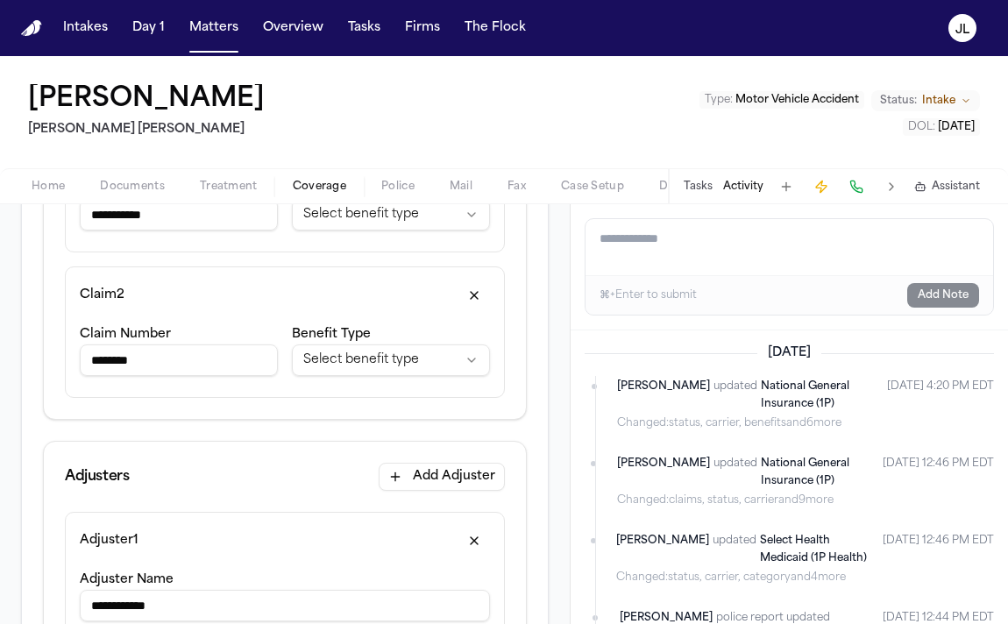
scroll to position [435, 0]
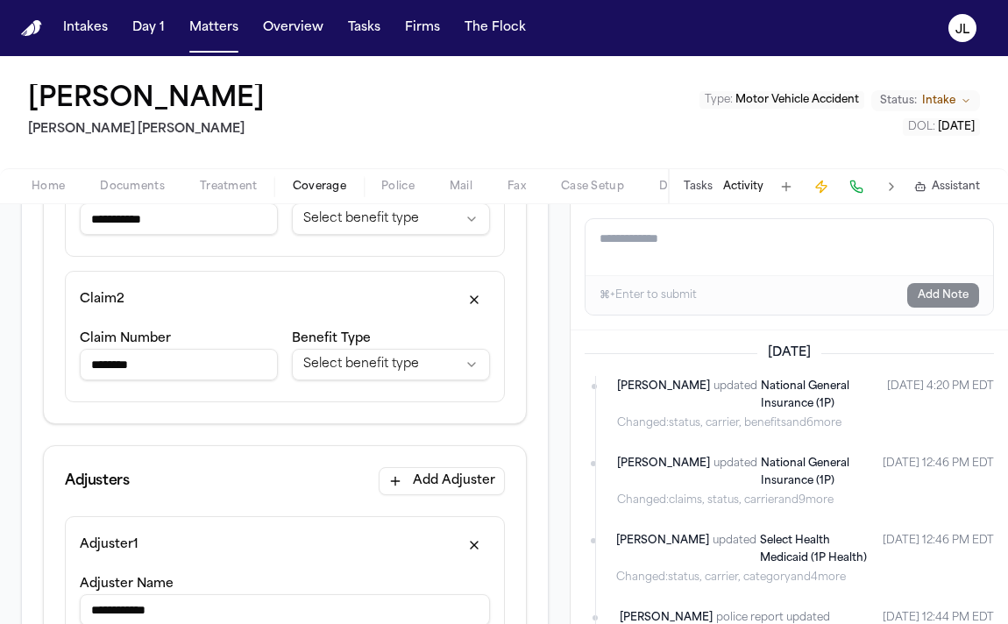
click at [467, 295] on button "button" at bounding box center [475, 300] width 32 height 28
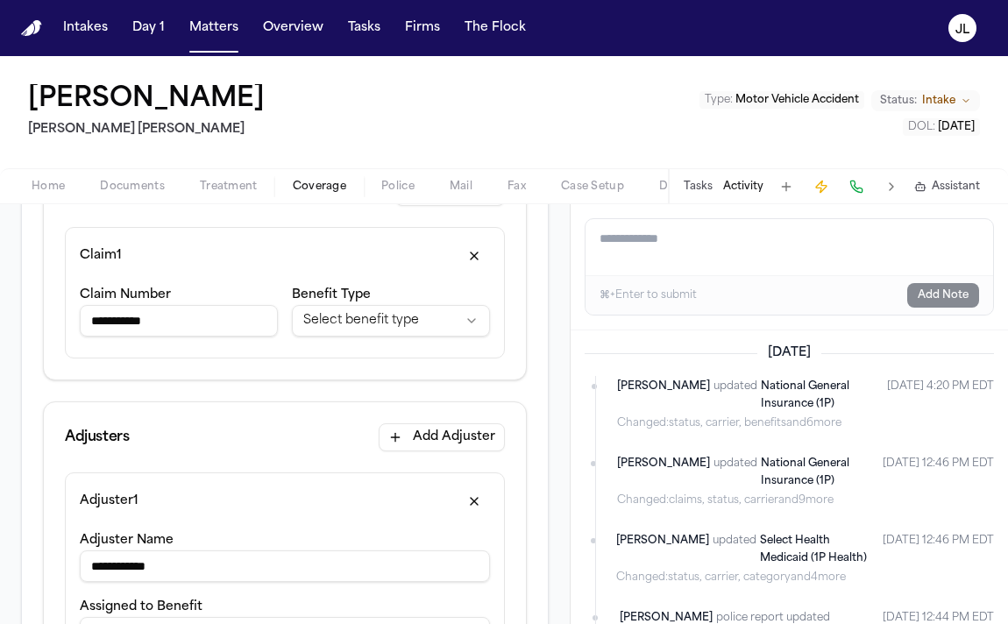
scroll to position [331, 0]
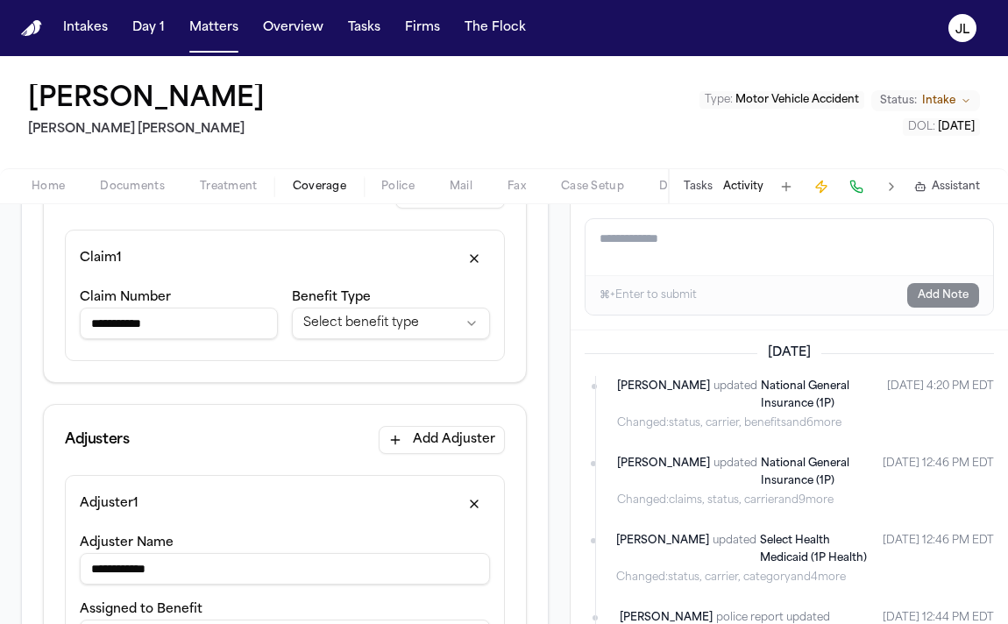
drag, startPoint x: 185, startPoint y: 312, endPoint x: 155, endPoint y: 312, distance: 29.8
click at [155, 312] on input "**********" at bounding box center [179, 324] width 198 height 32
drag, startPoint x: 189, startPoint y: 324, endPoint x: 119, endPoint y: 323, distance: 69.3
click at [119, 323] on input "**********" at bounding box center [179, 324] width 198 height 32
drag, startPoint x: 191, startPoint y: 316, endPoint x: 35, endPoint y: 303, distance: 156.6
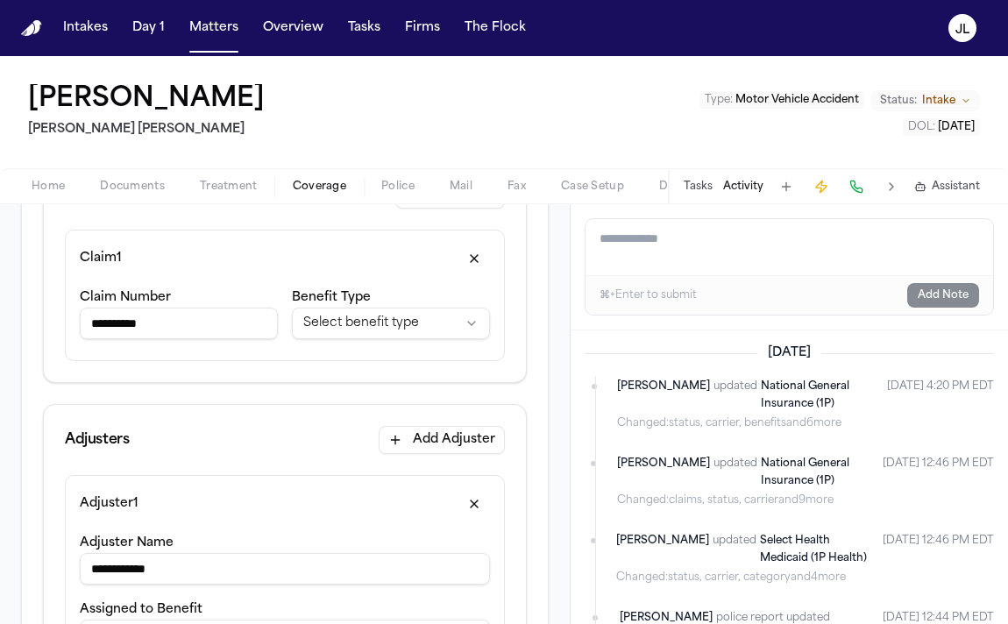
type input "**********"
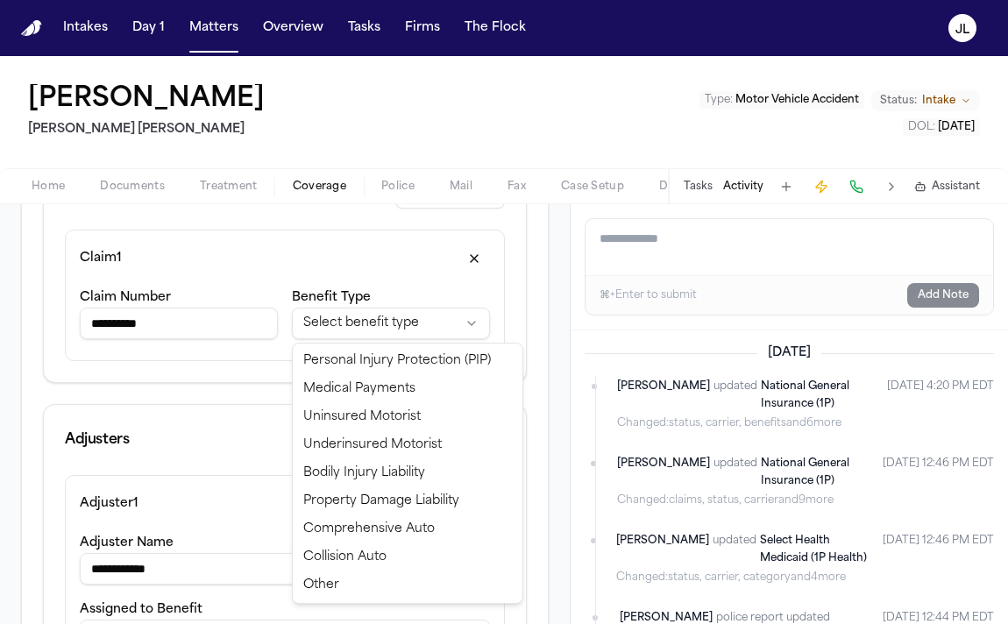
click at [319, 316] on html "**********" at bounding box center [504, 312] width 1008 height 624
select select "**********"
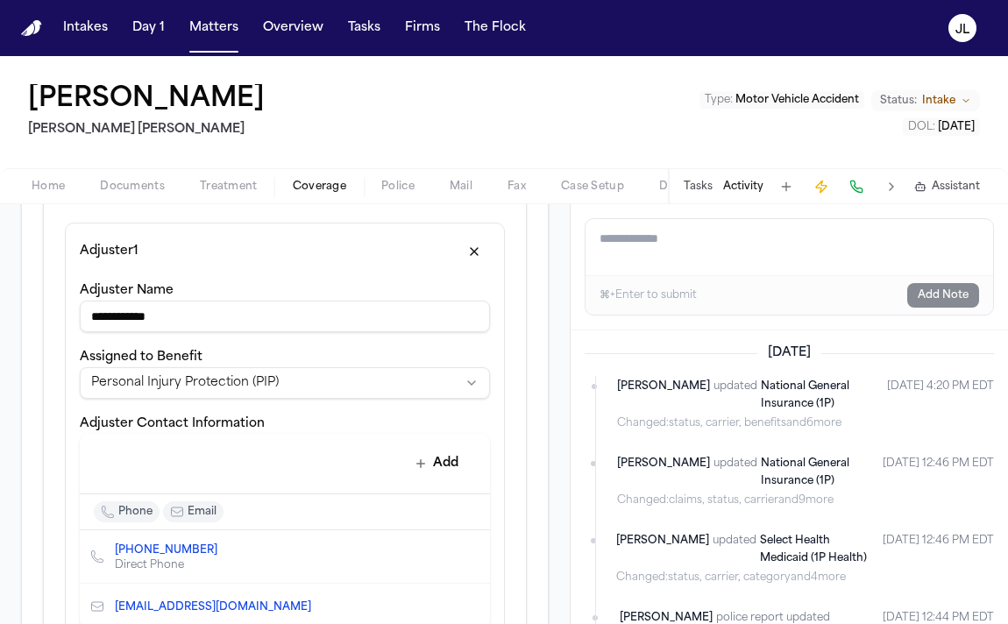
scroll to position [298, 0]
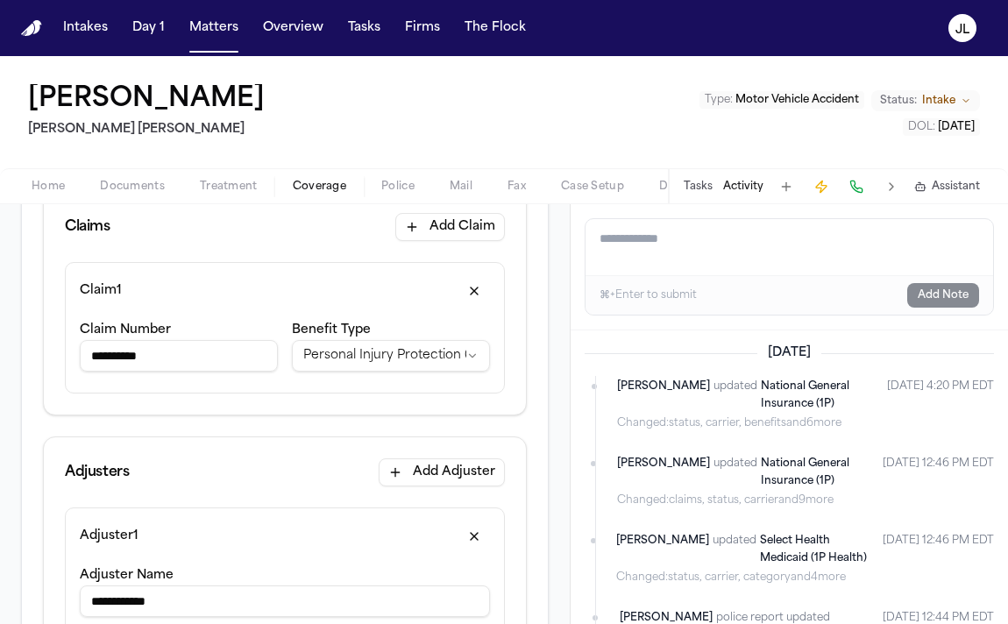
click at [461, 285] on button "button" at bounding box center [475, 291] width 32 height 28
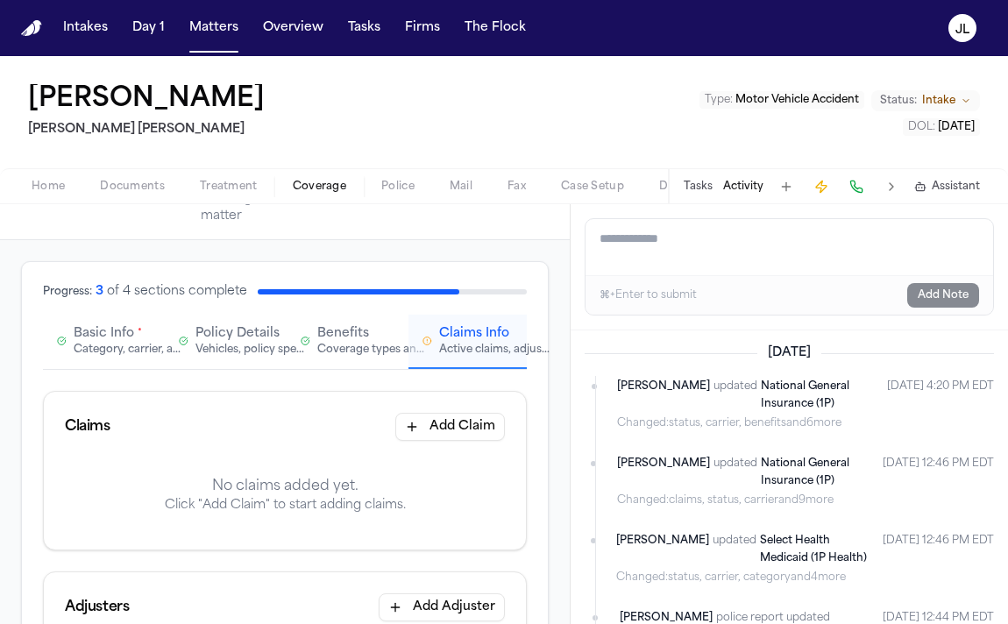
scroll to position [0, 0]
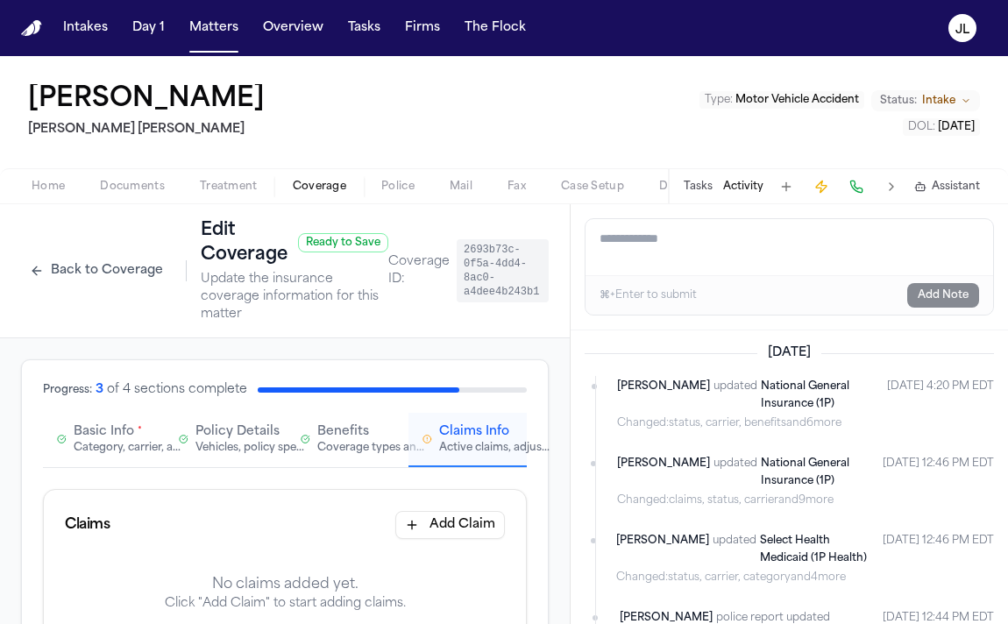
click at [422, 538] on button "Add Claim" at bounding box center [450, 525] width 110 height 28
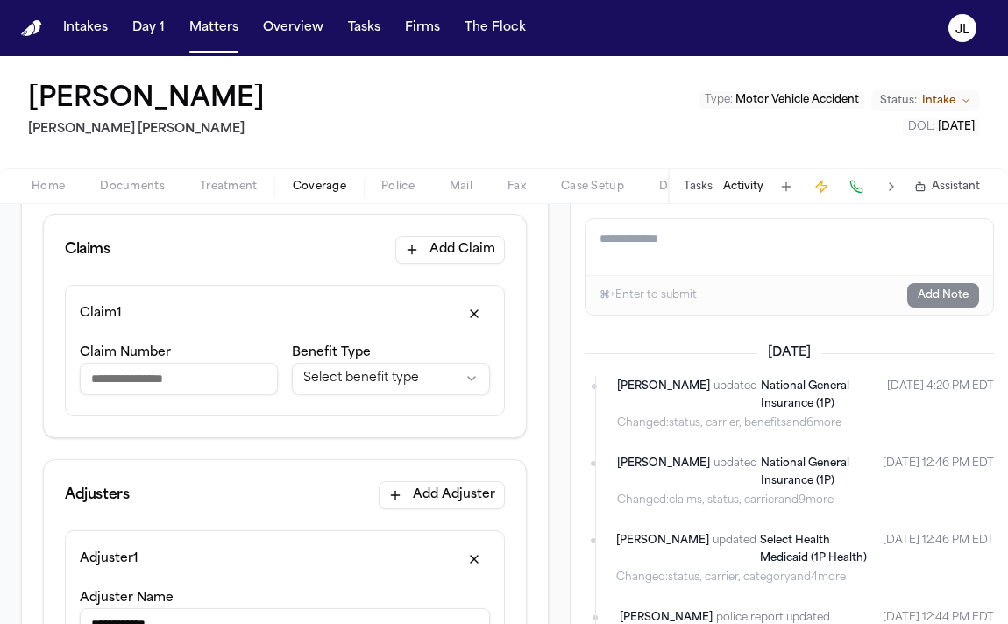
scroll to position [276, 0]
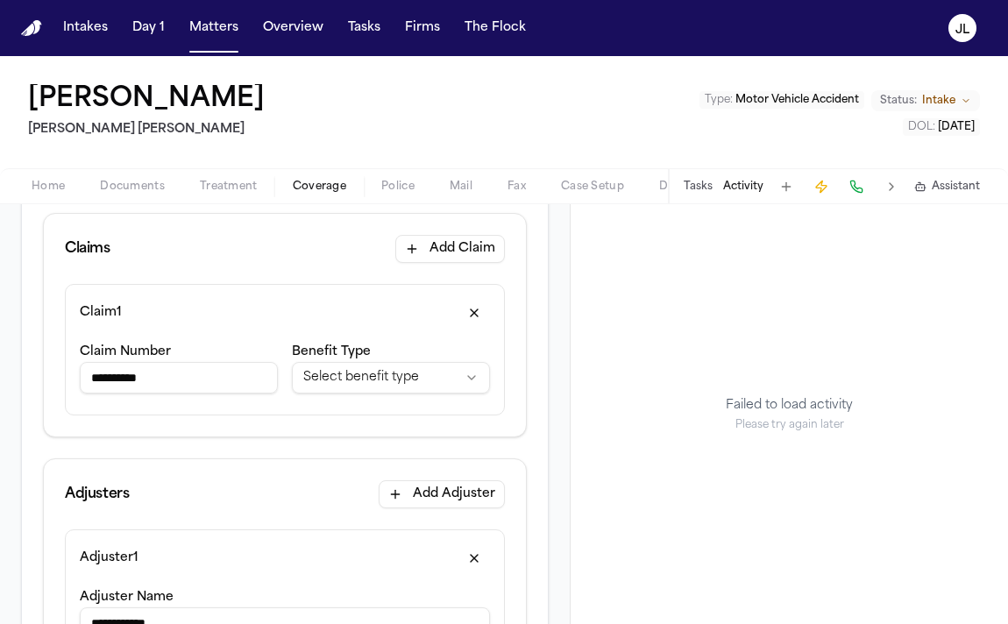
click at [123, 376] on input "**********" at bounding box center [179, 378] width 198 height 32
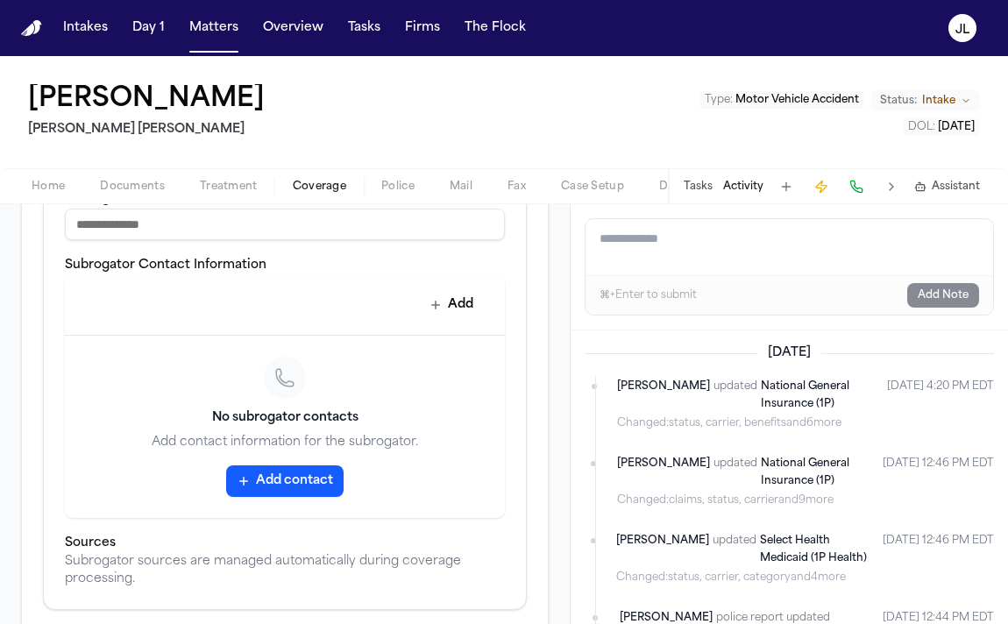
scroll to position [1679, 0]
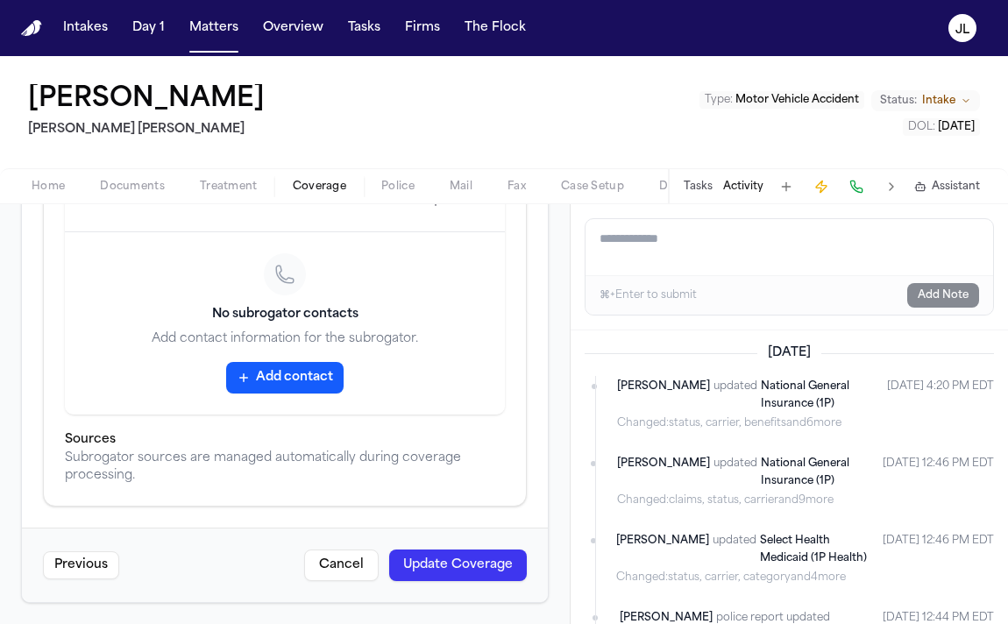
type input "*********"
click at [430, 562] on button "Update Coverage" at bounding box center [458, 566] width 138 height 32
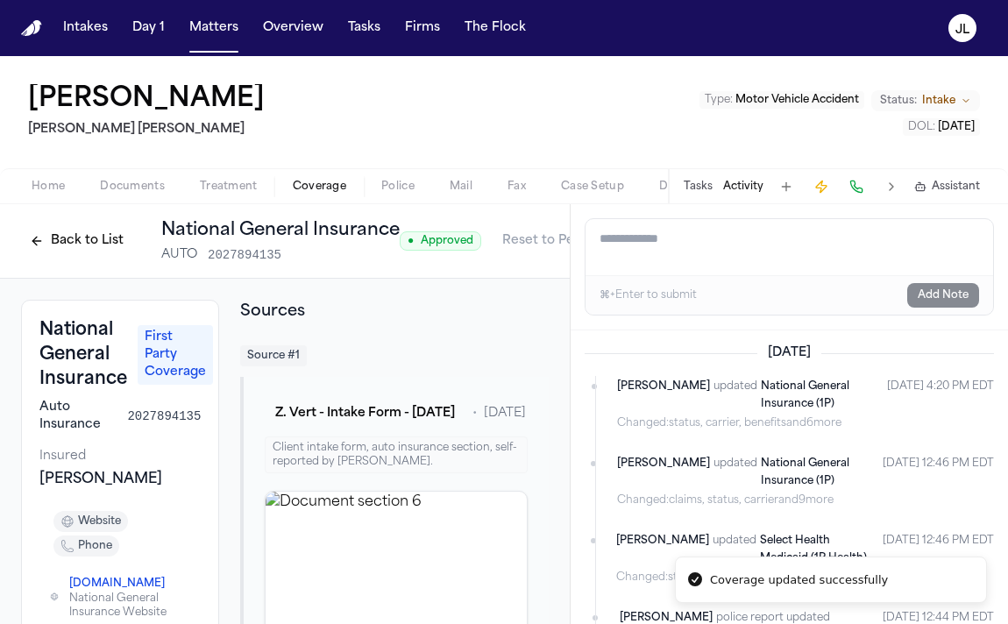
click at [87, 233] on button "Back to List" at bounding box center [76, 241] width 111 height 28
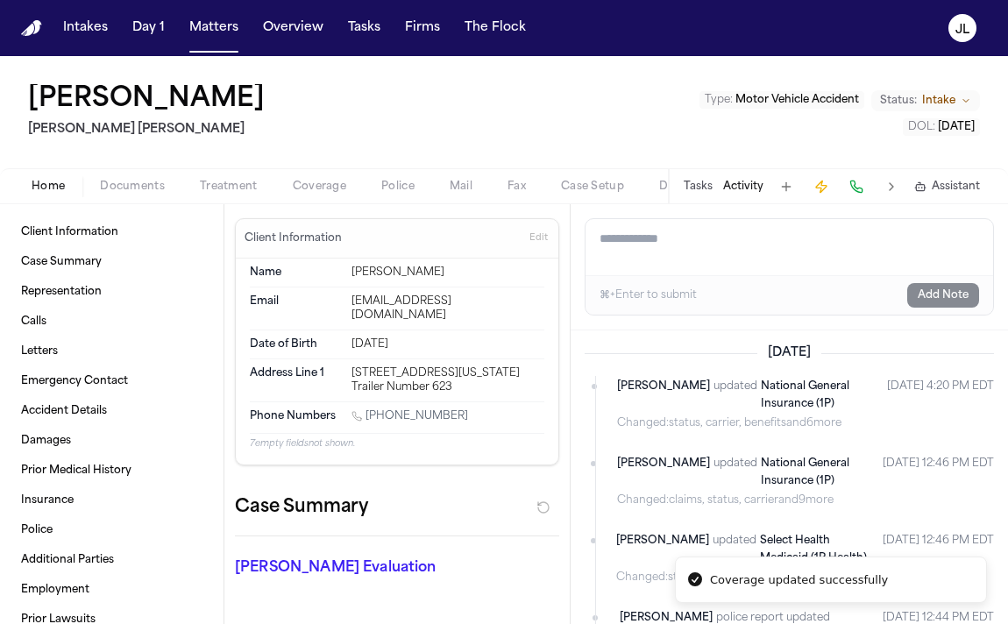
click at [24, 191] on button "Home" at bounding box center [48, 186] width 68 height 21
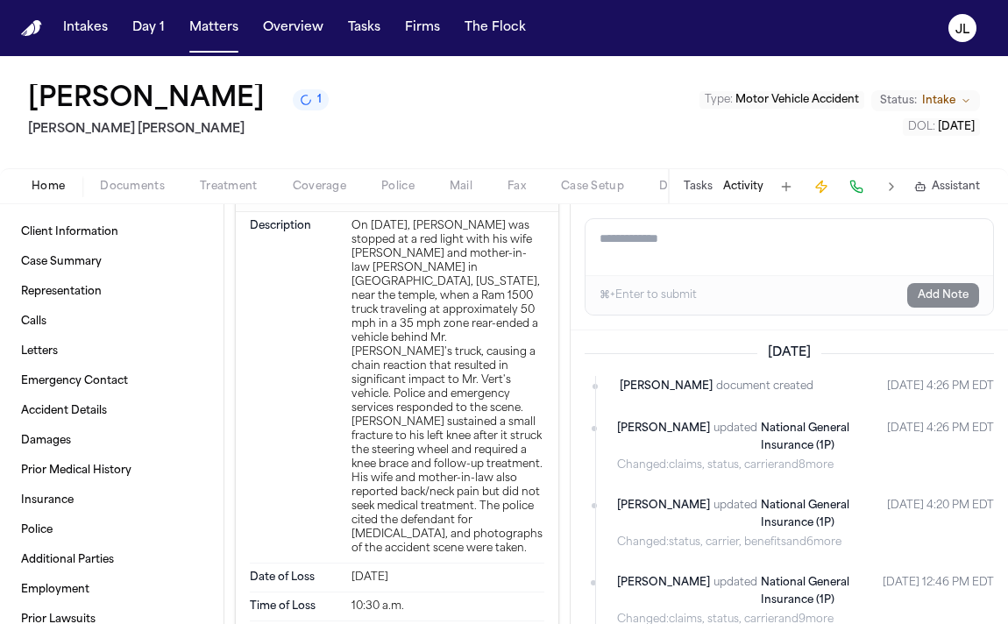
scroll to position [2332, 0]
click at [694, 194] on button "Tasks" at bounding box center [698, 187] width 29 height 14
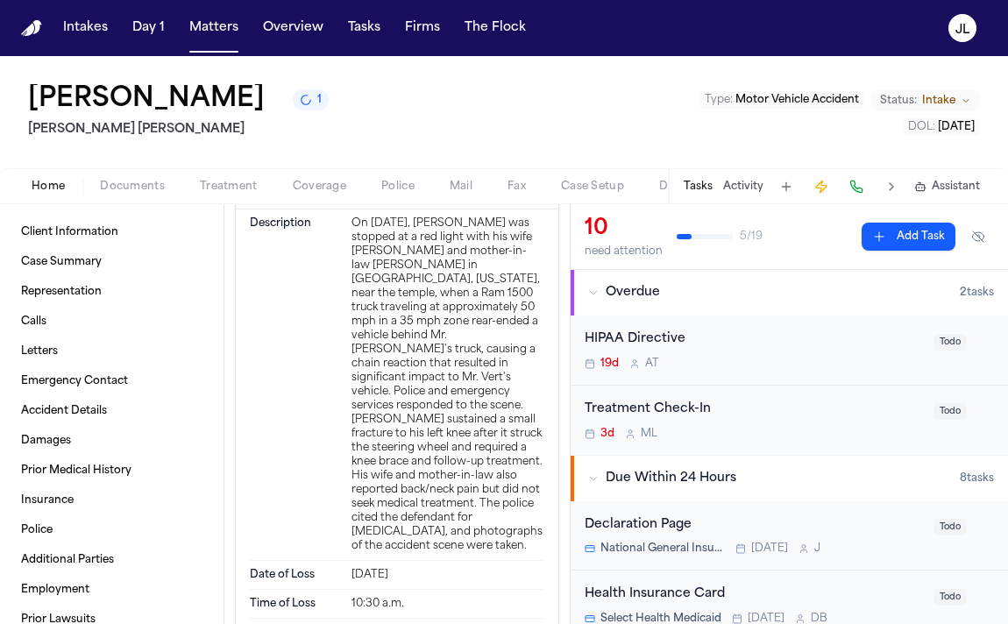
scroll to position [2531, 0]
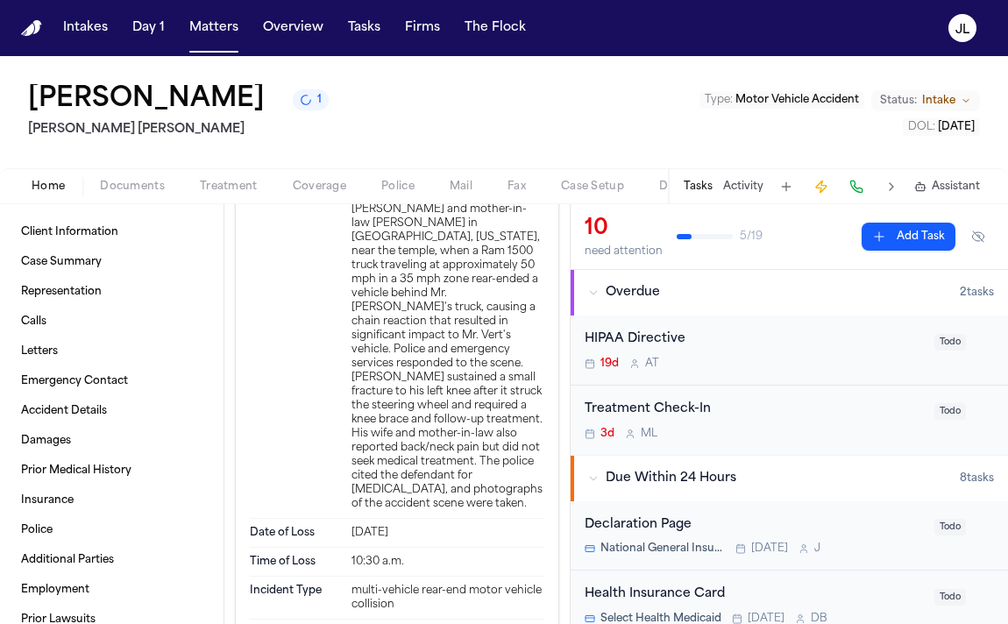
click at [123, 175] on div "Home Documents Treatment Coverage Police Mail Fax Case Setup Demand Workspaces …" at bounding box center [504, 185] width 1008 height 35
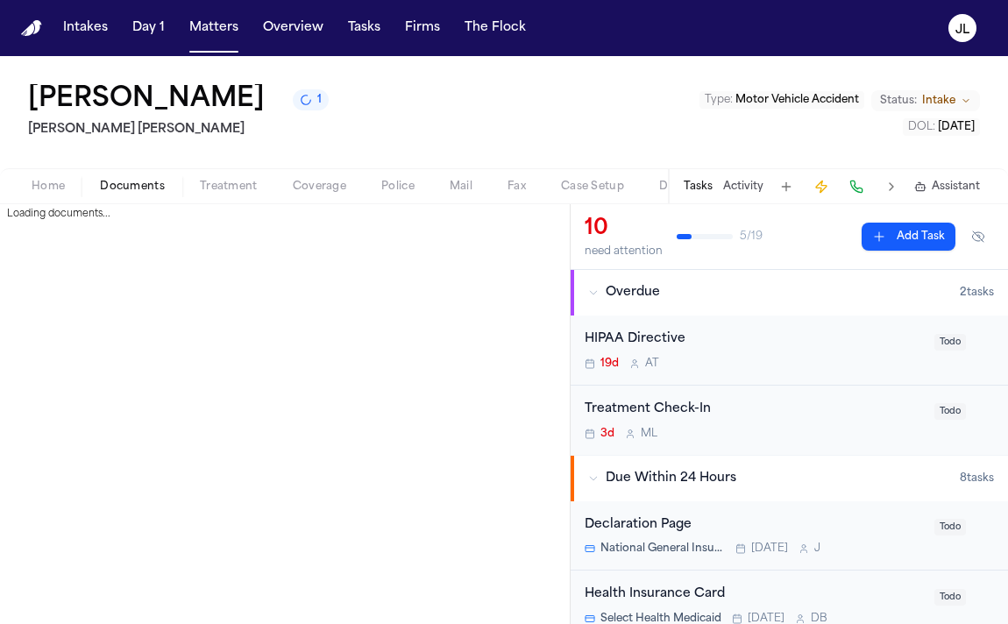
click at [121, 180] on span "Documents" at bounding box center [132, 187] width 65 height 14
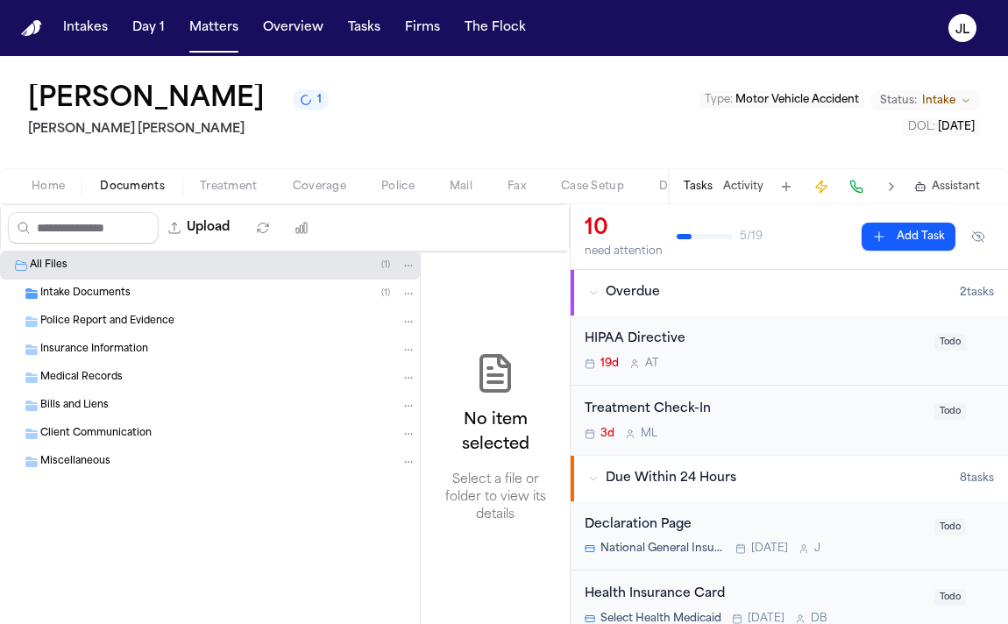
click at [82, 312] on div "Police Report and Evidence" at bounding box center [210, 322] width 420 height 28
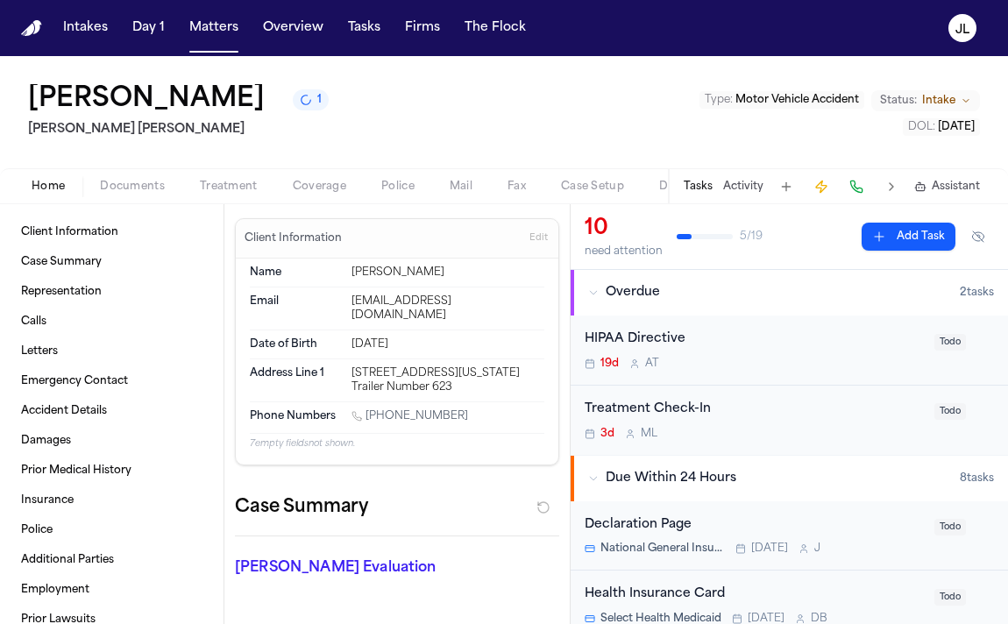
click at [46, 180] on span "Home" at bounding box center [48, 187] width 33 height 14
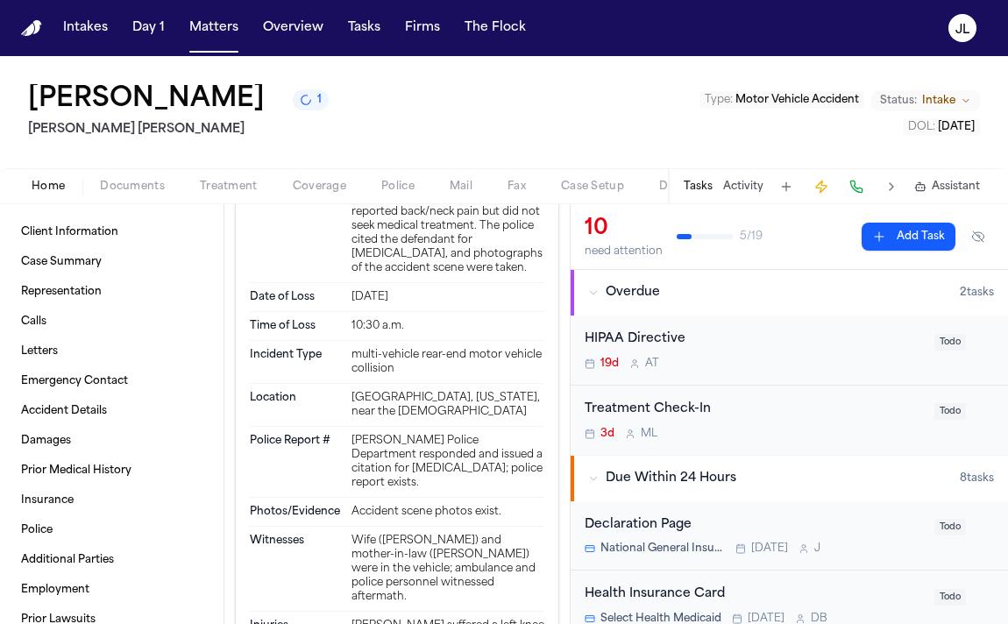
scroll to position [2772, 0]
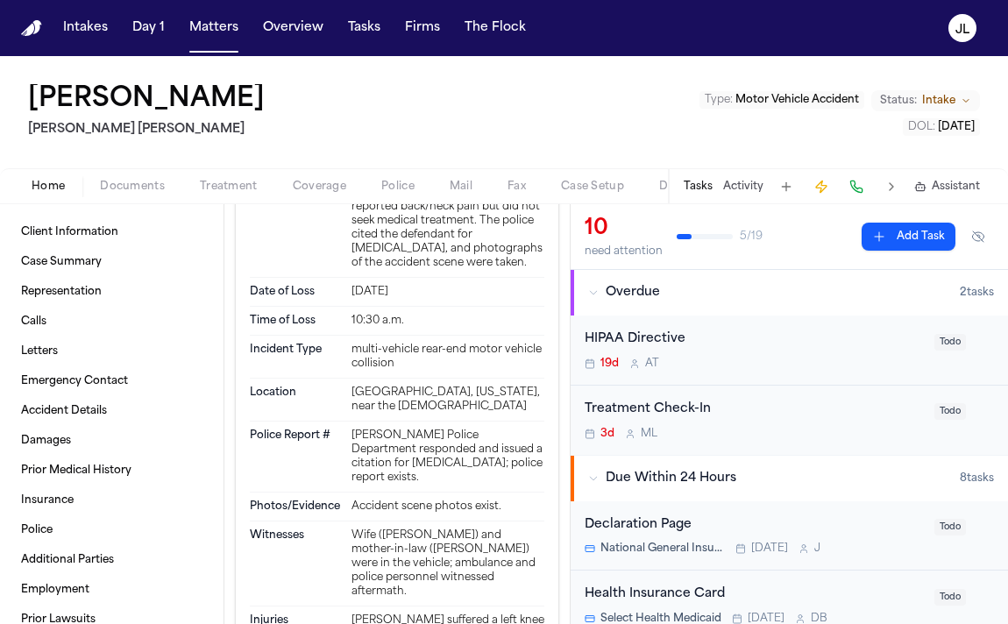
click at [53, 194] on span "Home" at bounding box center [48, 187] width 33 height 14
click at [45, 191] on span "Home" at bounding box center [48, 187] width 33 height 14
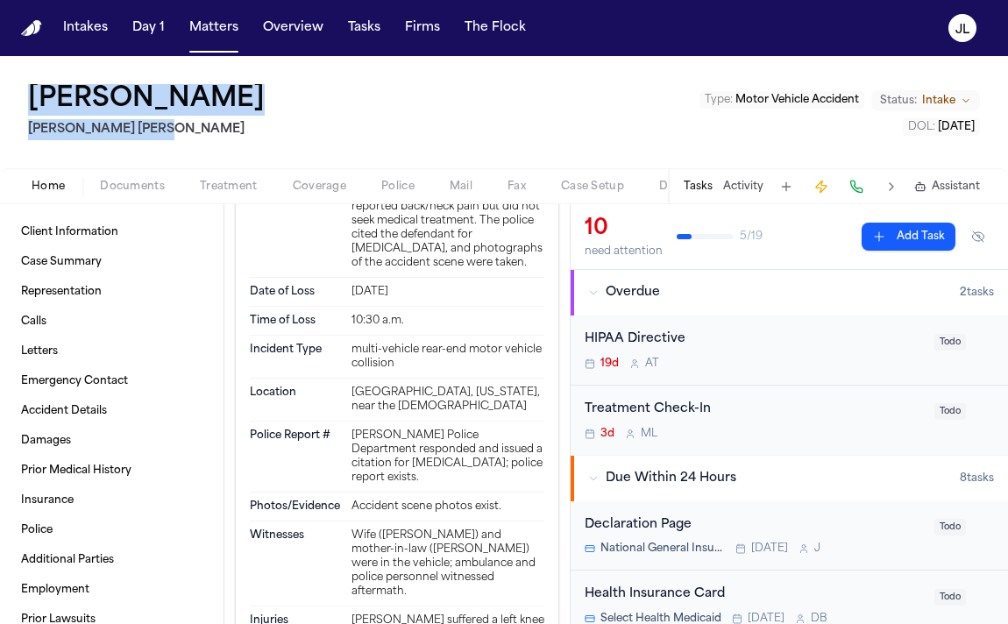
drag, startPoint x: 182, startPoint y: 135, endPoint x: 43, endPoint y: 82, distance: 148.5
click at [36, 83] on div "[PERSON_NAME] Vert [PERSON_NAME] [PERSON_NAME] Type : Motor Vehicle Accident St…" at bounding box center [504, 112] width 1008 height 112
copy div "[PERSON_NAME] [PERSON_NAME] [PERSON_NAME]"
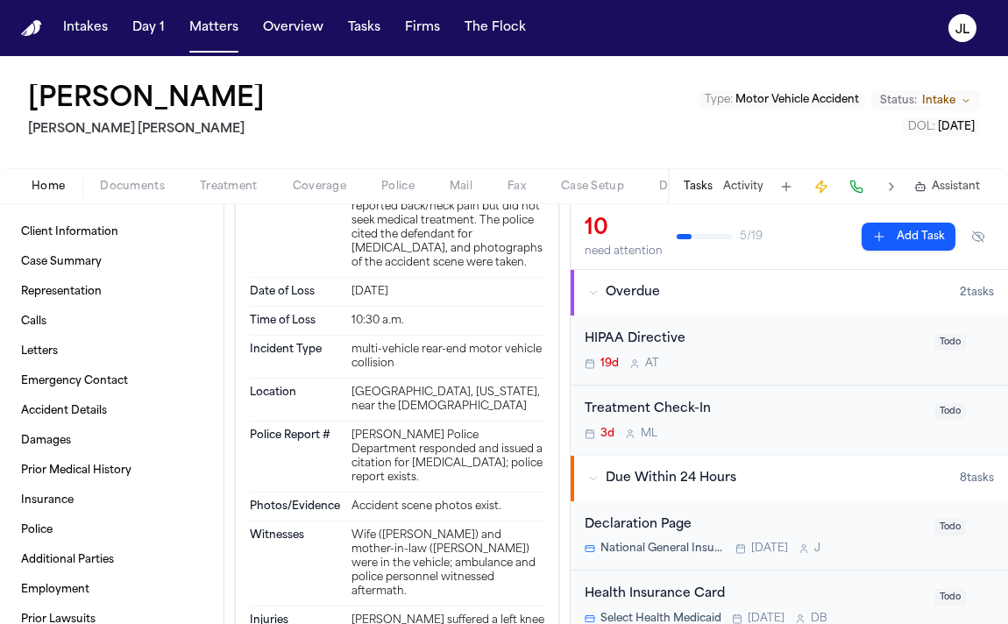
click at [213, 97] on div "[PERSON_NAME] Vert [PERSON_NAME] [PERSON_NAME] Type : Motor Vehicle Accident St…" at bounding box center [504, 112] width 1008 height 112
drag, startPoint x: 214, startPoint y: 97, endPoint x: 34, endPoint y: 105, distance: 179.9
click at [33, 105] on div "[PERSON_NAME] Vert [PERSON_NAME] [PERSON_NAME] Type : Motor Vehicle Accident St…" at bounding box center [504, 112] width 1008 height 112
copy h1 "[PERSON_NAME]"
